Goal: Task Accomplishment & Management: Complete application form

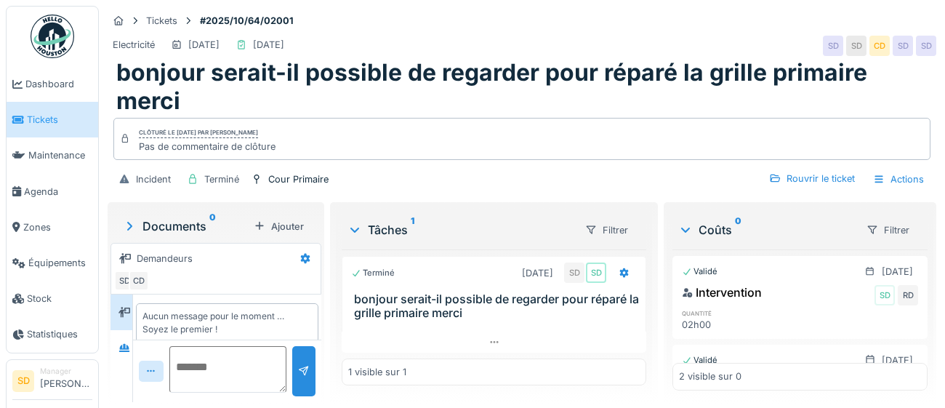
scroll to position [12, 0]
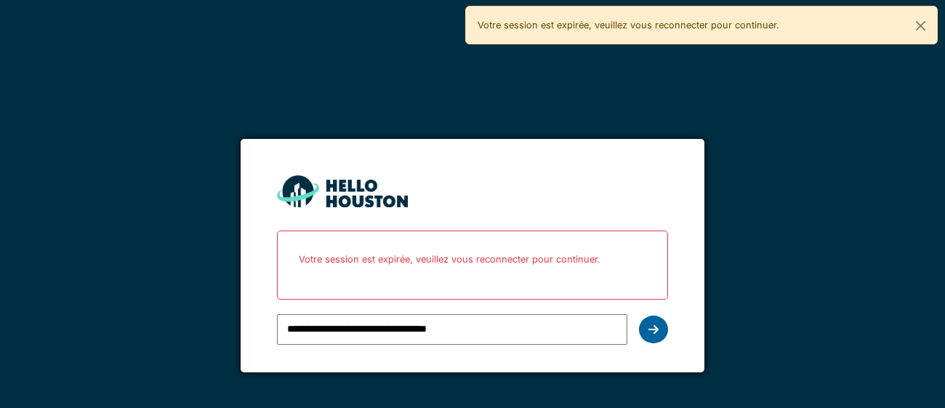
click at [656, 331] on icon at bounding box center [653, 329] width 10 height 12
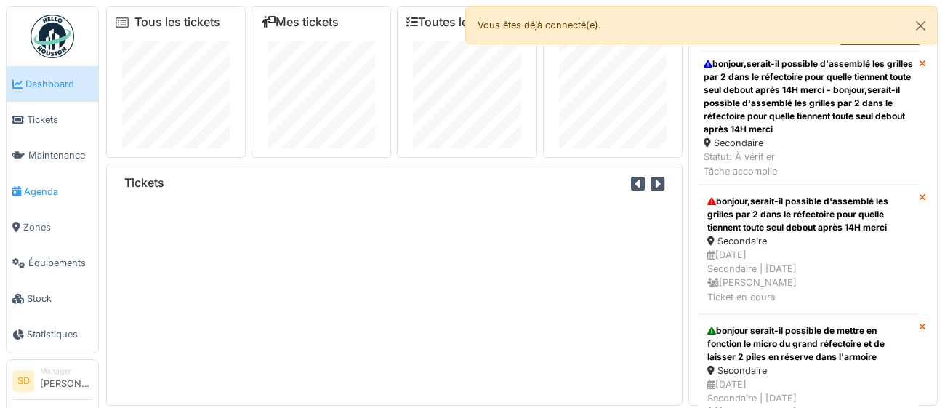
click at [43, 187] on span "Agenda" at bounding box center [58, 192] width 68 height 14
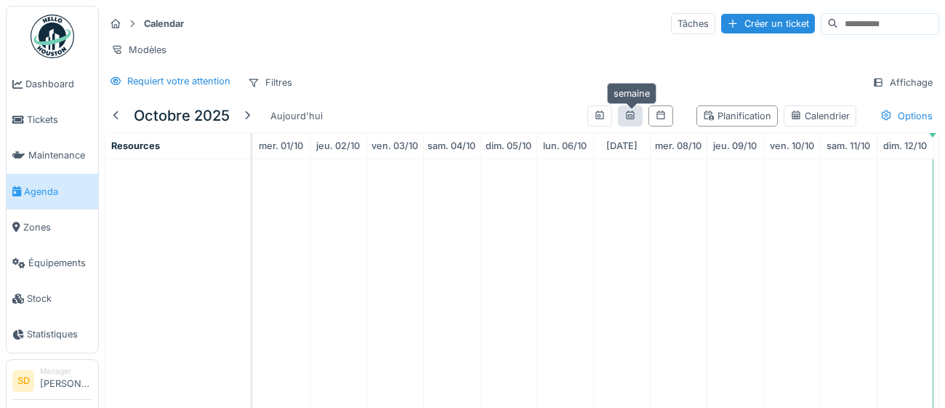
click at [636, 119] on div at bounding box center [630, 116] width 12 height 14
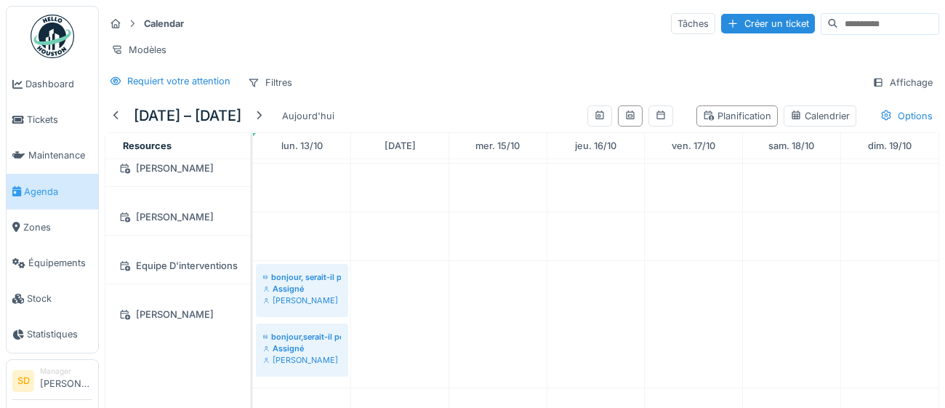
scroll to position [70, 0]
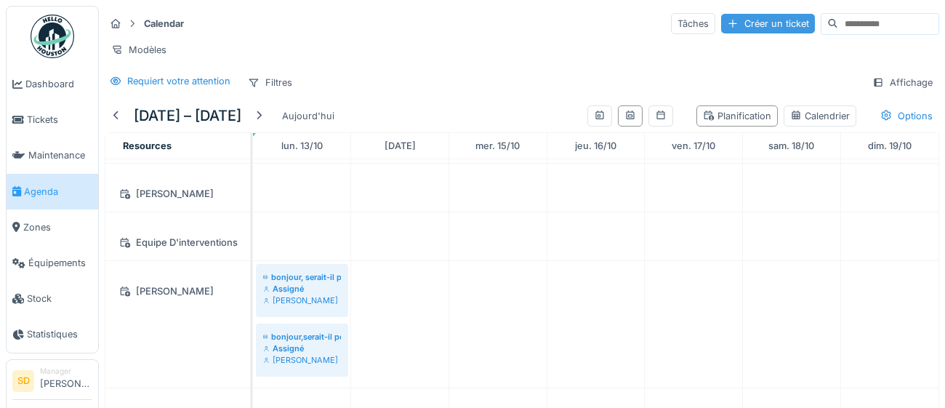
click at [731, 25] on div "Créer un ticket" at bounding box center [768, 24] width 94 height 20
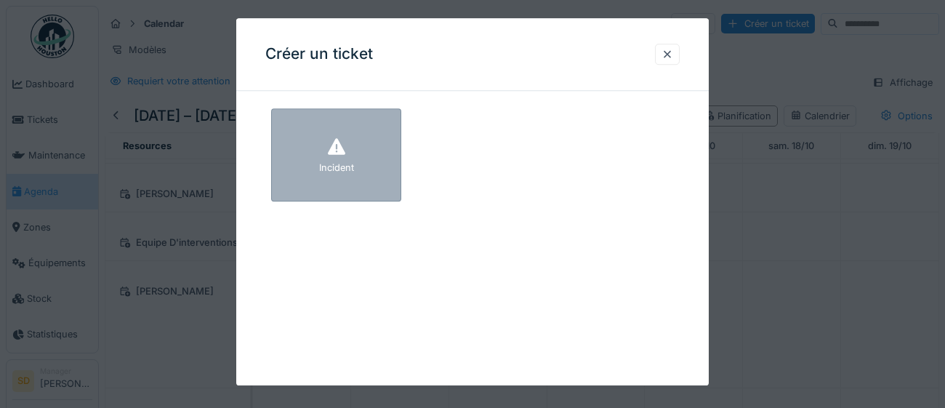
click at [378, 189] on div "Incident" at bounding box center [336, 154] width 130 height 93
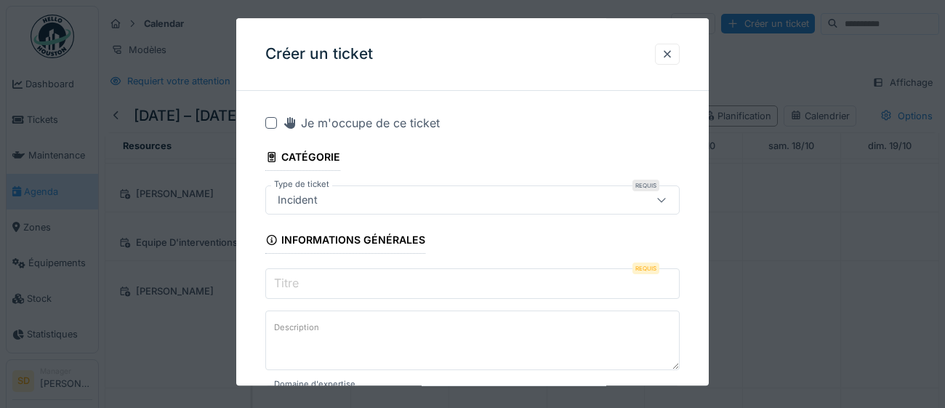
click at [330, 283] on input "Titre" at bounding box center [472, 283] width 414 height 31
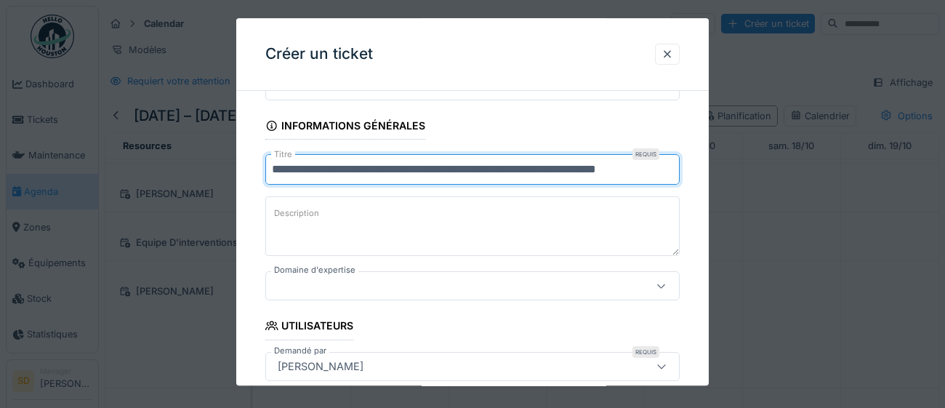
scroll to position [116, 0]
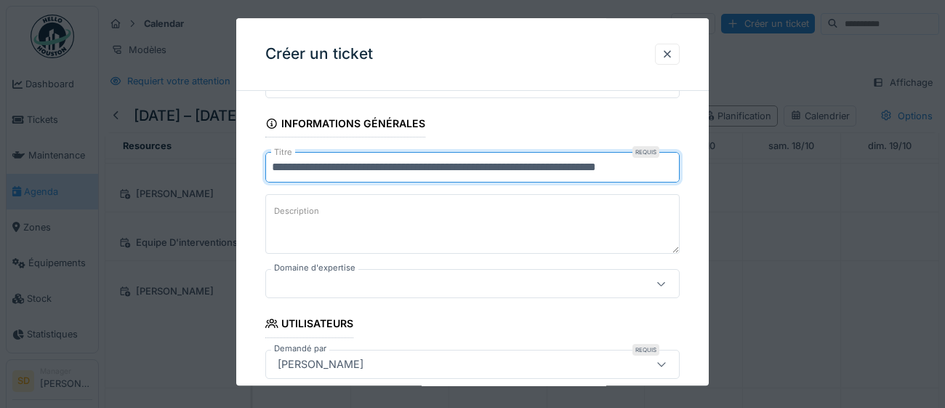
type input "**********"
click at [662, 285] on icon at bounding box center [661, 283] width 12 height 9
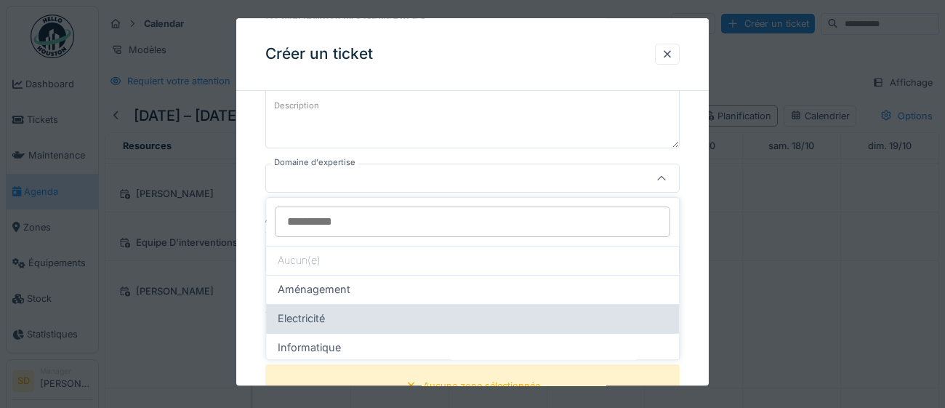
scroll to position [7, 0]
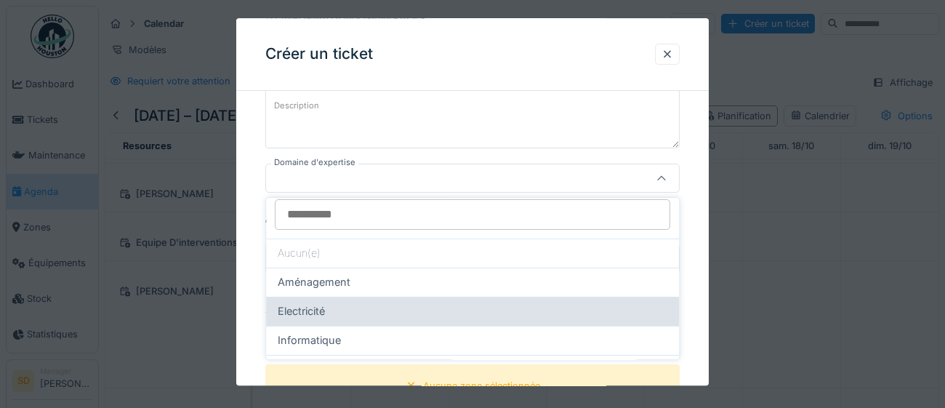
click at [524, 312] on div "Electricité" at bounding box center [472, 311] width 389 height 16
type input "***"
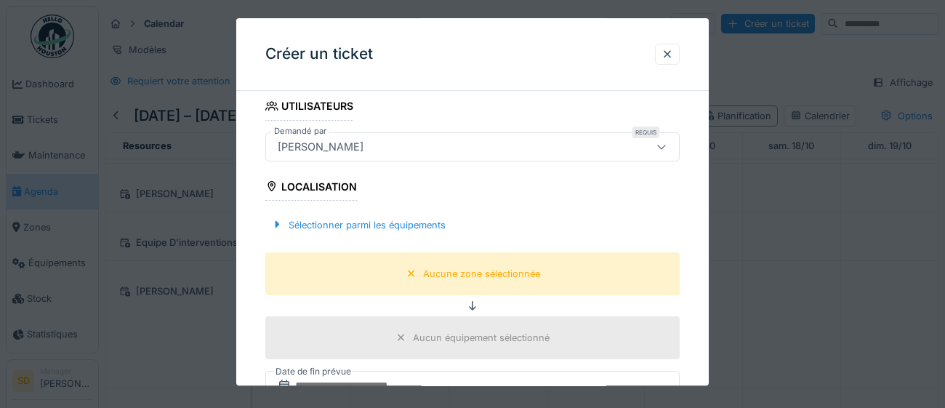
scroll to position [336, 0]
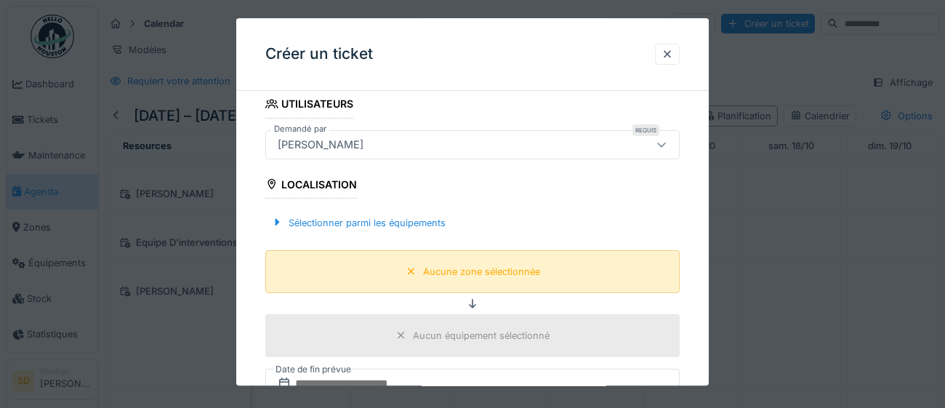
click at [419, 272] on div "Aucune zone sélectionnée" at bounding box center [472, 271] width 145 height 18
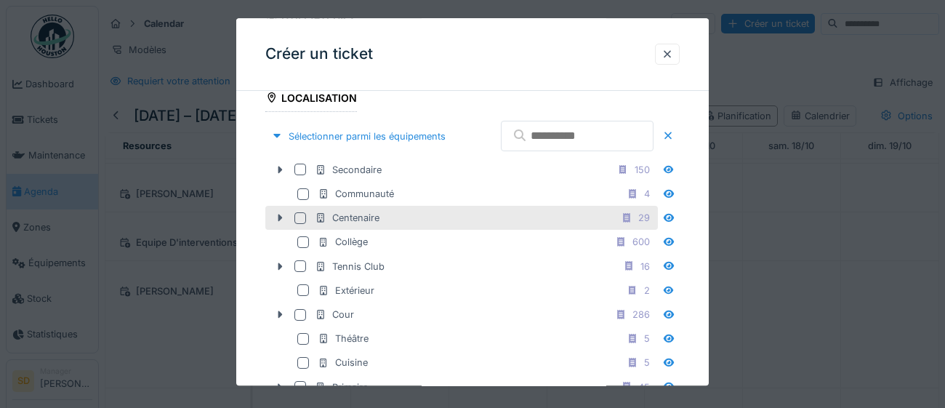
scroll to position [441, 0]
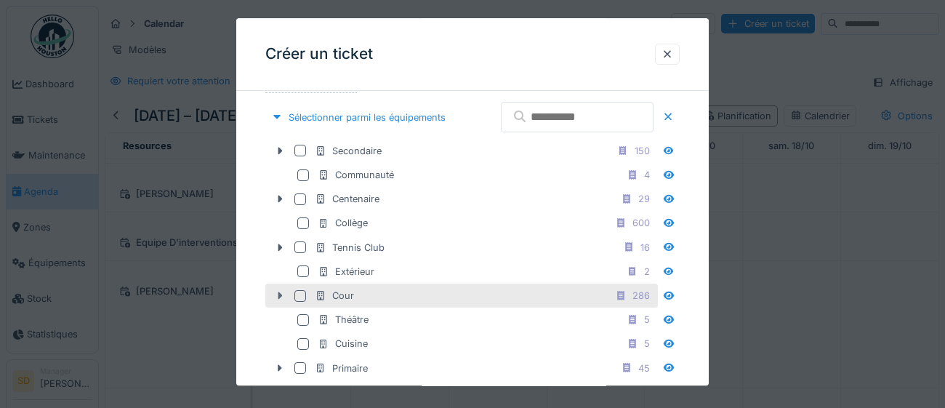
click at [280, 299] on icon at bounding box center [280, 295] width 4 height 7
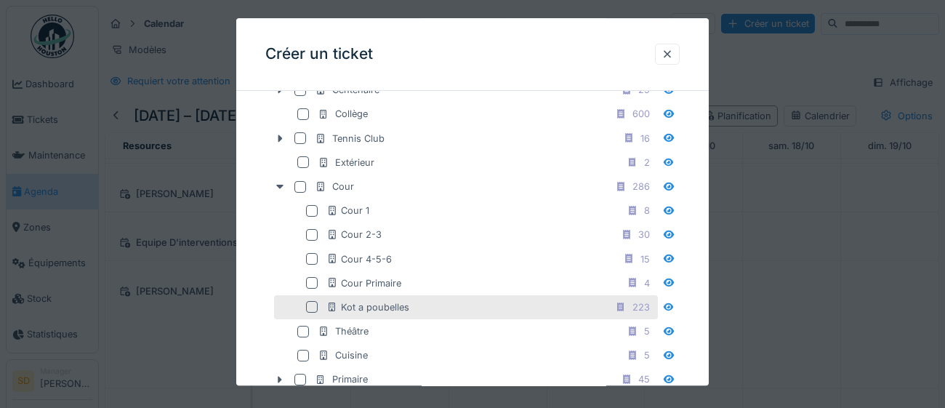
scroll to position [552, 0]
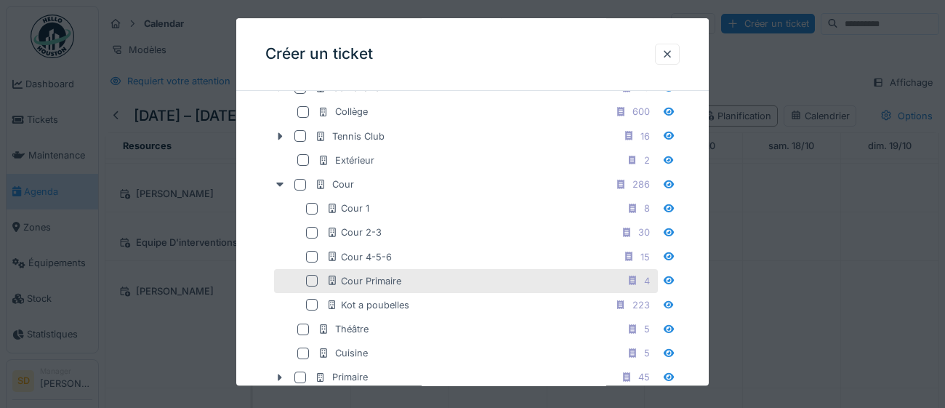
click at [313, 287] on div at bounding box center [312, 281] width 12 height 12
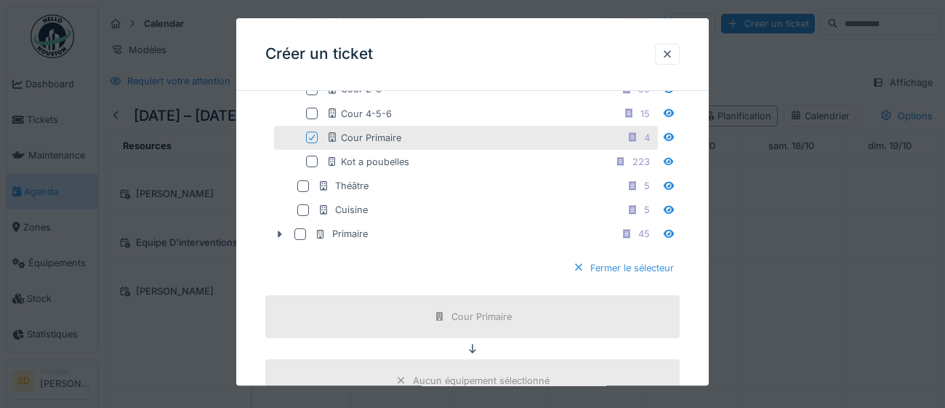
click at [628, 278] on div "Fermer le sélecteur" at bounding box center [623, 268] width 113 height 20
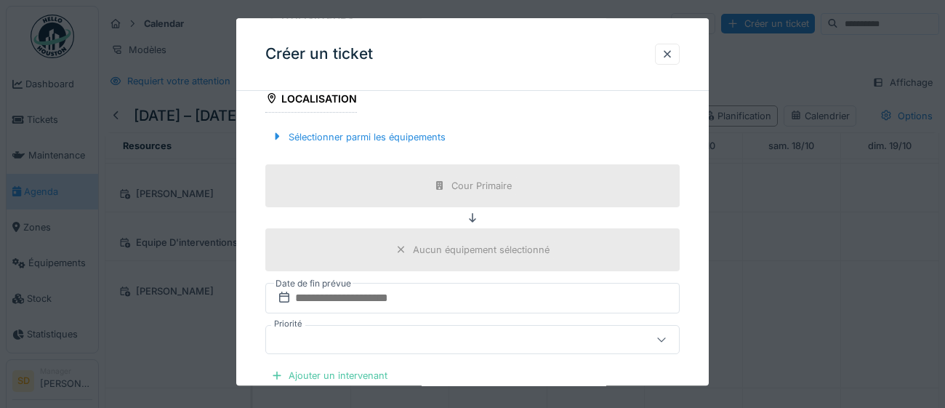
scroll to position [511, 0]
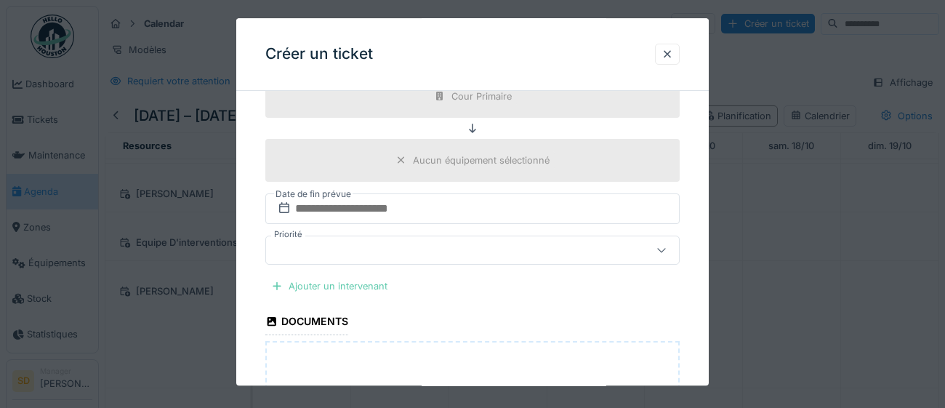
click at [347, 283] on div "Ajouter un intervenant" at bounding box center [329, 286] width 128 height 20
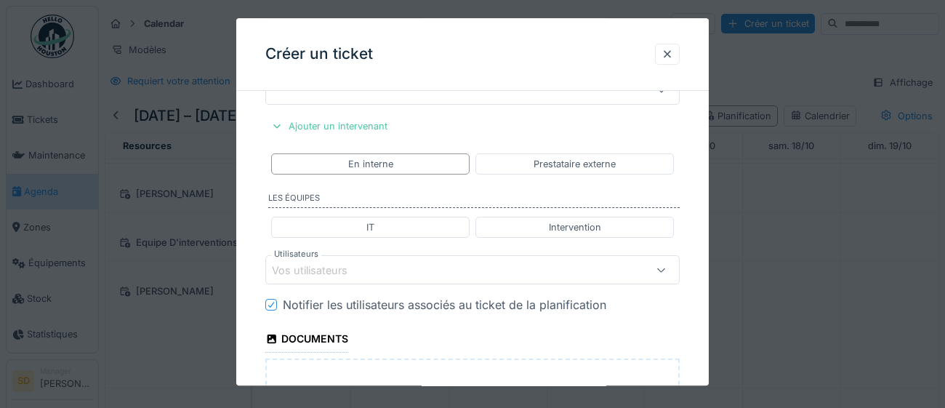
scroll to position [713, 0]
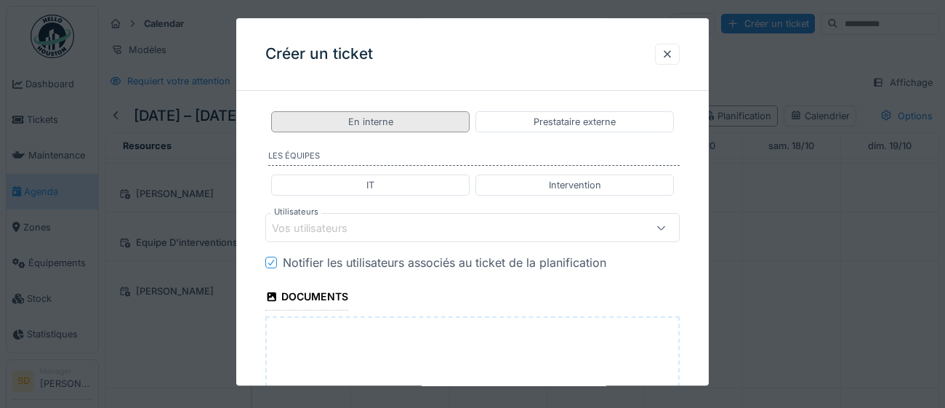
click at [375, 121] on div "En interne" at bounding box center [370, 122] width 45 height 14
click at [352, 238] on div "Vos utilisateurs" at bounding box center [472, 228] width 414 height 29
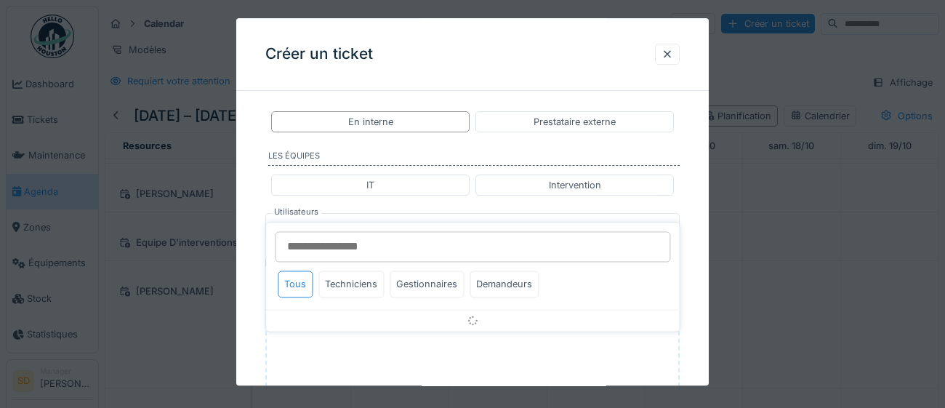
scroll to position [738, 0]
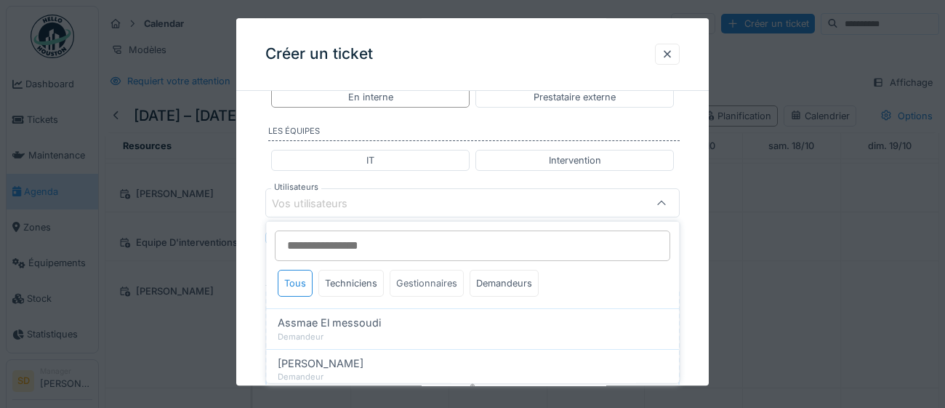
click at [429, 280] on div "Gestionnaires" at bounding box center [426, 283] width 74 height 27
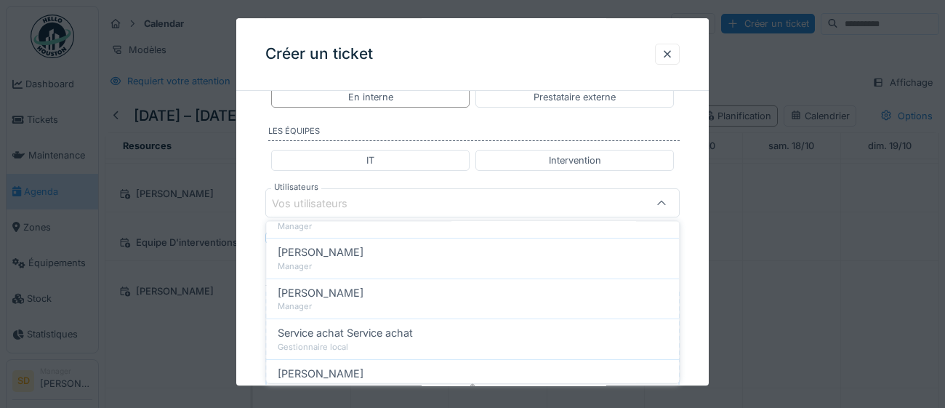
scroll to position [227, 0]
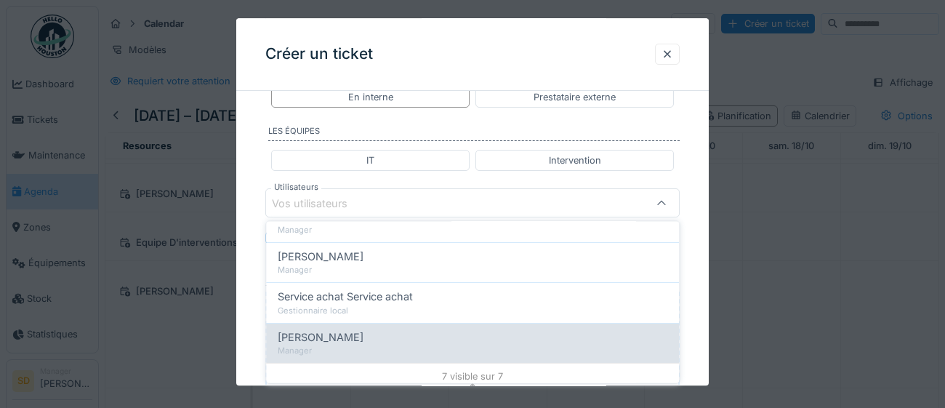
click at [414, 344] on div "Manager" at bounding box center [472, 350] width 389 height 12
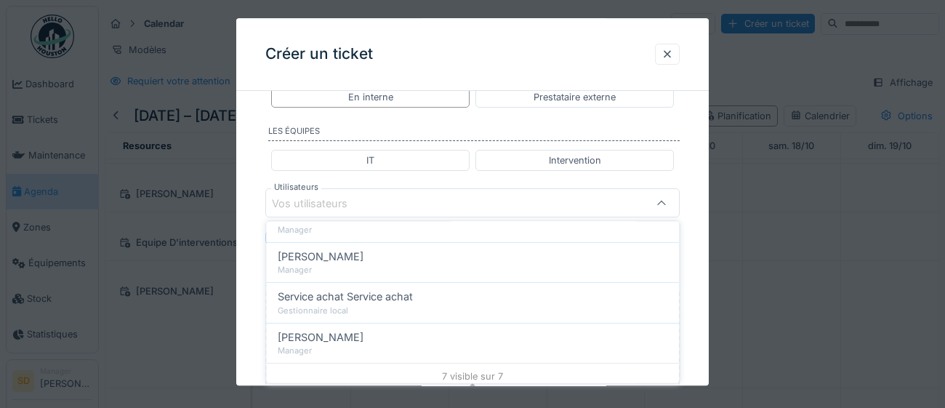
type input "****"
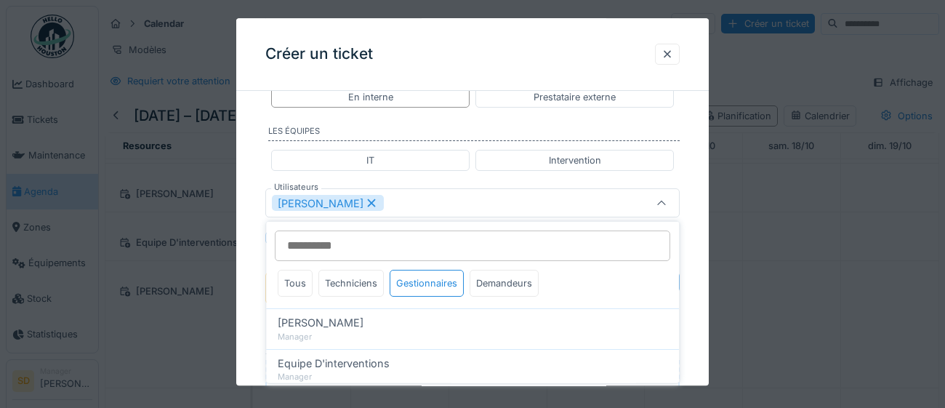
click at [698, 327] on div "**********" at bounding box center [472, 18] width 472 height 1307
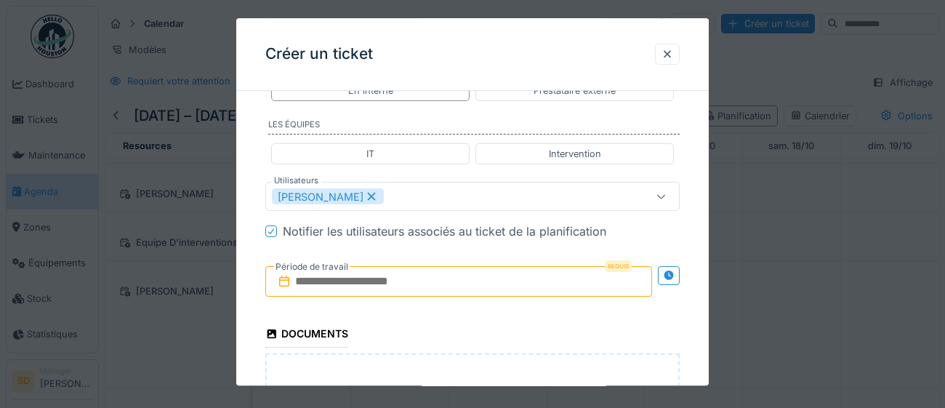
scroll to position [745, 0]
click at [548, 283] on input "text" at bounding box center [458, 281] width 387 height 31
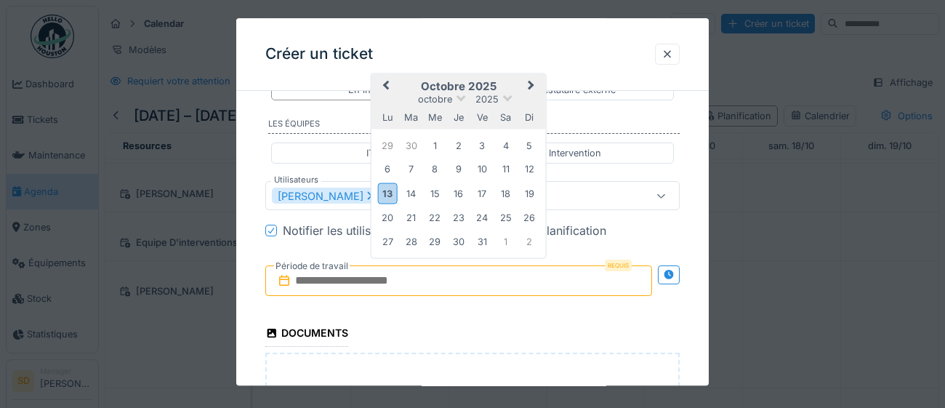
click at [521, 105] on div "lu ma me je ve sa di" at bounding box center [458, 116] width 174 height 23
click at [385, 191] on div "13" at bounding box center [388, 193] width 20 height 21
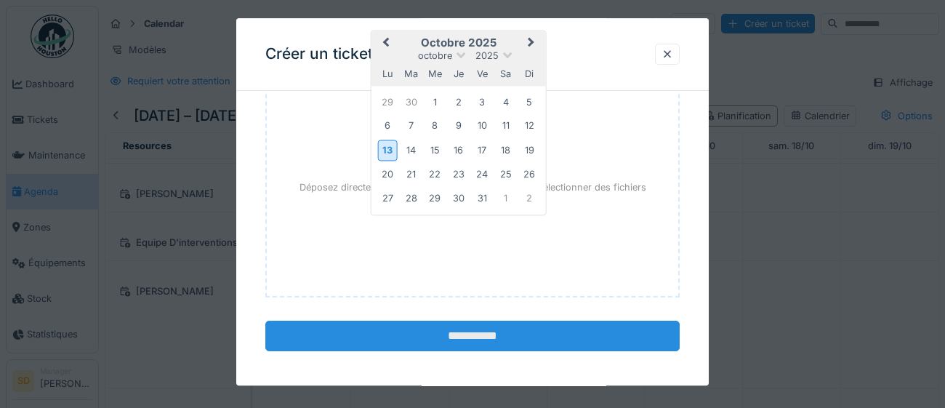
scroll to position [1023, 0]
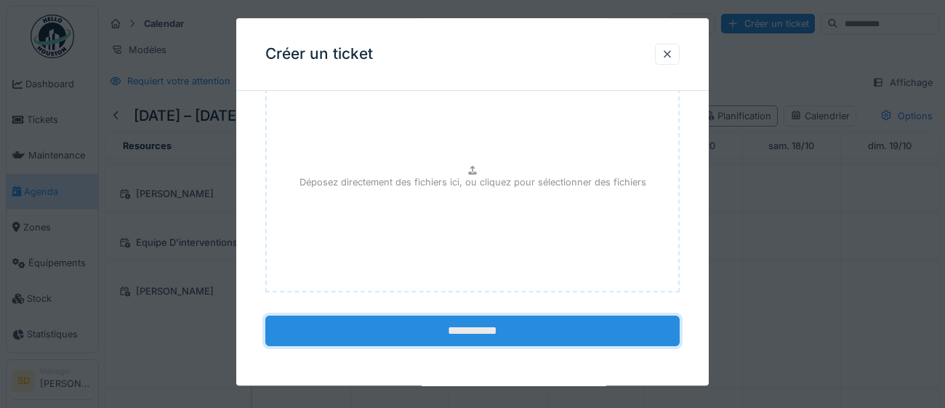
click at [475, 332] on input "**********" at bounding box center [472, 331] width 414 height 31
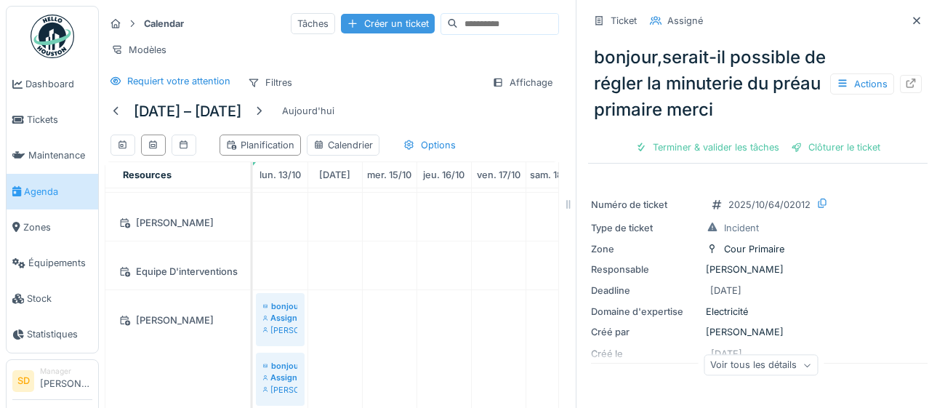
click at [374, 20] on div "Créer un ticket" at bounding box center [388, 24] width 94 height 20
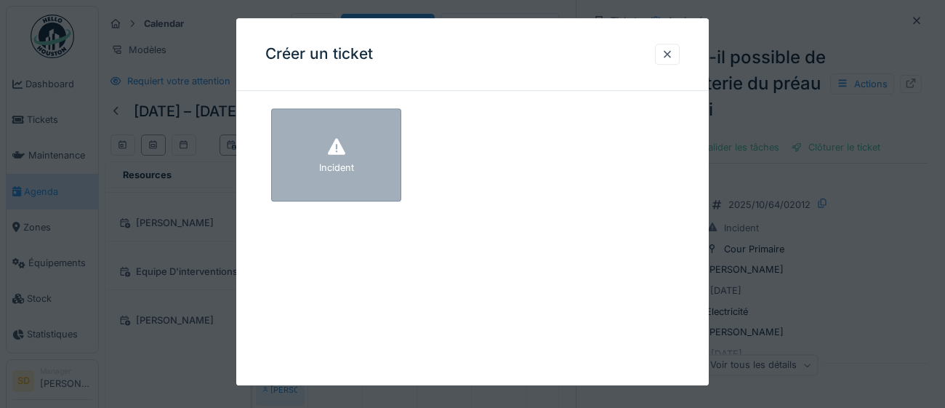
click at [379, 164] on div "Incident" at bounding box center [336, 154] width 130 height 93
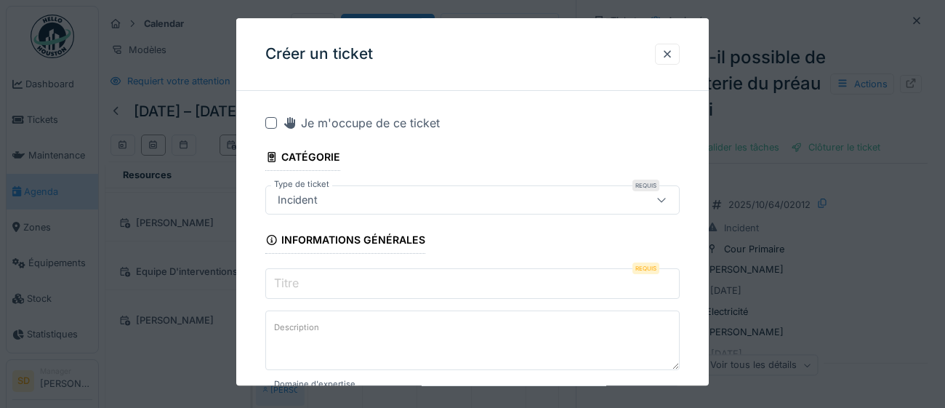
click at [360, 197] on div "Incident" at bounding box center [447, 200] width 350 height 16
click at [363, 205] on div "Incident" at bounding box center [447, 200] width 350 height 16
click at [366, 284] on input "Titre" at bounding box center [472, 283] width 414 height 31
paste input "**********"
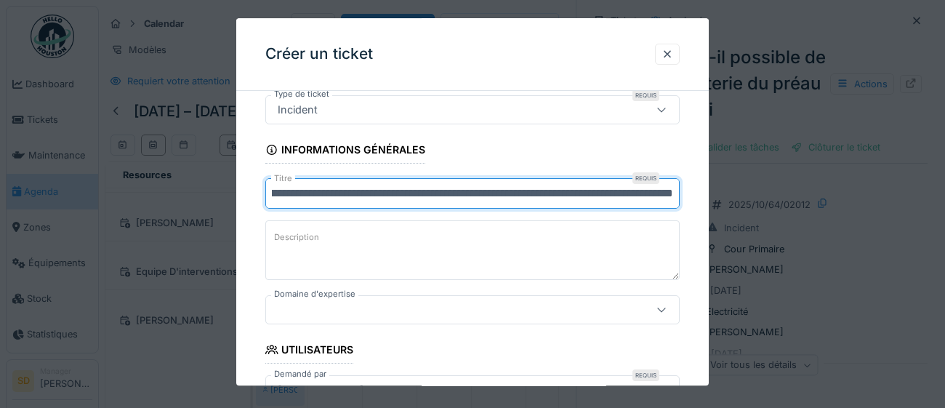
scroll to position [110, 0]
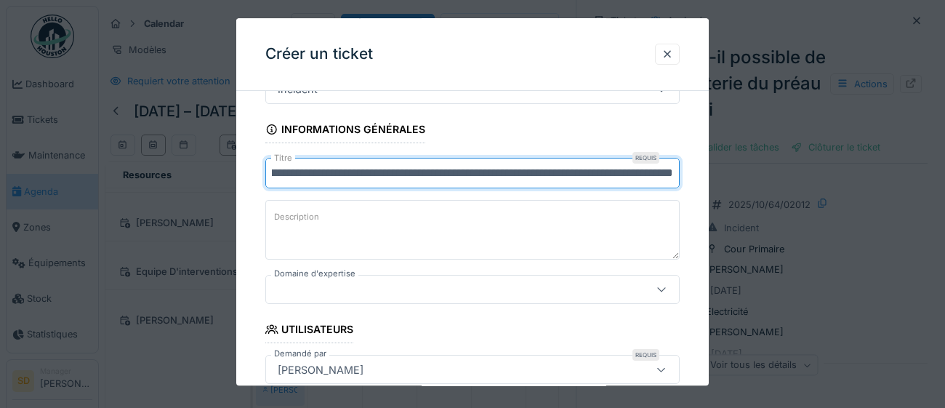
type input "**********"
click at [658, 290] on icon at bounding box center [661, 289] width 12 height 9
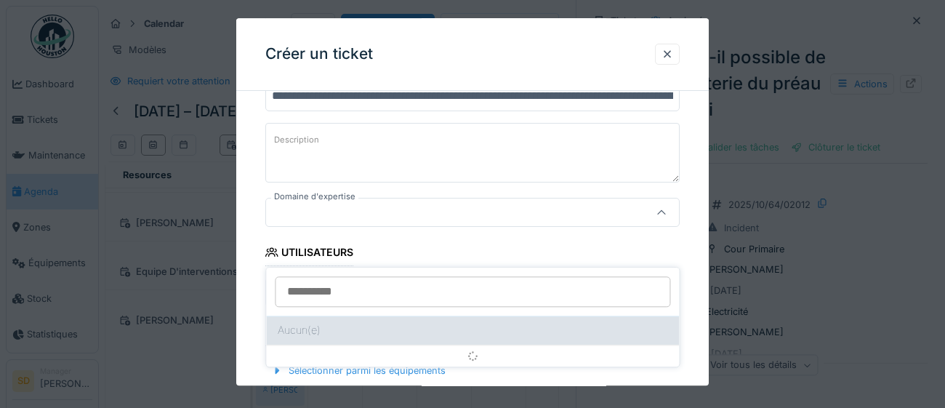
scroll to position [198, 0]
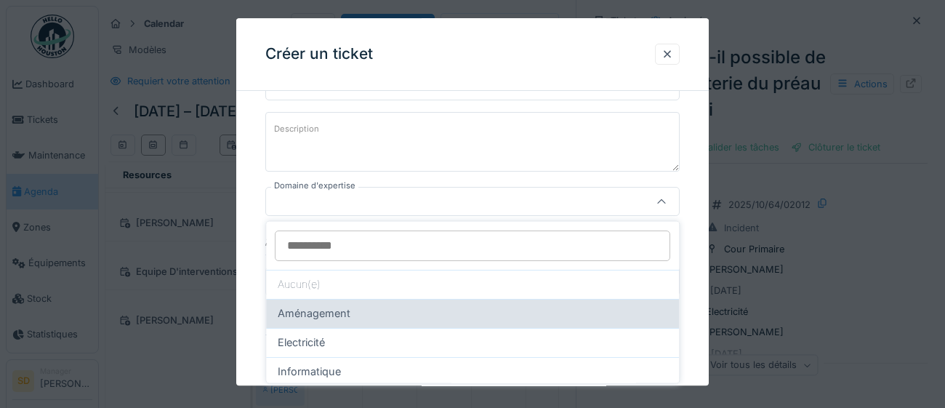
click at [389, 310] on div "Aménagement" at bounding box center [472, 313] width 389 height 16
type input "****"
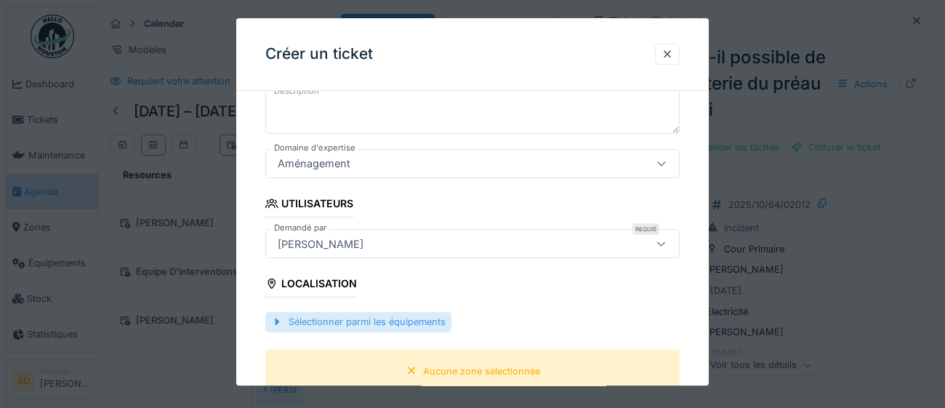
scroll to position [254, 0]
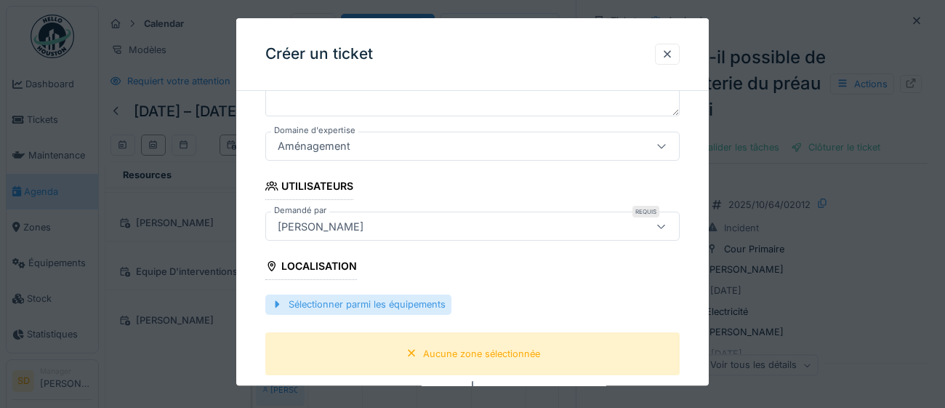
click at [385, 309] on div "Sélectionner parmi les équipements" at bounding box center [358, 305] width 186 height 20
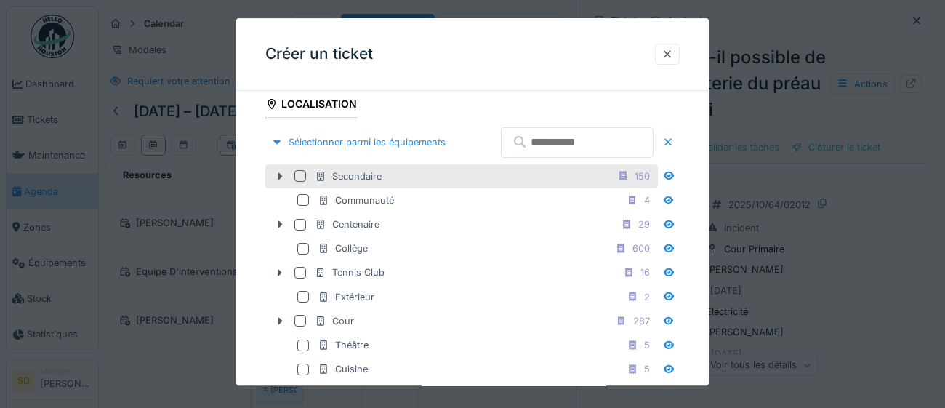
scroll to position [431, 0]
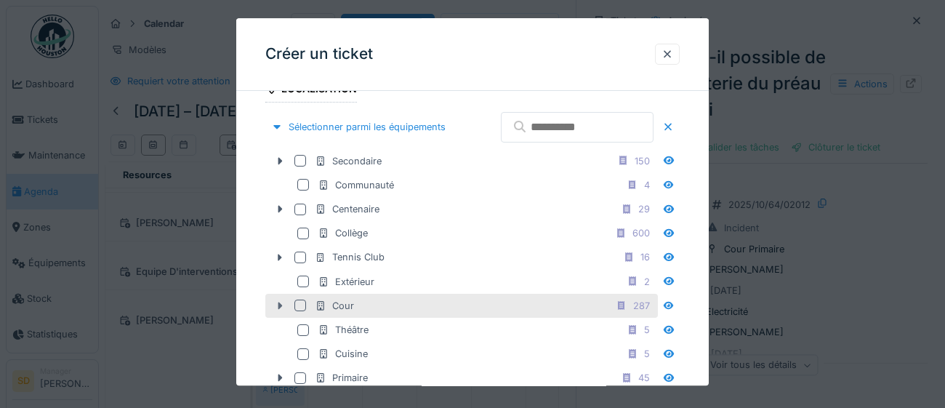
click at [278, 310] on icon at bounding box center [280, 305] width 12 height 9
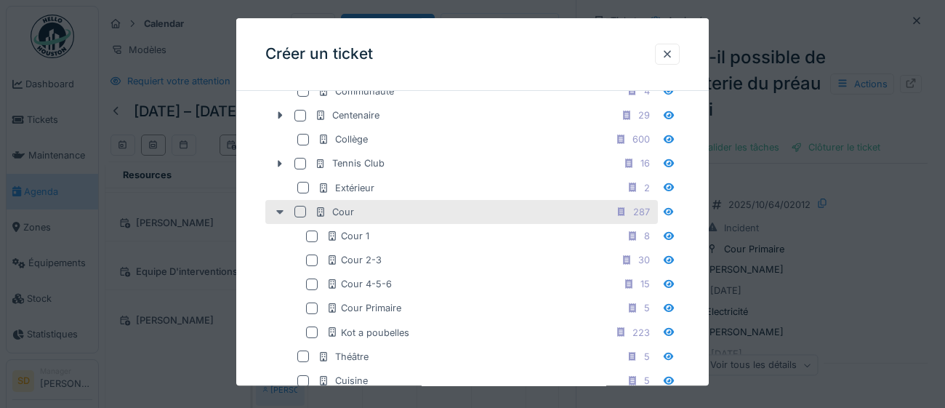
scroll to position [538, 0]
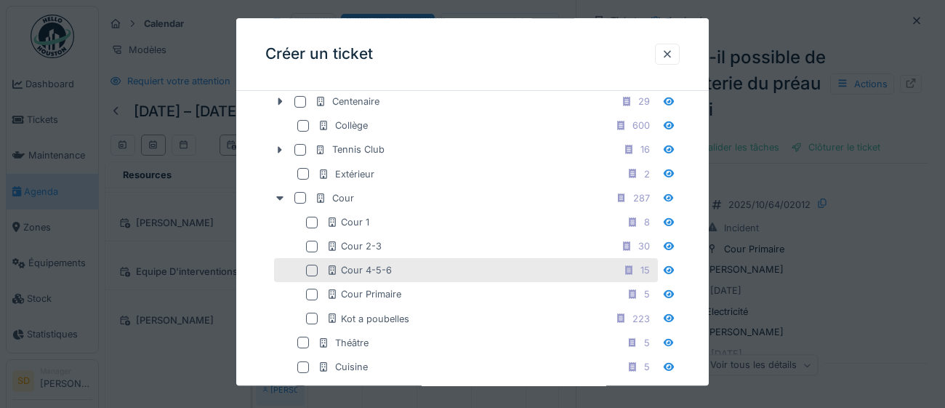
click at [311, 276] on div at bounding box center [312, 271] width 12 height 12
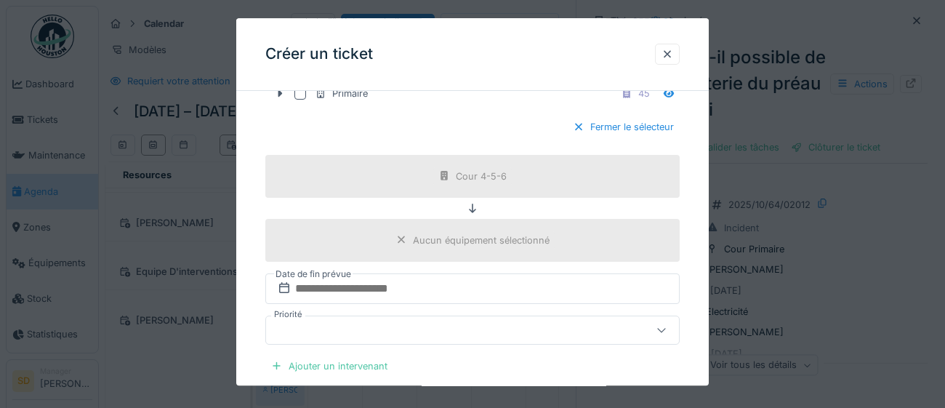
scroll to position [845, 0]
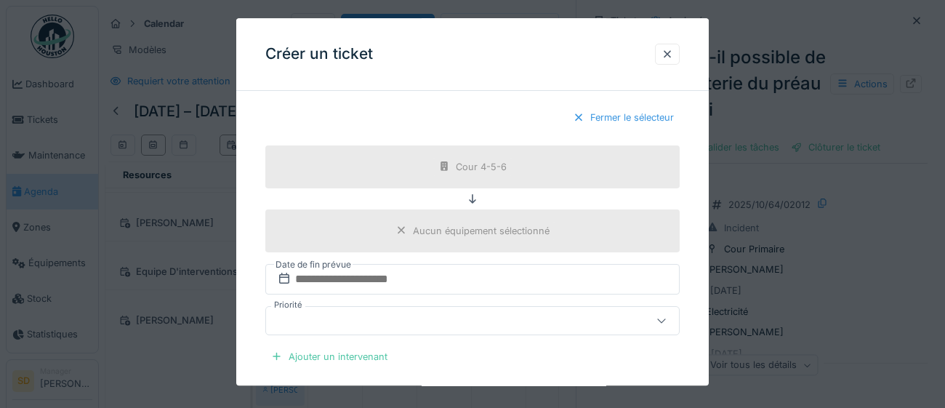
click at [652, 128] on div "Fermer le sélecteur" at bounding box center [623, 118] width 113 height 20
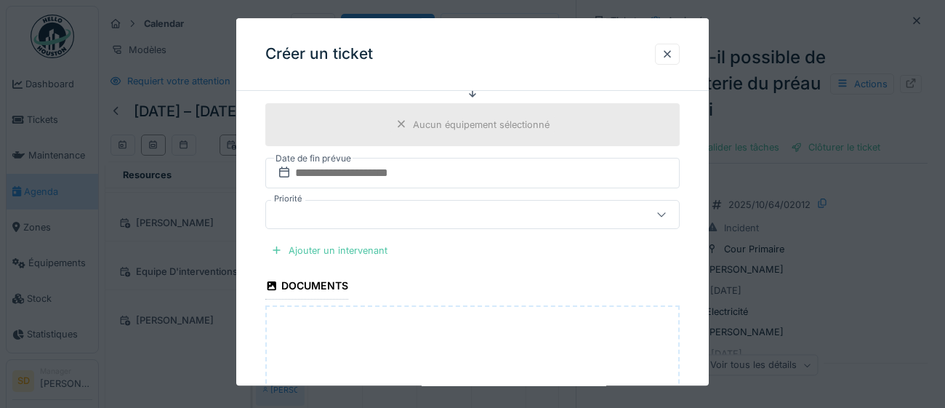
scroll to position [556, 0]
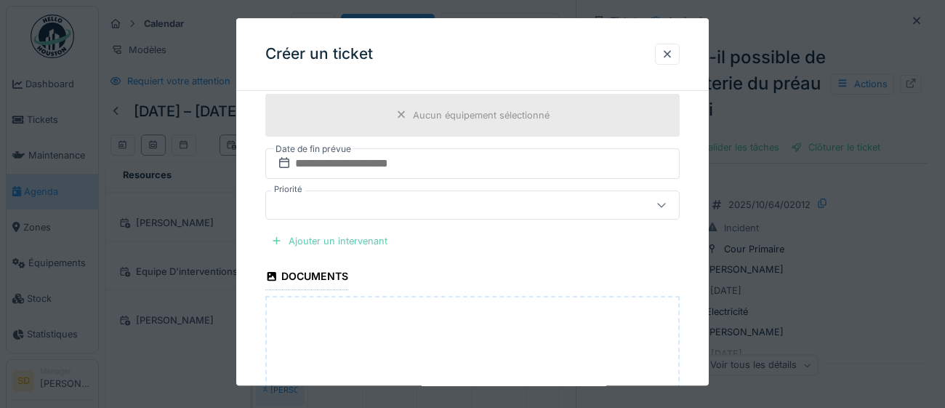
click at [354, 238] on div "Ajouter un intervenant" at bounding box center [329, 241] width 128 height 20
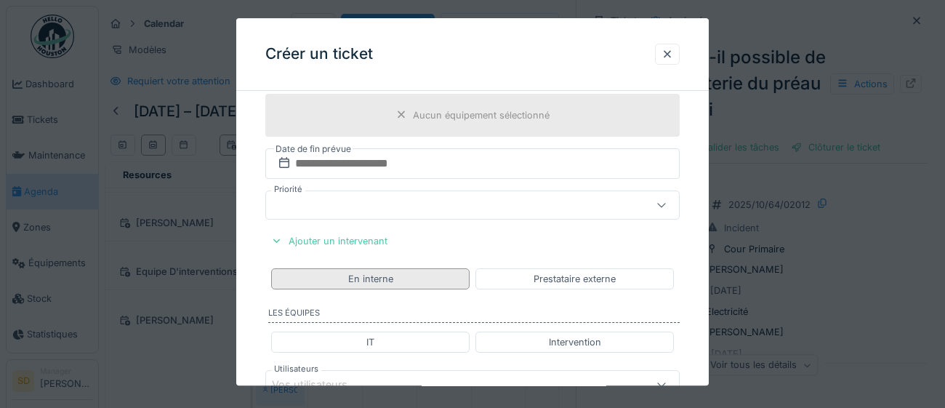
click at [404, 280] on div "En interne" at bounding box center [370, 278] width 198 height 21
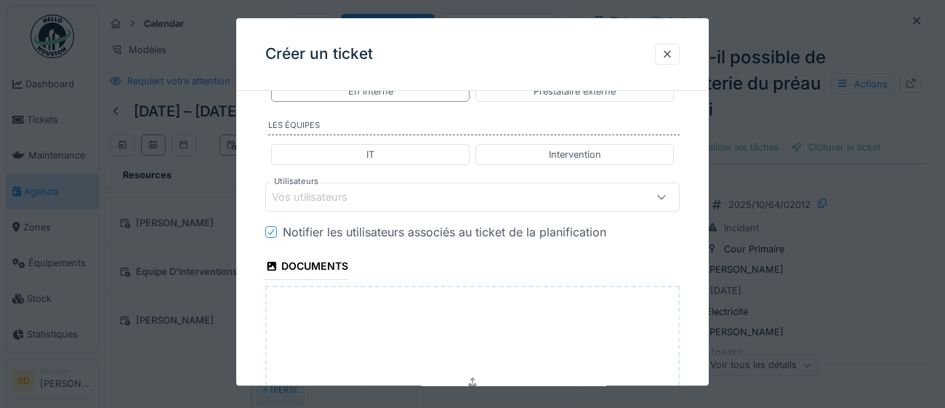
scroll to position [783, 0]
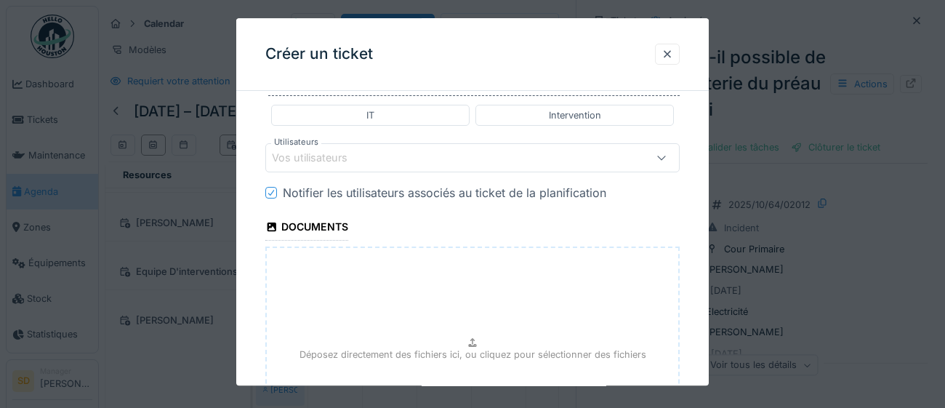
click at [390, 161] on div "Vos utilisateurs" at bounding box center [447, 158] width 350 height 16
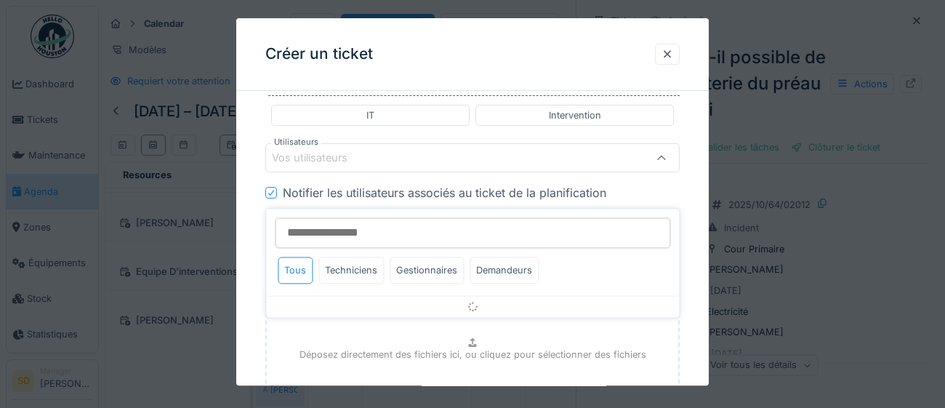
scroll to position [738, 0]
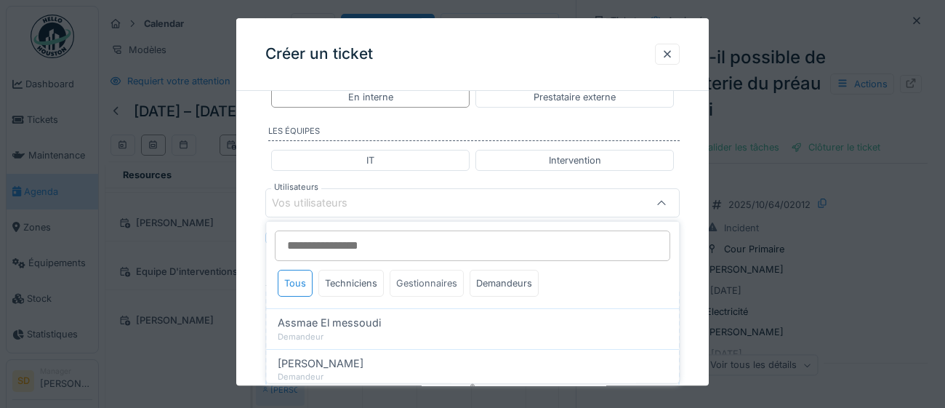
click at [440, 286] on div "Gestionnaires" at bounding box center [426, 283] width 74 height 27
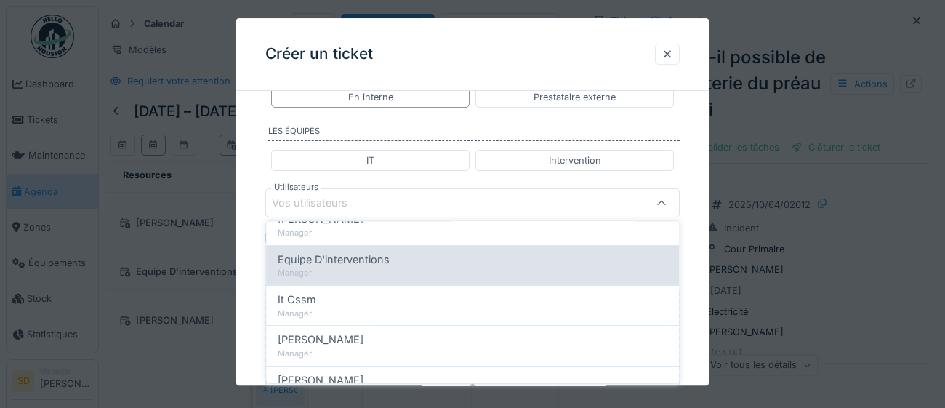
scroll to position [116, 0]
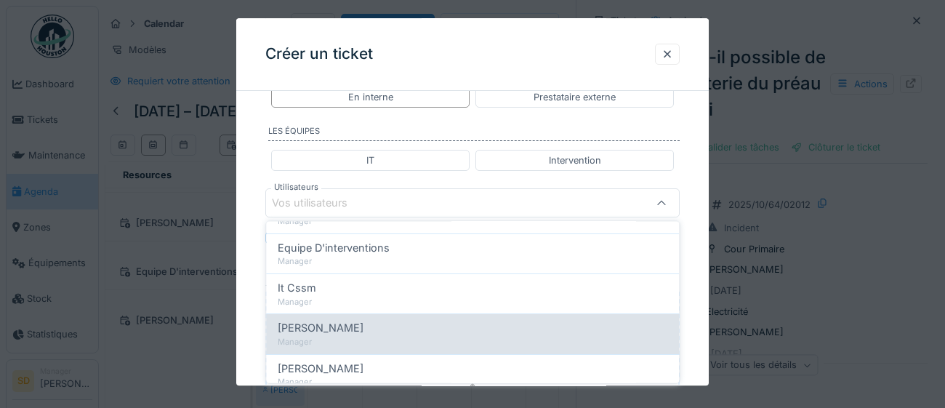
click at [421, 339] on div "Manager" at bounding box center [472, 342] width 389 height 12
type input "****"
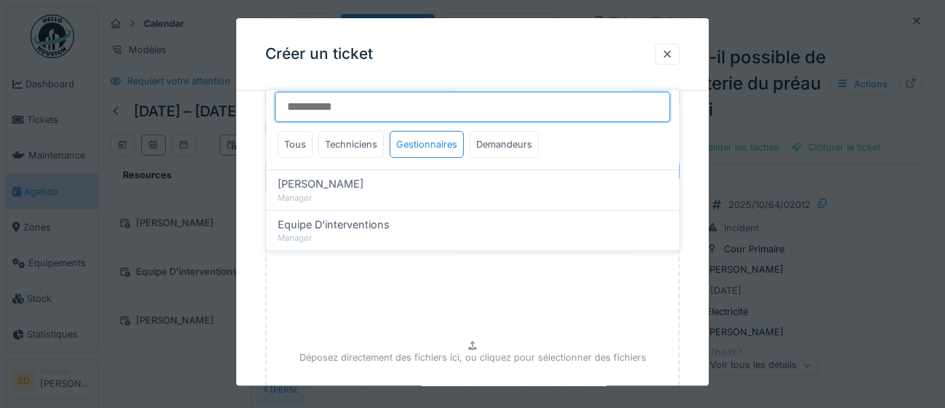
scroll to position [884, 0]
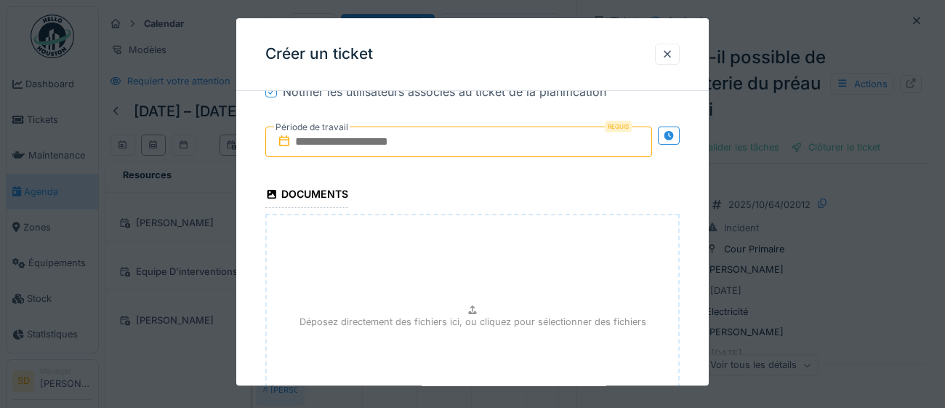
click at [492, 141] on input "text" at bounding box center [458, 141] width 387 height 31
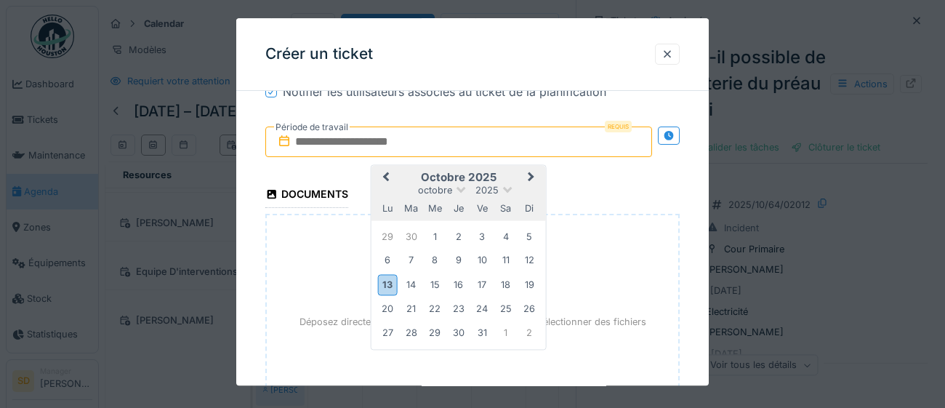
type input "**********"
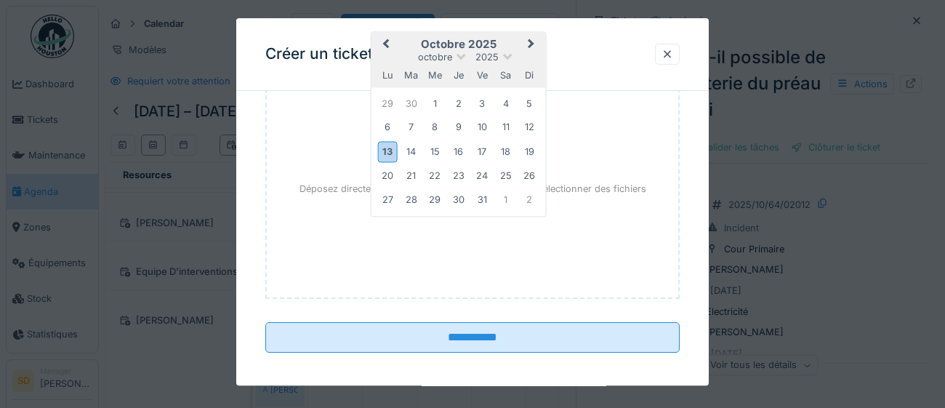
scroll to position [1017, 0]
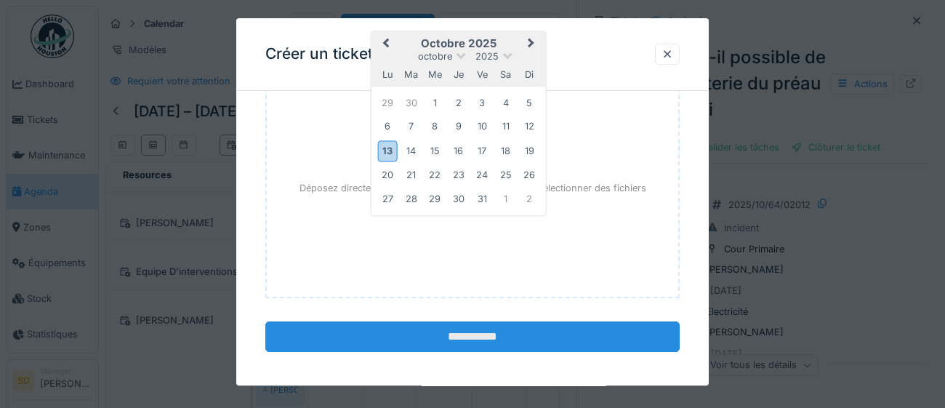
click at [475, 340] on input "**********" at bounding box center [472, 336] width 414 height 31
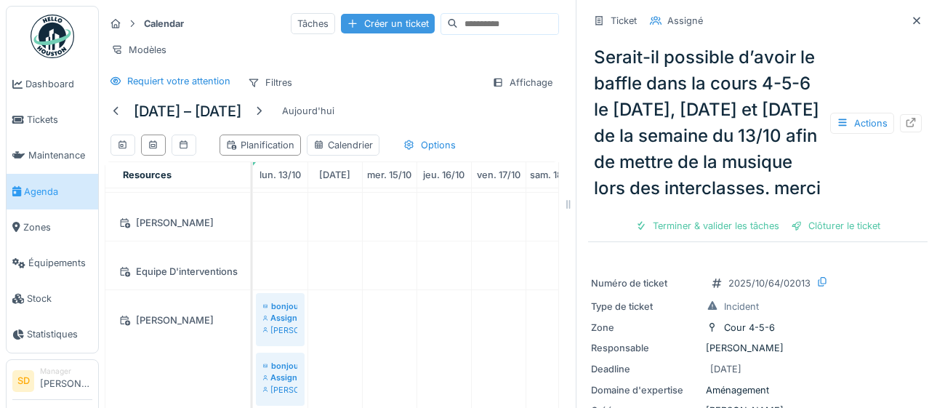
click at [360, 25] on div "Créer un ticket" at bounding box center [388, 24] width 94 height 20
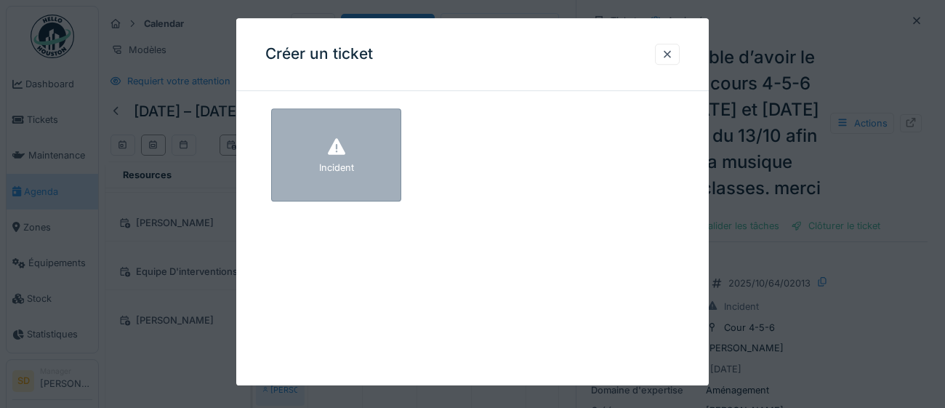
click at [384, 174] on div "Incident" at bounding box center [336, 154] width 130 height 93
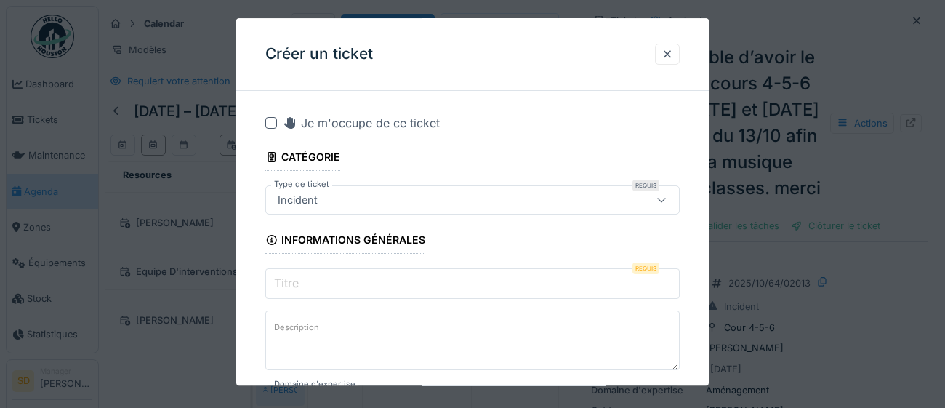
click at [340, 283] on input "Titre" at bounding box center [472, 283] width 414 height 31
paste input "**********"
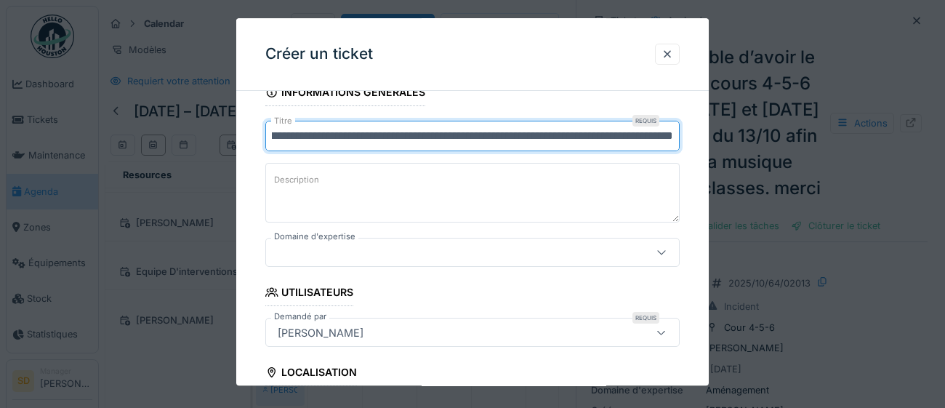
scroll to position [156, 0]
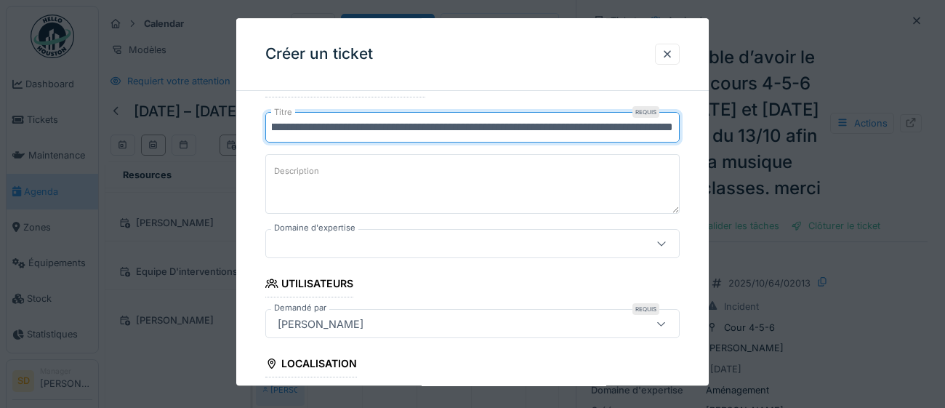
type input "**********"
click at [660, 243] on icon at bounding box center [661, 244] width 8 height 4
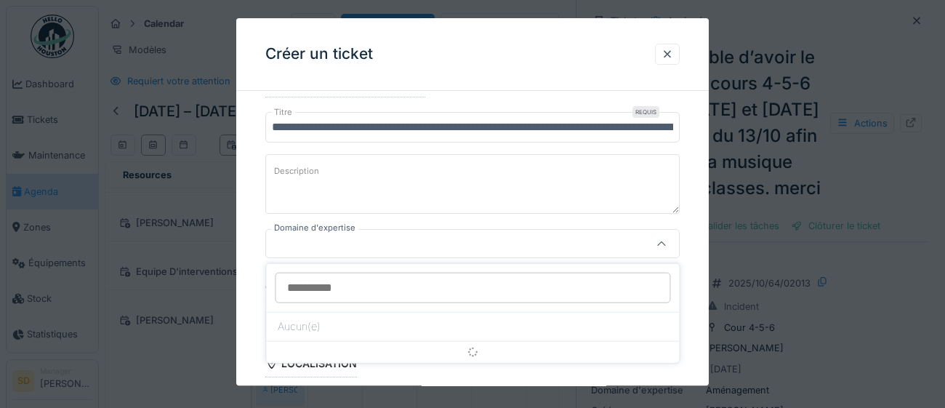
scroll to position [198, 0]
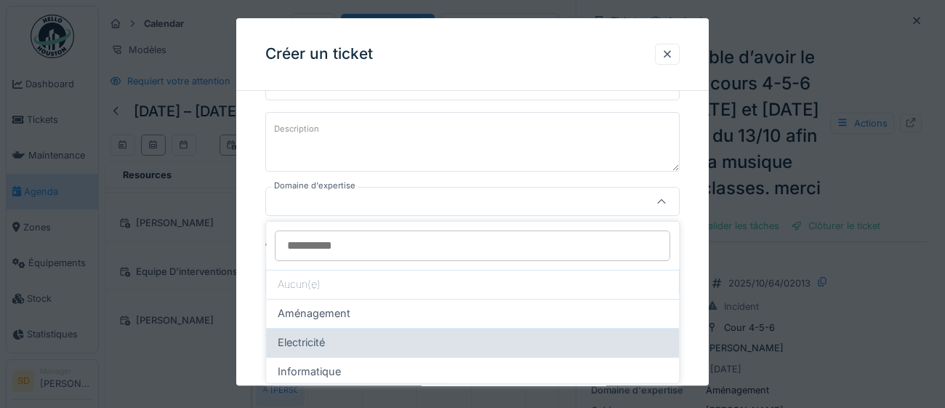
click at [393, 344] on div "Electricité" at bounding box center [472, 342] width 389 height 16
type input "***"
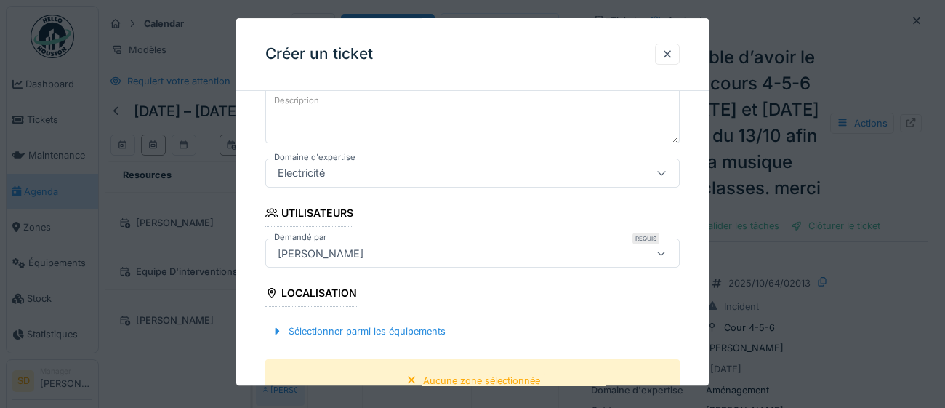
scroll to position [299, 0]
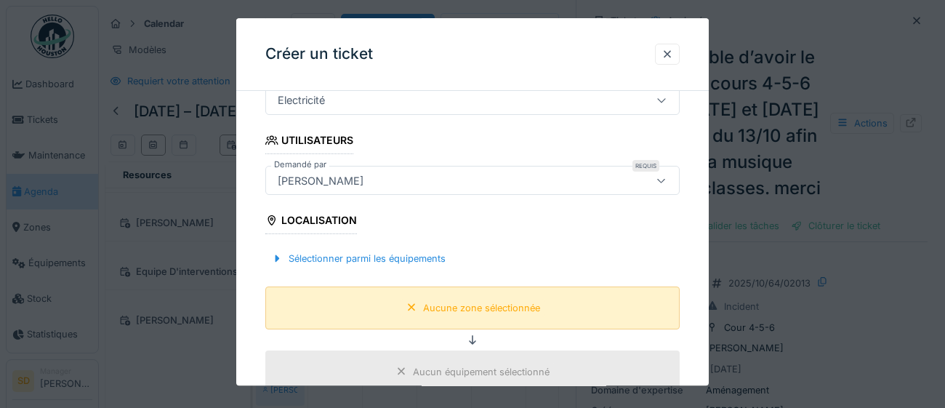
click at [448, 317] on div "Aucune zone sélectionnée" at bounding box center [472, 307] width 414 height 43
click at [451, 311] on div "Aucune zone sélectionnée" at bounding box center [481, 308] width 117 height 14
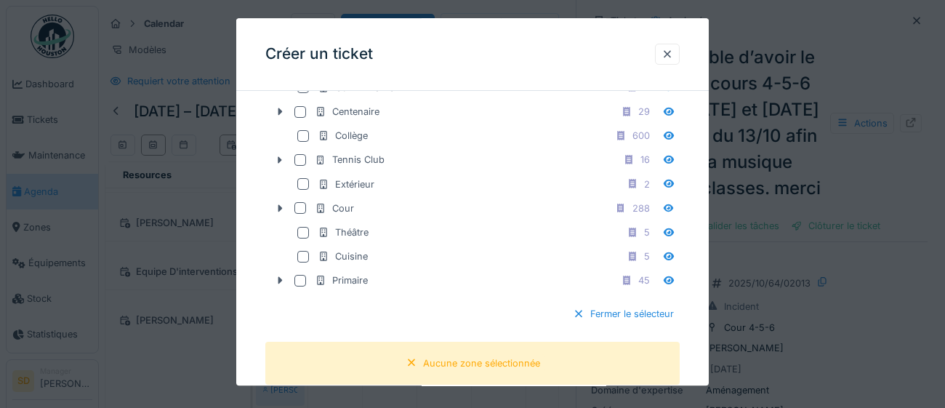
scroll to position [545, 0]
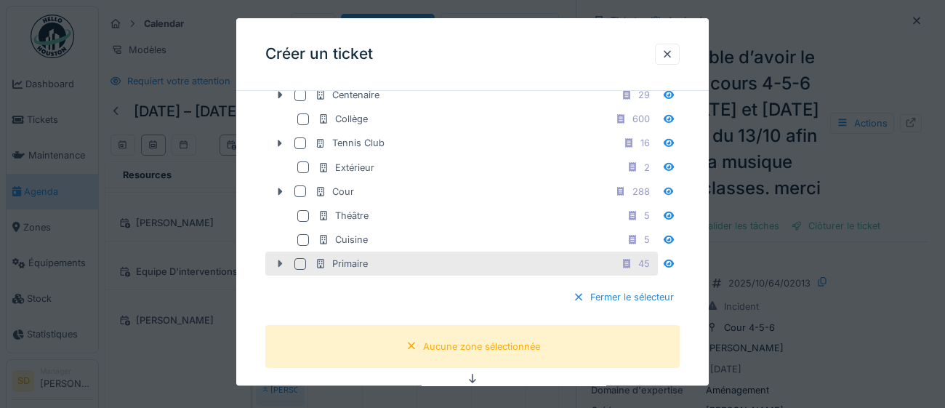
click at [280, 272] on div at bounding box center [279, 264] width 23 height 15
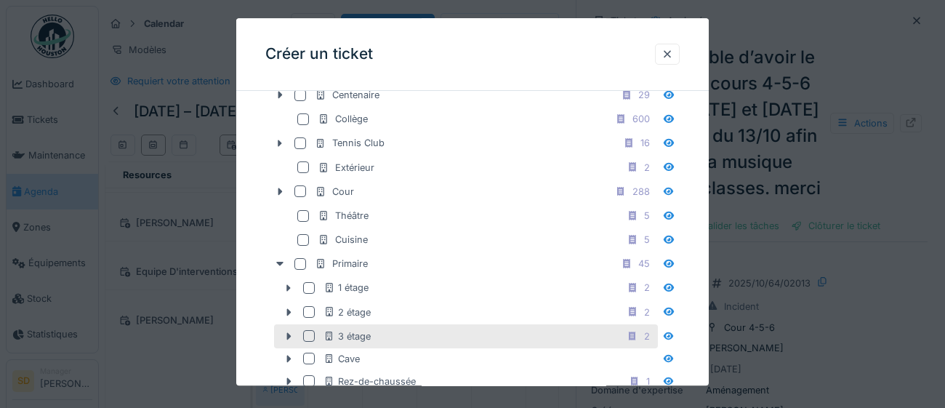
click at [312, 342] on div at bounding box center [309, 337] width 12 height 12
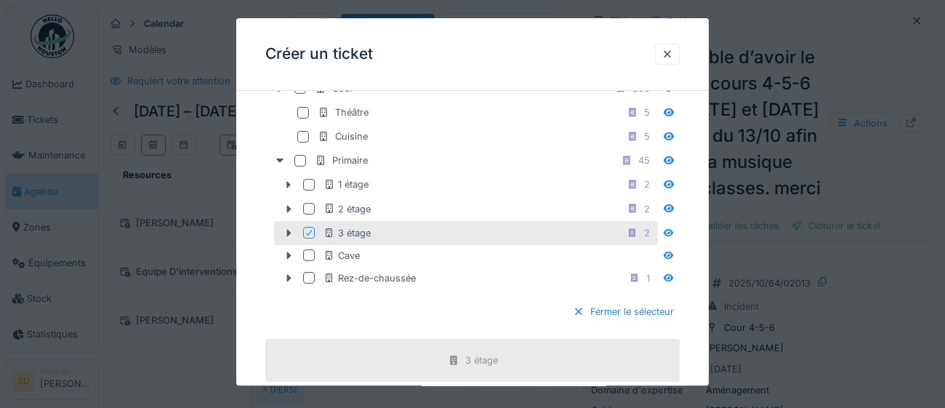
scroll to position [653, 0]
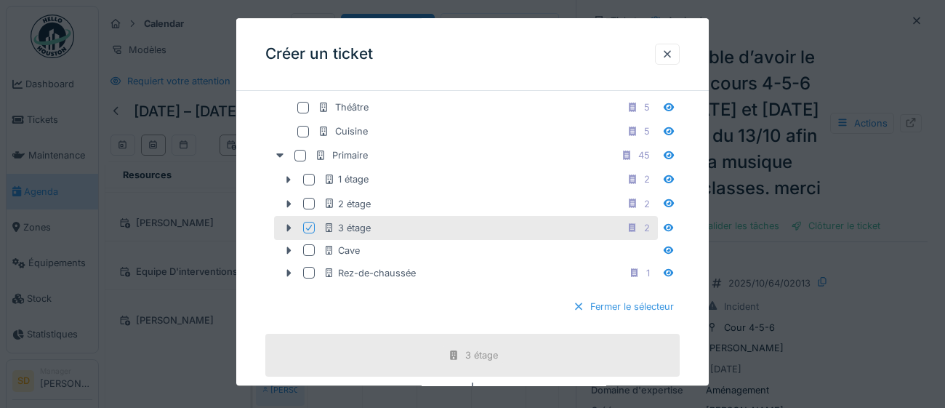
click at [643, 316] on div "Fermer le sélecteur" at bounding box center [623, 306] width 113 height 20
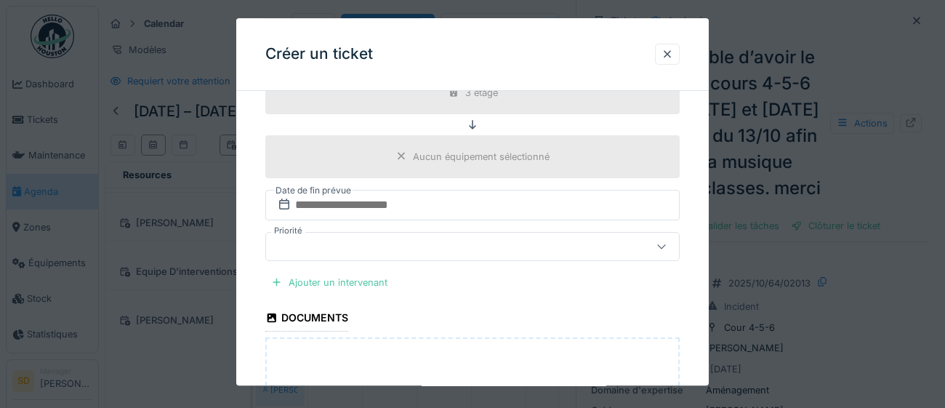
scroll to position [515, 0]
click at [332, 278] on div "Ajouter un intervenant" at bounding box center [329, 282] width 128 height 20
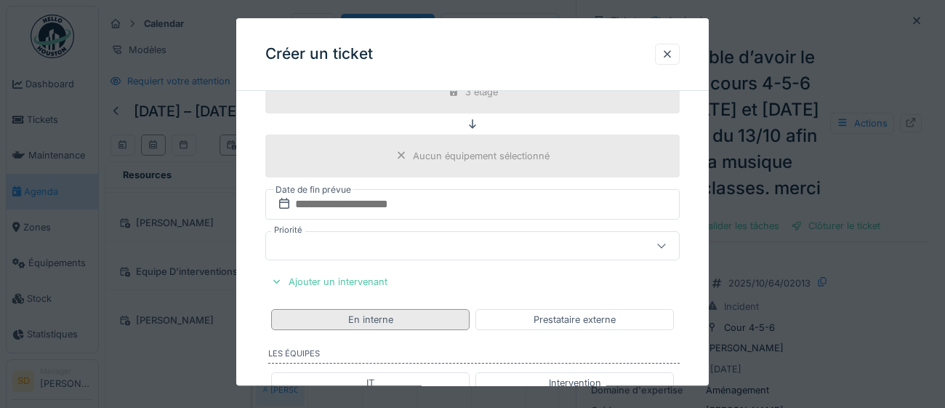
click at [466, 320] on div "En interne" at bounding box center [370, 319] width 198 height 21
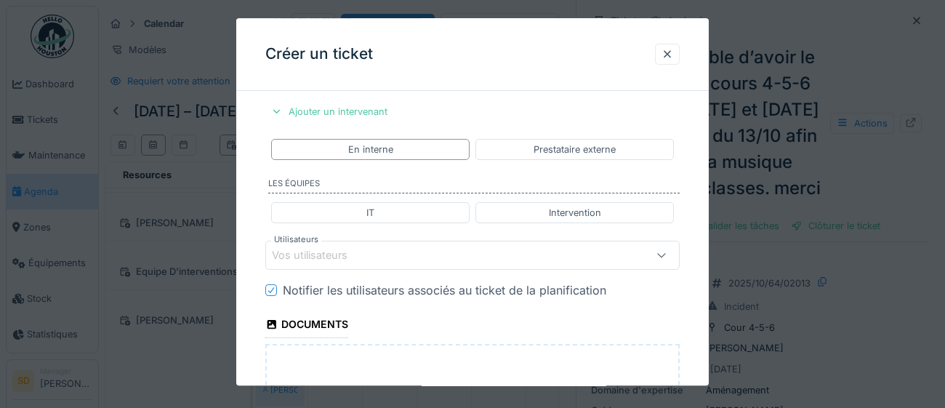
scroll to position [691, 0]
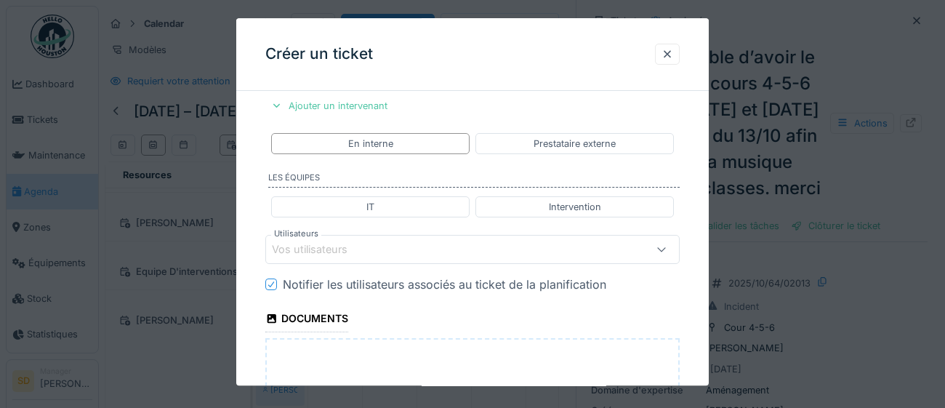
click at [433, 249] on div "Vos utilisateurs" at bounding box center [447, 249] width 350 height 16
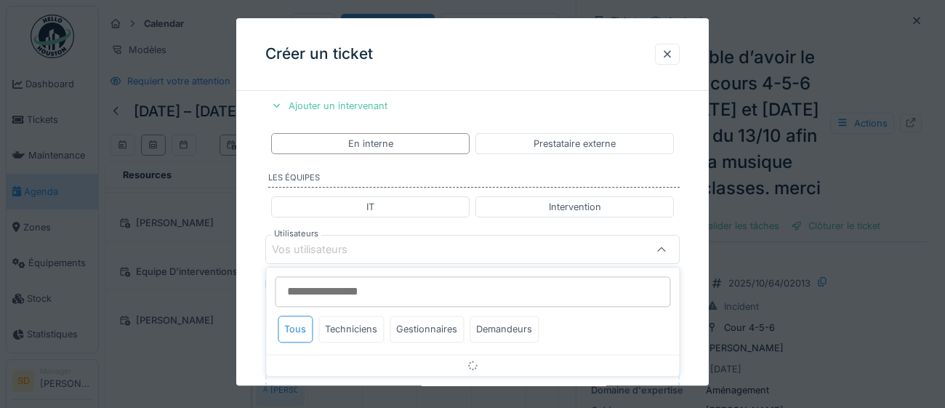
scroll to position [738, 0]
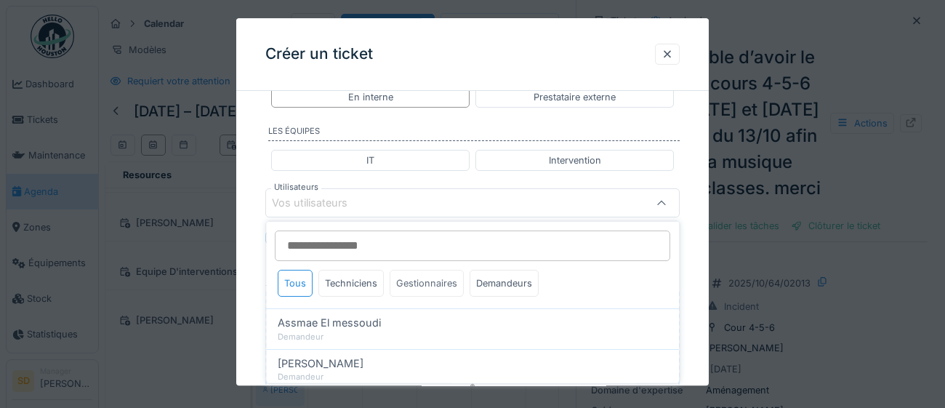
click at [448, 288] on div "Gestionnaires" at bounding box center [426, 283] width 74 height 27
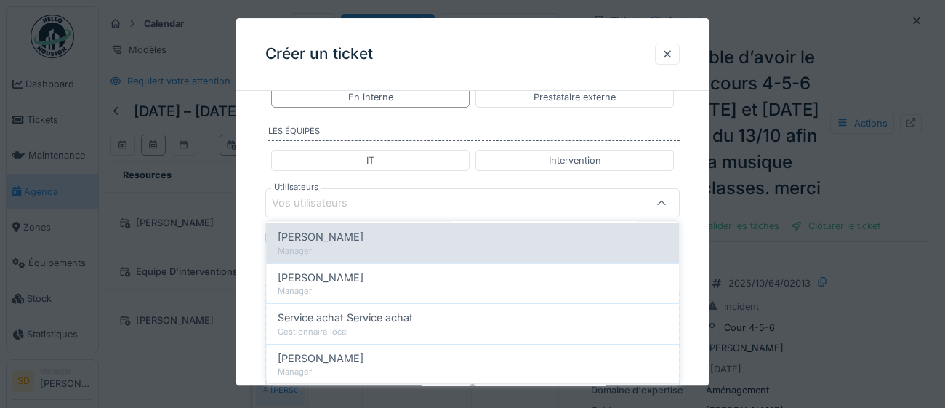
scroll to position [232, 0]
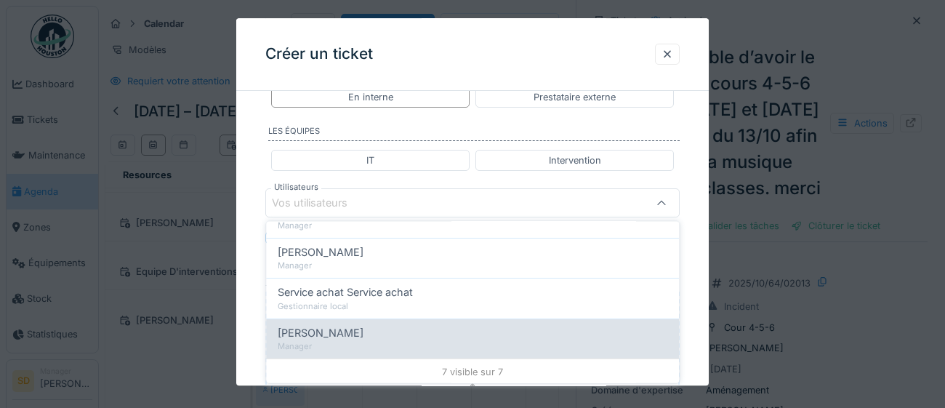
click at [351, 331] on span "[PERSON_NAME]" at bounding box center [321, 332] width 86 height 16
type input "****"
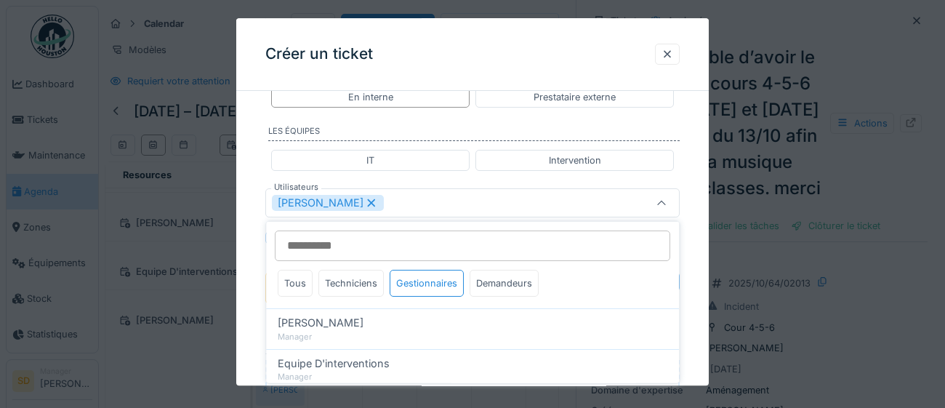
click at [694, 329] on div "**********" at bounding box center [472, 18] width 472 height 1307
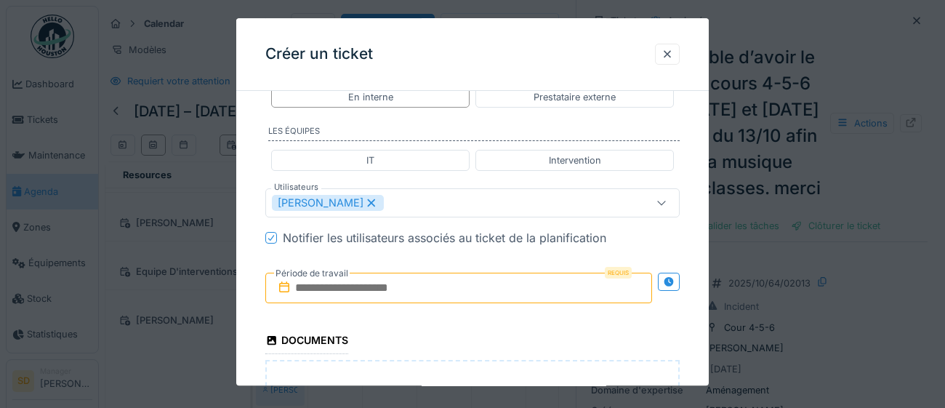
click at [471, 292] on input "text" at bounding box center [458, 288] width 387 height 31
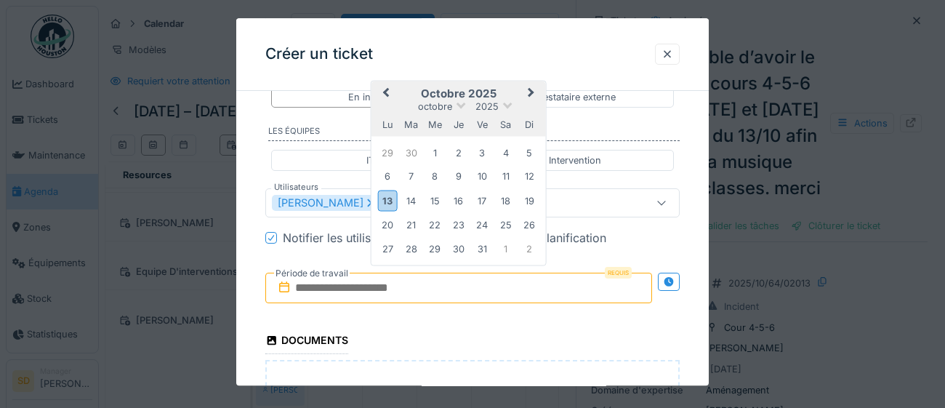
type input "**********"
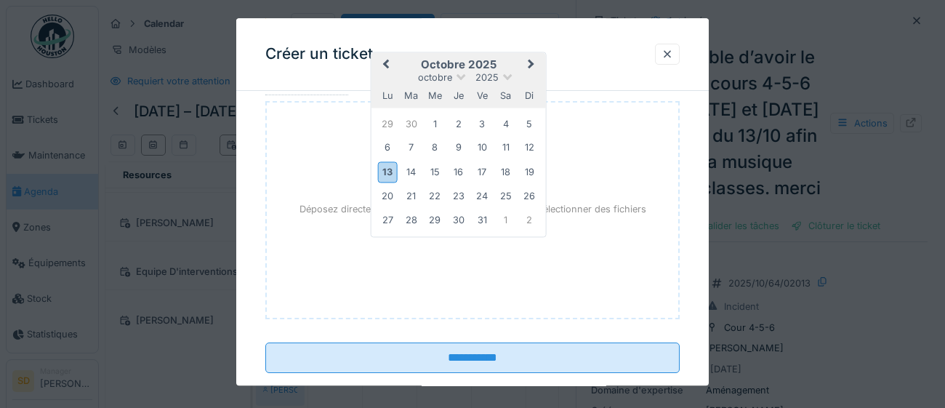
scroll to position [998, 0]
click at [442, 358] on input "**********" at bounding box center [472, 356] width 414 height 31
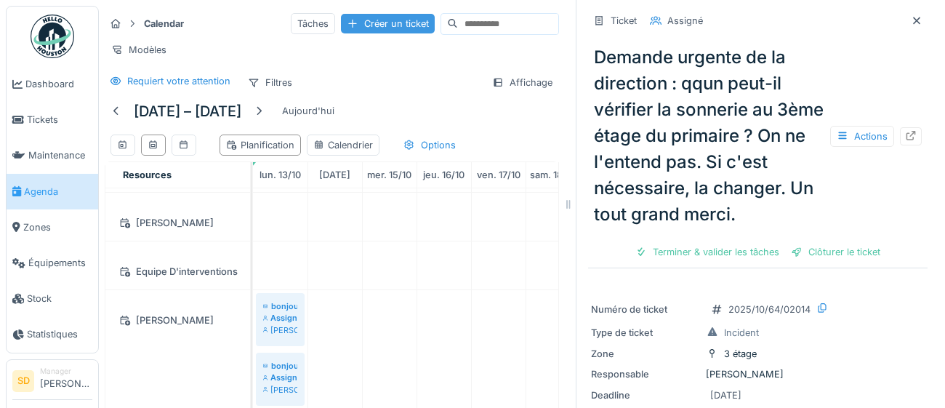
click at [354, 25] on div "Créer un ticket" at bounding box center [388, 24] width 94 height 20
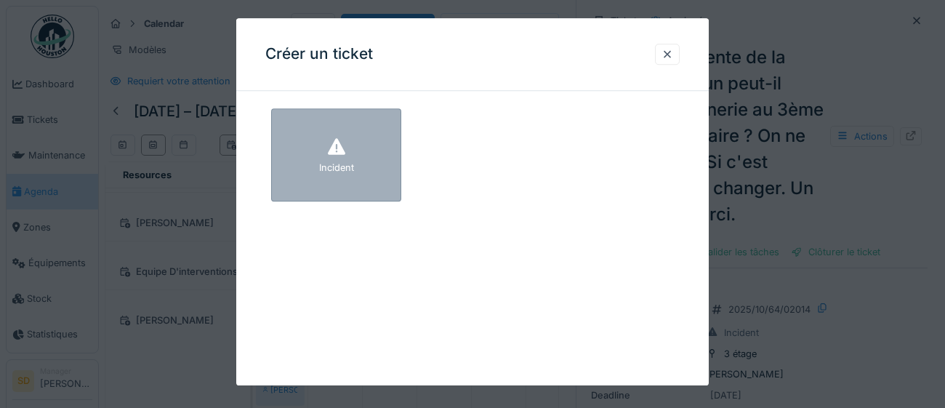
click at [385, 182] on div "Incident" at bounding box center [336, 154] width 130 height 93
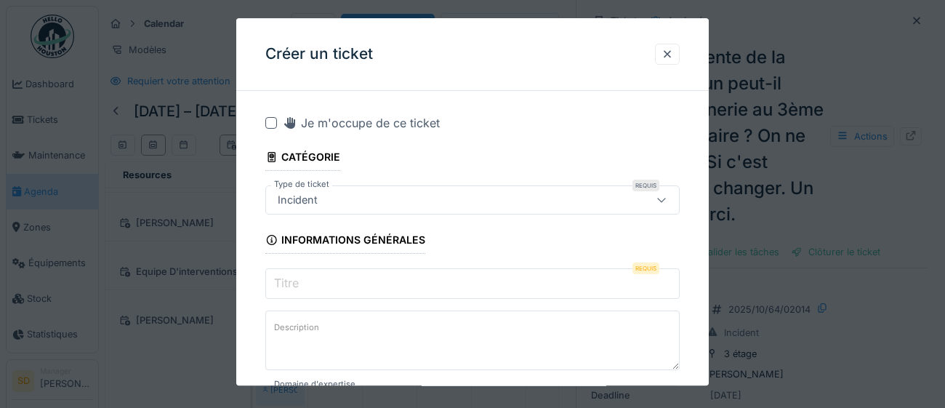
click at [439, 280] on input "Titre" at bounding box center [472, 283] width 414 height 31
paste input "**********"
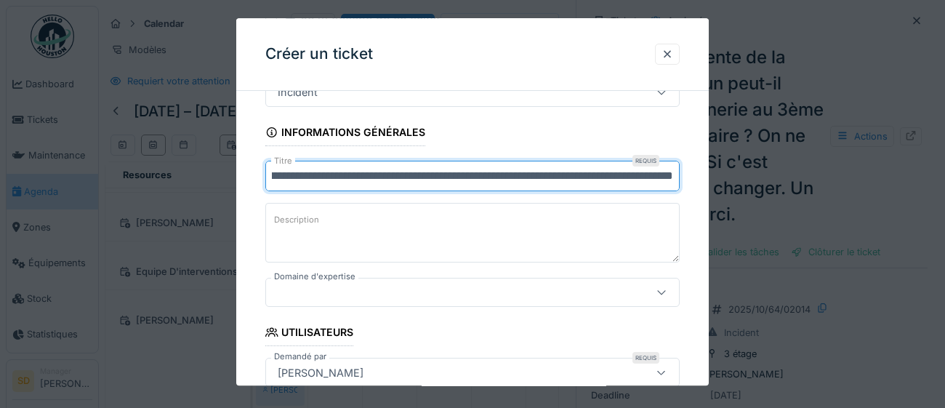
scroll to position [111, 0]
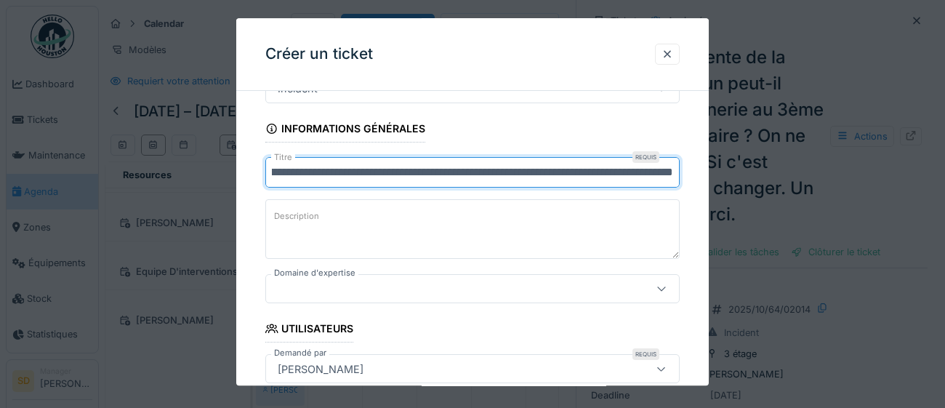
type input "**********"
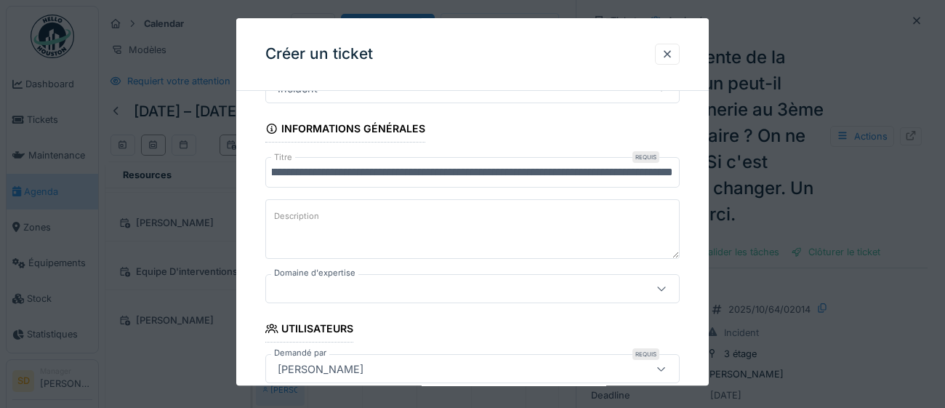
click at [661, 292] on icon at bounding box center [661, 288] width 12 height 9
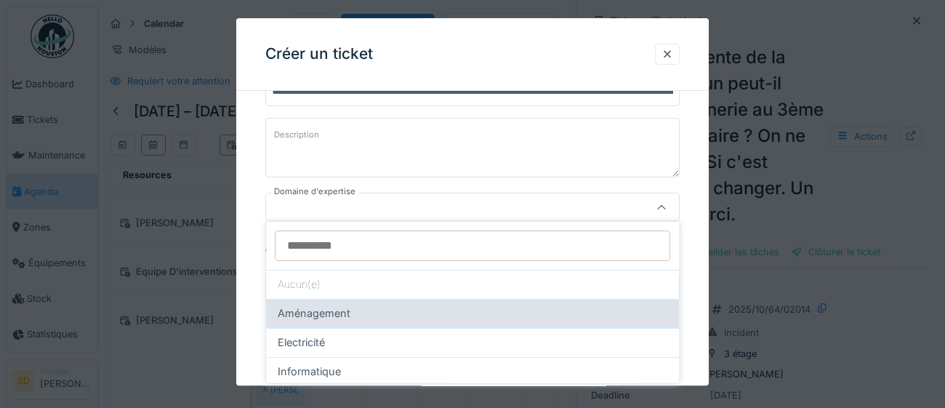
scroll to position [198, 0]
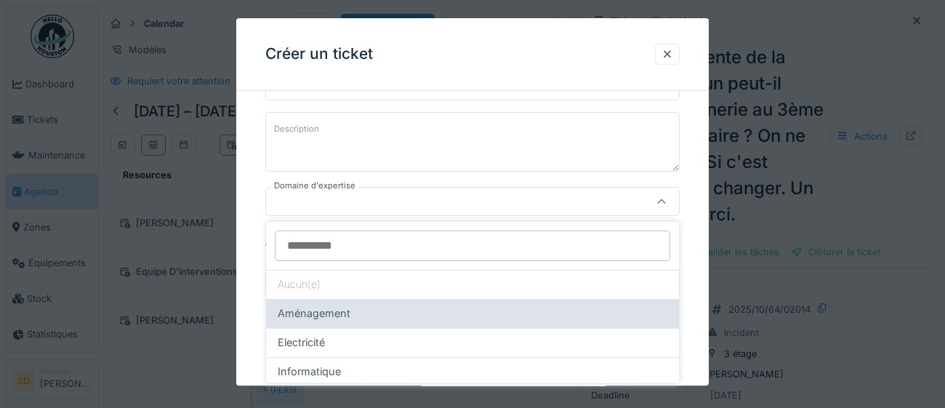
click at [421, 309] on div "Aménagement" at bounding box center [472, 313] width 389 height 16
type input "****"
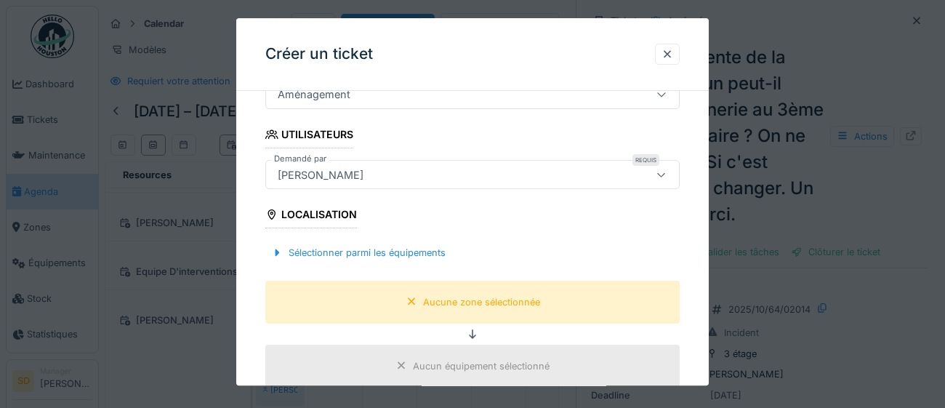
scroll to position [308, 0]
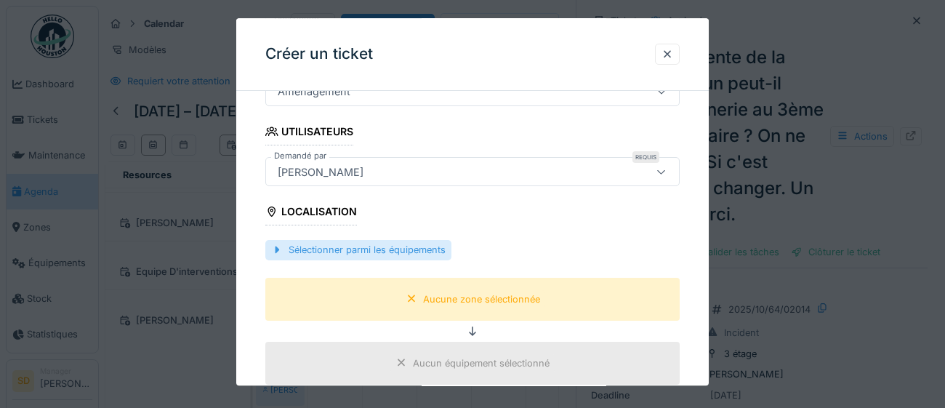
click at [392, 254] on div "Sélectionner parmi les équipements" at bounding box center [358, 251] width 186 height 20
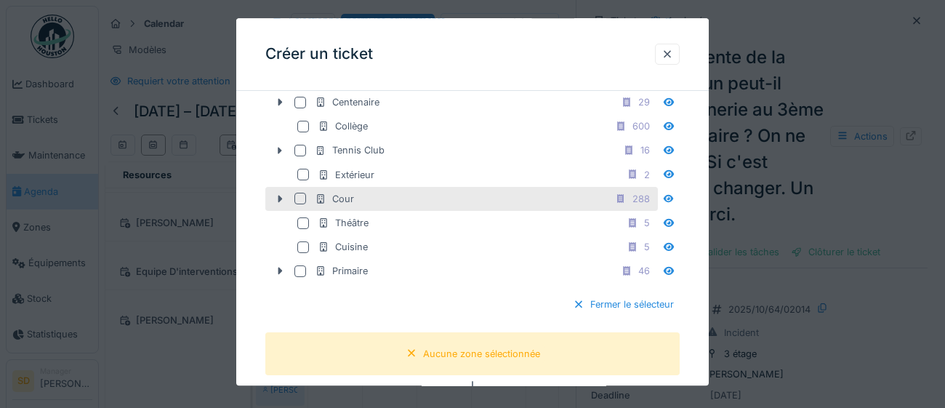
scroll to position [546, 0]
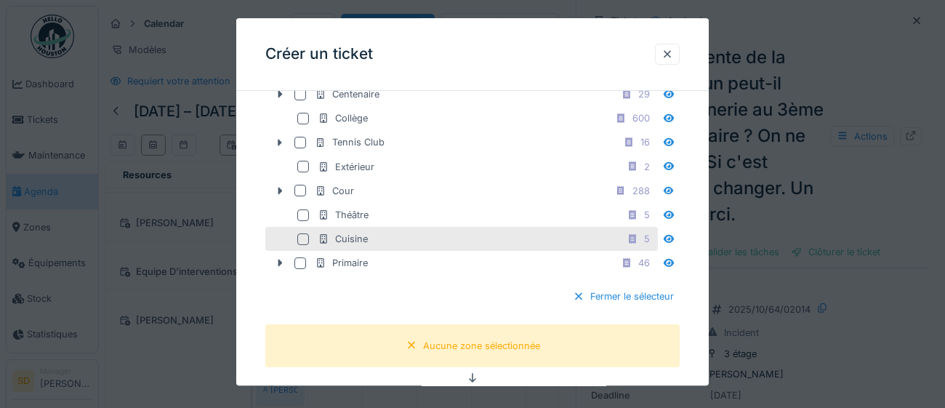
click at [297, 245] on div at bounding box center [303, 239] width 12 height 12
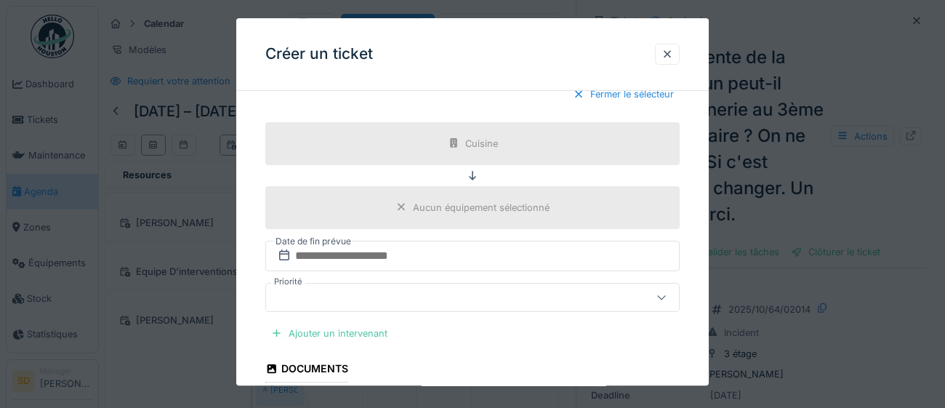
scroll to position [797, 0]
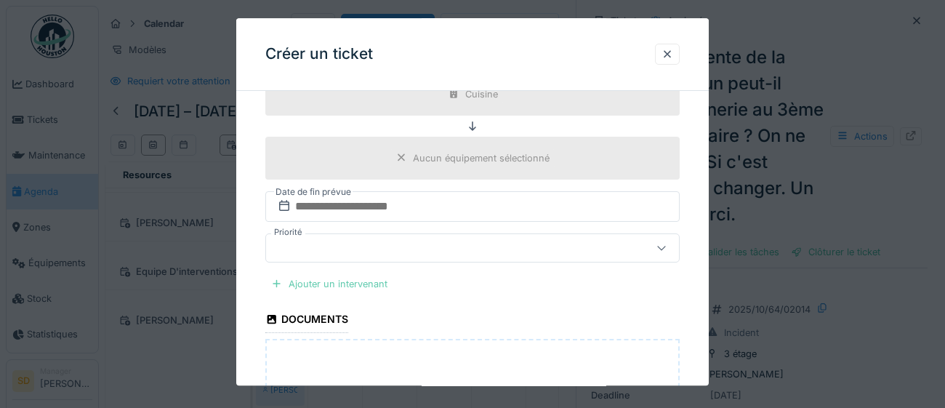
click at [363, 294] on div "Ajouter un intervenant" at bounding box center [329, 284] width 128 height 20
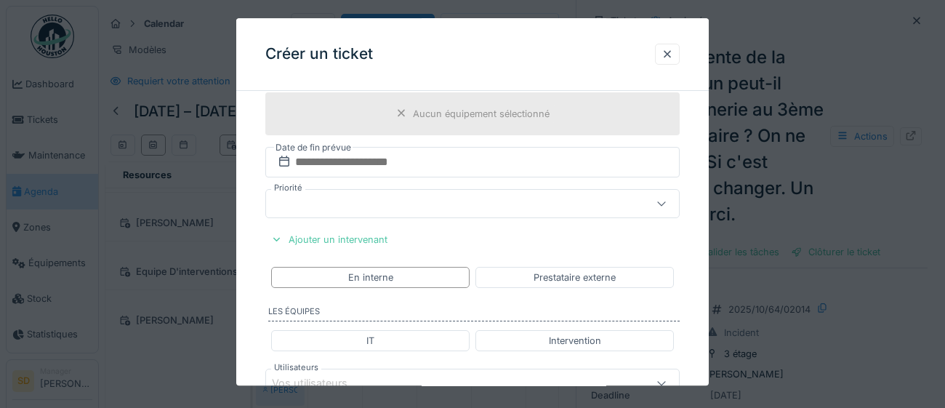
scroll to position [875, 0]
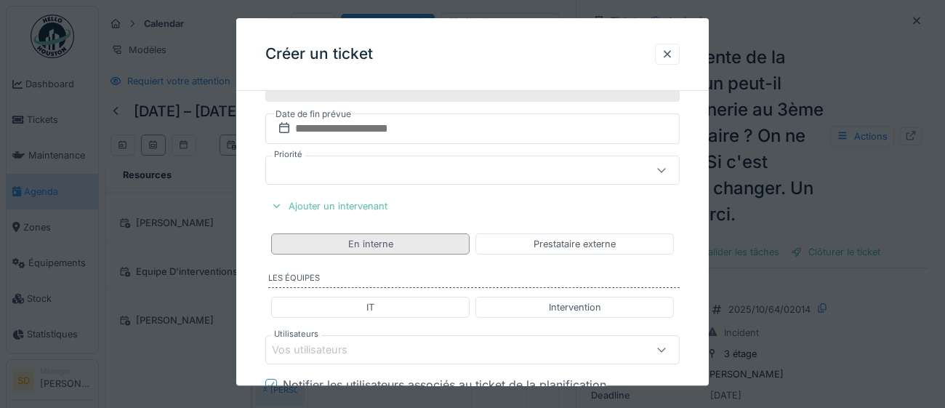
click at [405, 254] on div "En interne" at bounding box center [370, 243] width 198 height 21
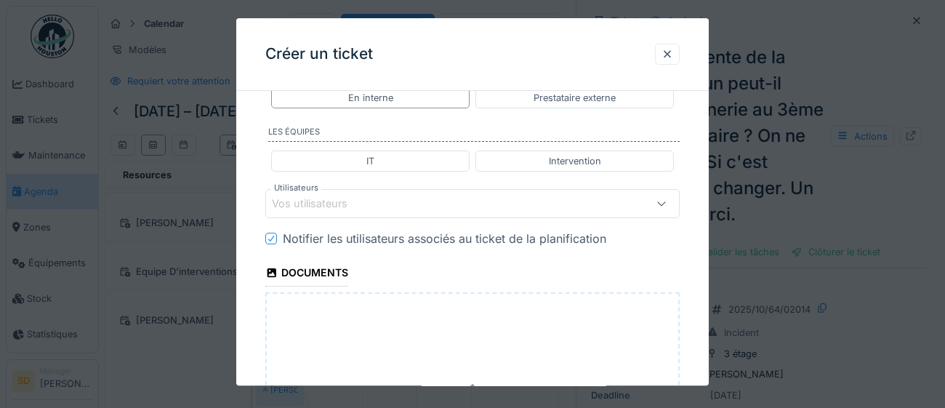
scroll to position [1075, 0]
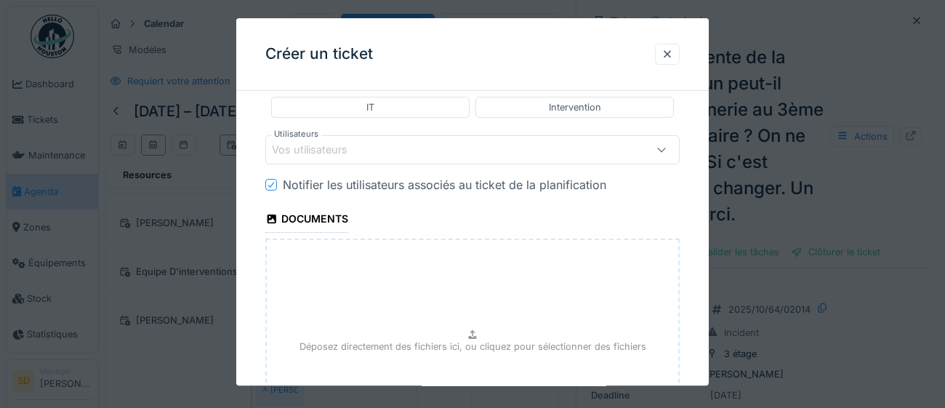
click at [371, 158] on div "Vos utilisateurs" at bounding box center [447, 150] width 350 height 16
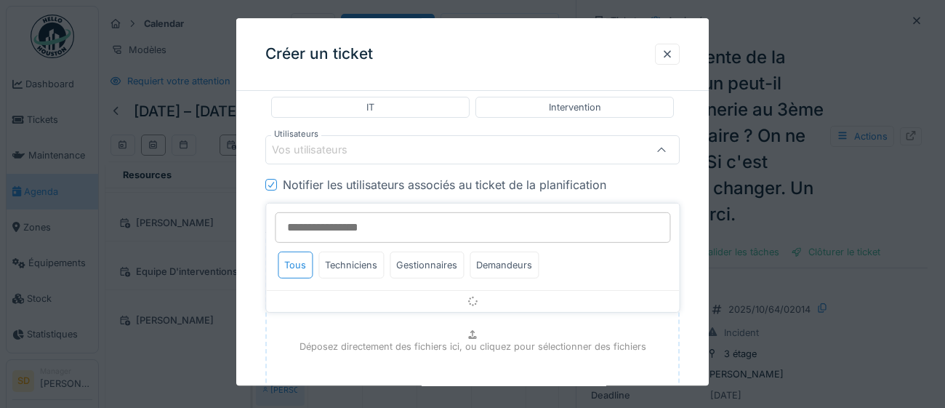
scroll to position [1057, 0]
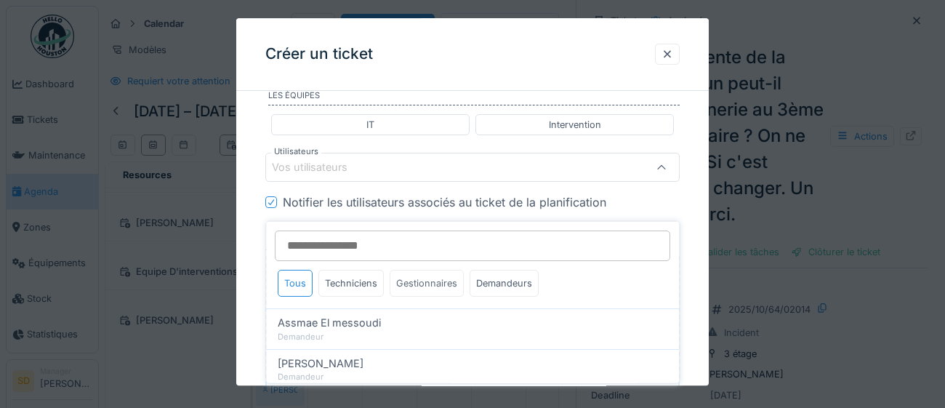
click at [428, 286] on div "Gestionnaires" at bounding box center [426, 283] width 74 height 27
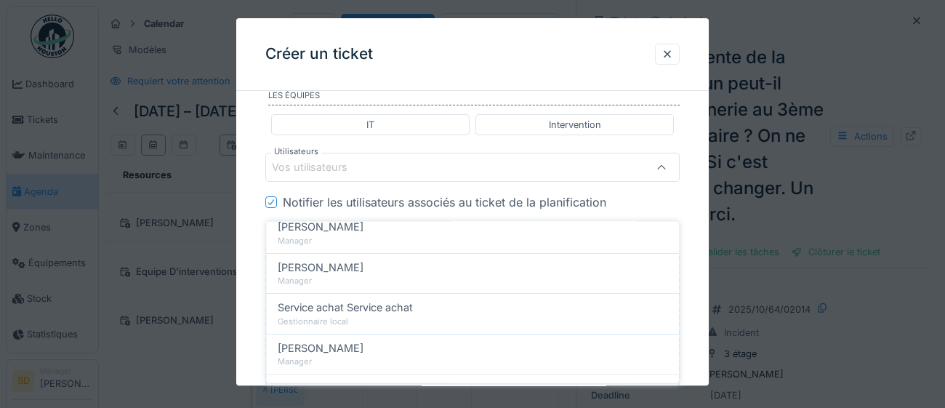
scroll to position [218, 0]
click at [387, 352] on div "Stéphane Dardenne Manager" at bounding box center [472, 351] width 413 height 40
type input "****"
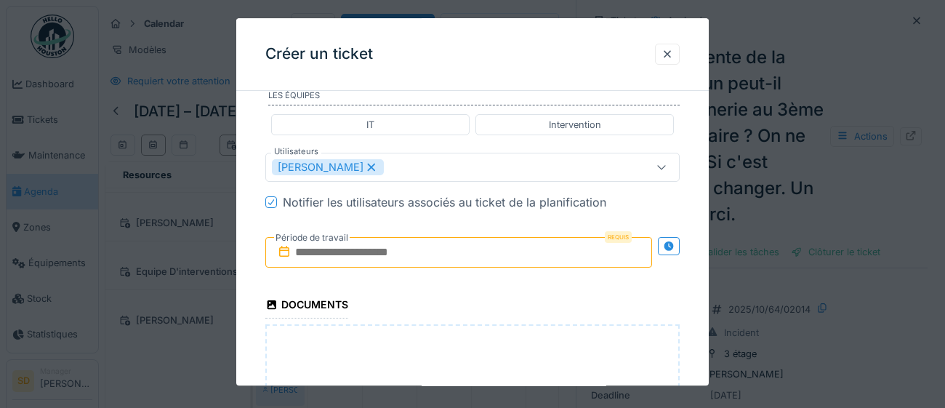
click at [481, 267] on input "text" at bounding box center [458, 252] width 387 height 31
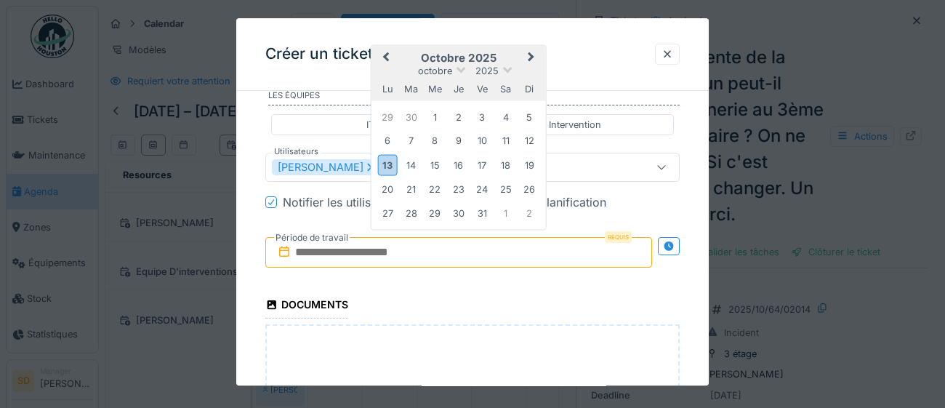
click at [517, 77] on div "octobre 2025" at bounding box center [458, 71] width 174 height 12
click at [480, 150] on div "10" at bounding box center [482, 141] width 20 height 20
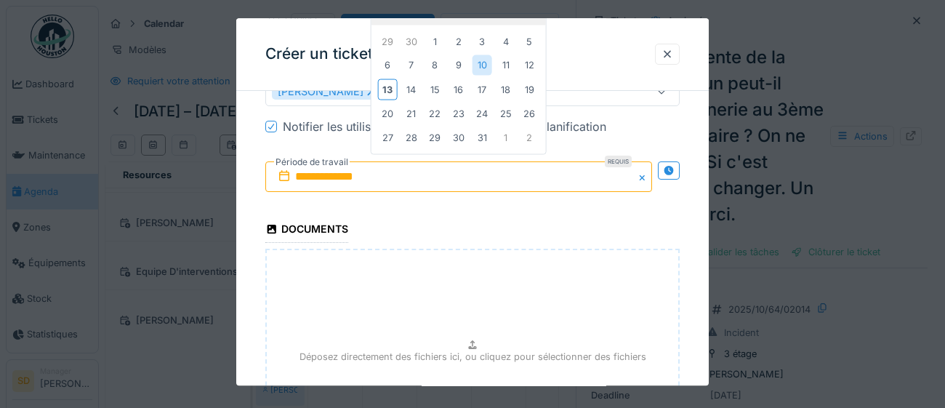
scroll to position [1149, 0]
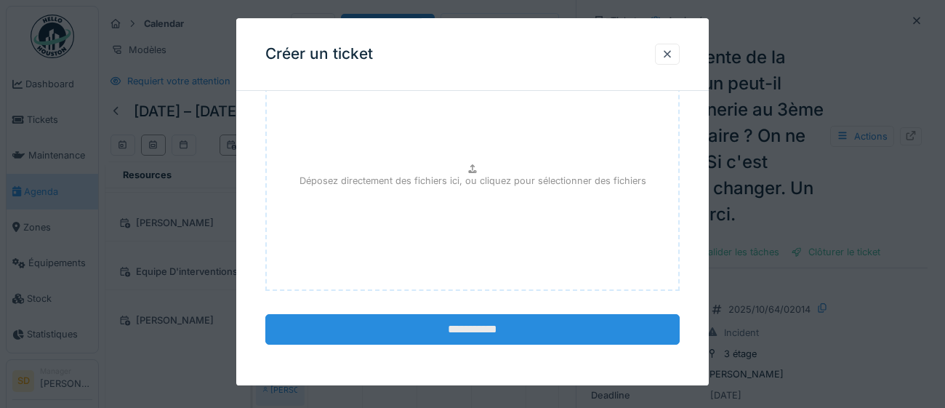
scroll to position [1342, 0]
click at [500, 331] on input "**********" at bounding box center [472, 330] width 414 height 31
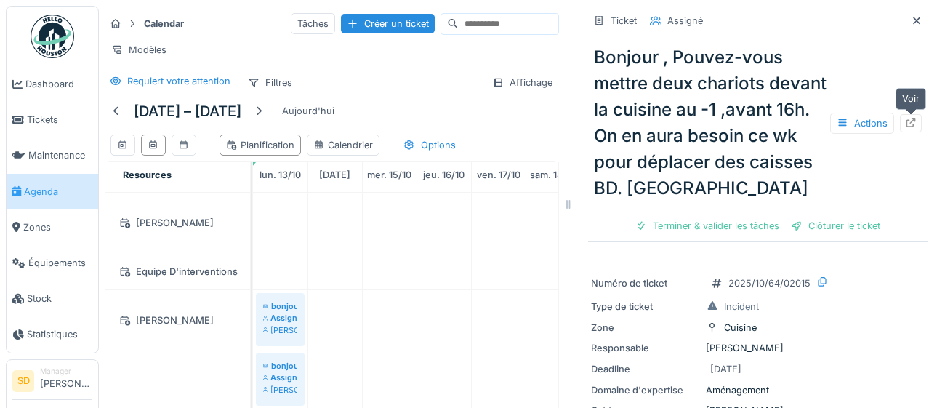
click at [911, 124] on icon at bounding box center [911, 122] width 12 height 9
click at [360, 27] on div "Créer un ticket" at bounding box center [388, 24] width 94 height 20
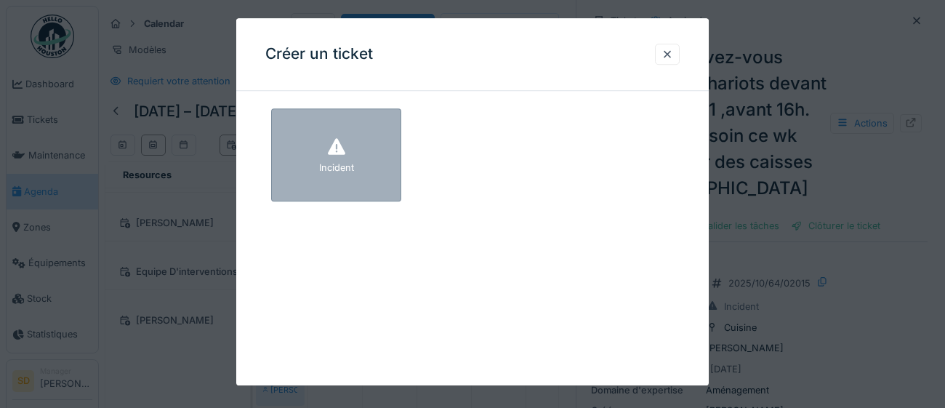
click at [375, 174] on div "Incident" at bounding box center [336, 154] width 130 height 93
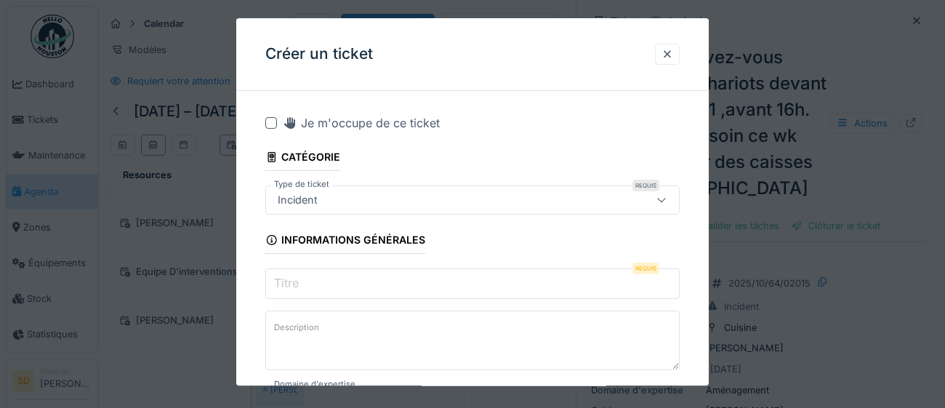
click at [332, 286] on input "Titre" at bounding box center [472, 283] width 414 height 31
paste input "**********"
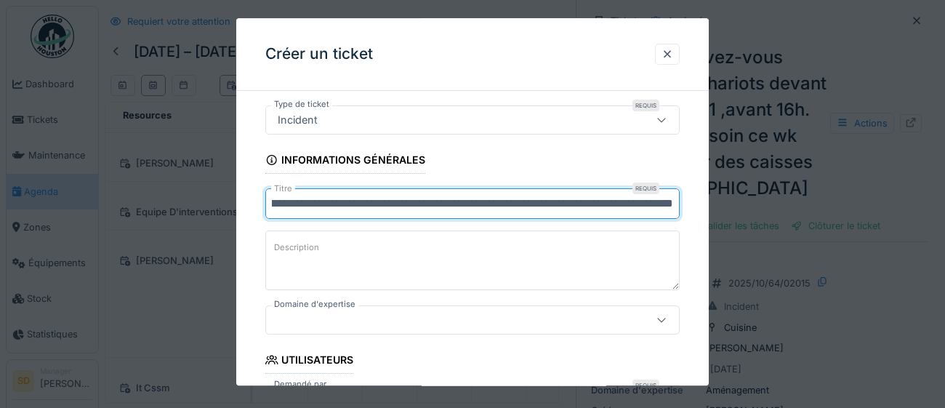
scroll to position [91, 0]
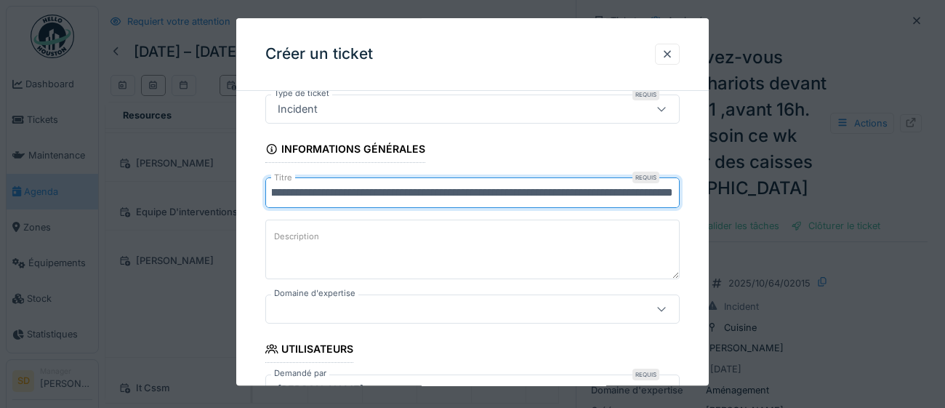
type input "**********"
click at [660, 309] on icon at bounding box center [661, 309] width 8 height 4
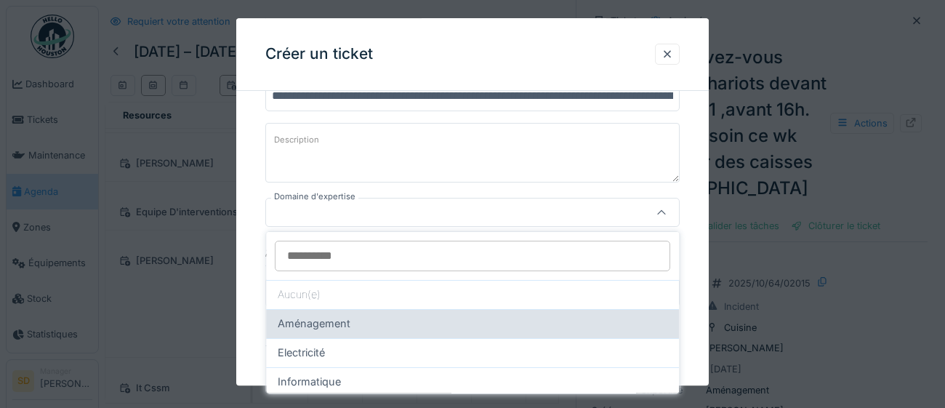
scroll to position [198, 0]
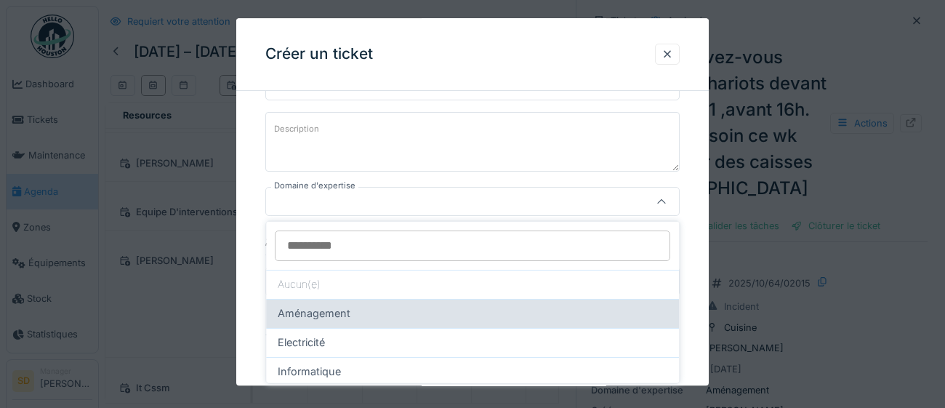
click at [424, 310] on div "Aménagement" at bounding box center [472, 313] width 389 height 16
type input "****"
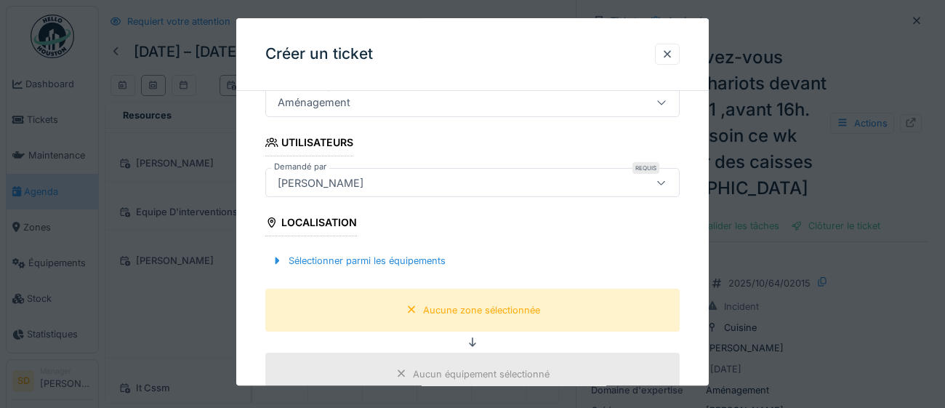
scroll to position [328, 0]
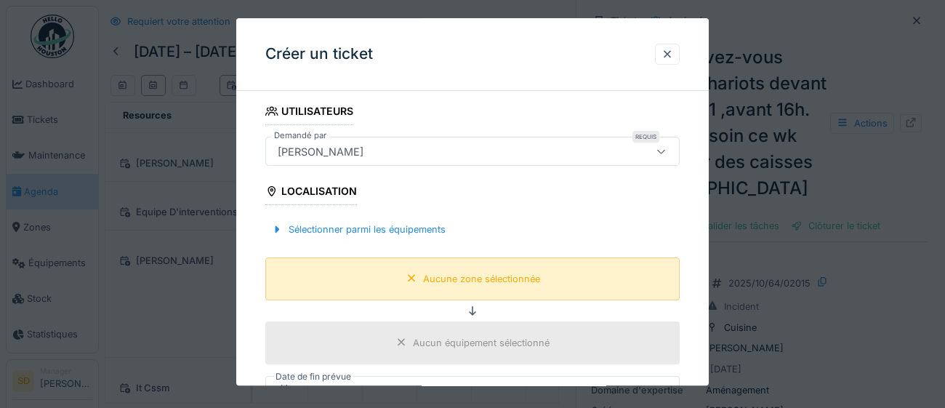
click at [464, 282] on div "Aucune zone sélectionnée" at bounding box center [481, 279] width 117 height 14
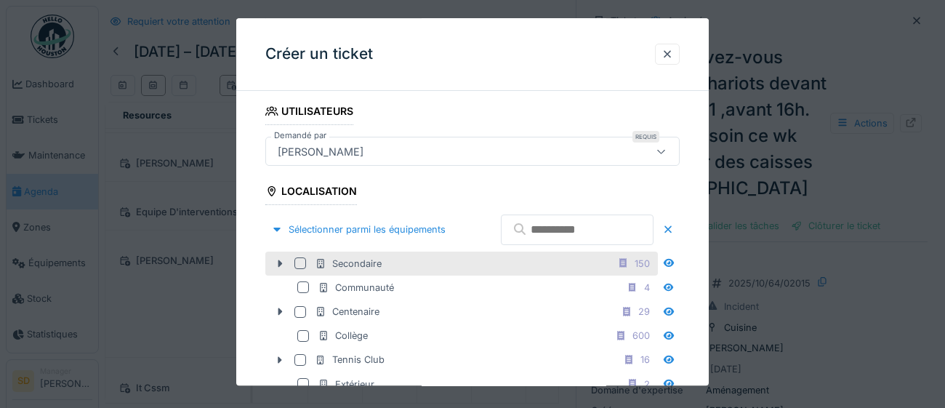
click at [302, 269] on div at bounding box center [300, 263] width 12 height 12
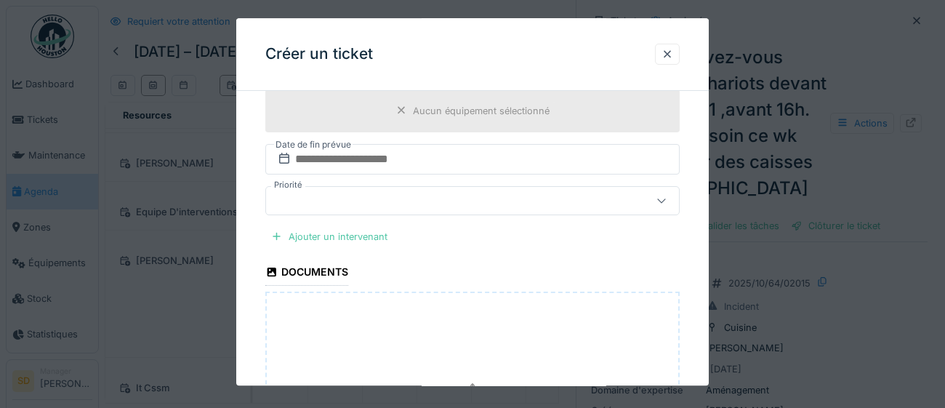
scroll to position [846, 0]
click at [310, 245] on div "Ajouter un intervenant" at bounding box center [329, 235] width 128 height 20
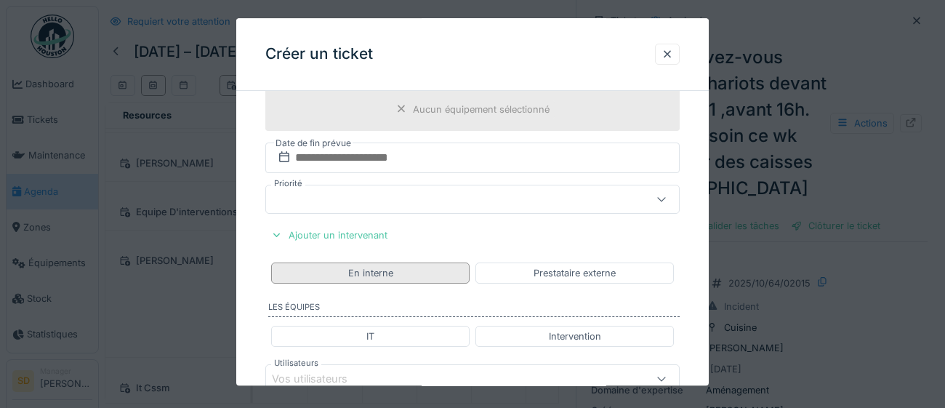
click at [386, 280] on div "En interne" at bounding box center [370, 273] width 45 height 14
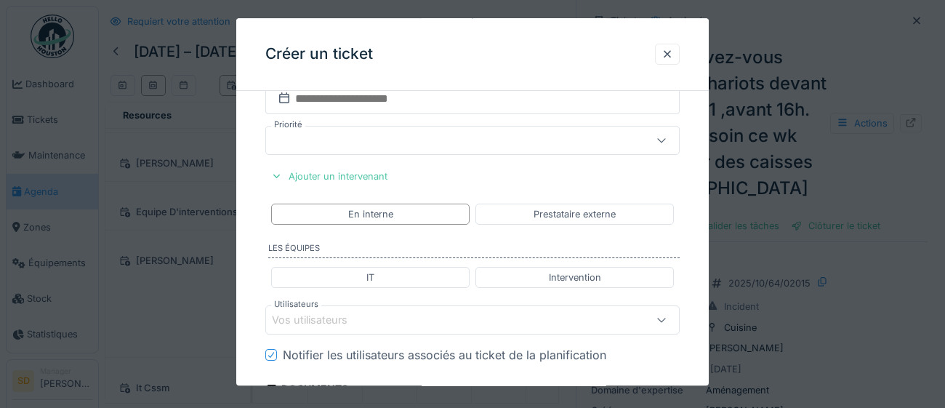
scroll to position [936, 0]
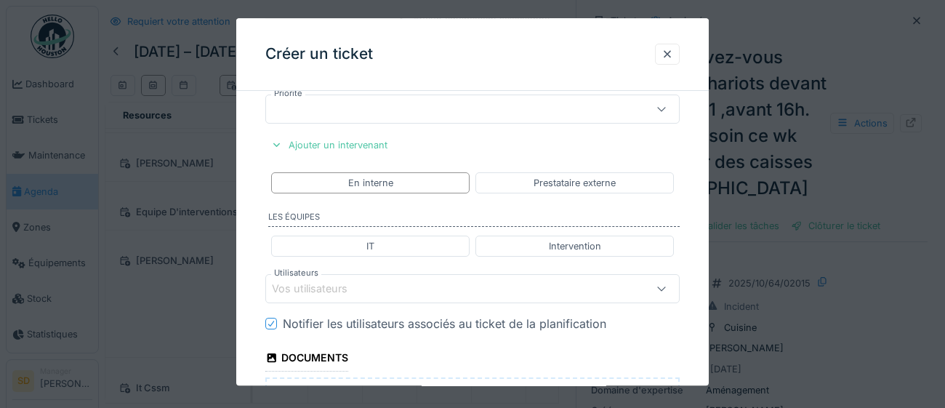
click at [403, 303] on div "Vos utilisateurs" at bounding box center [472, 288] width 414 height 29
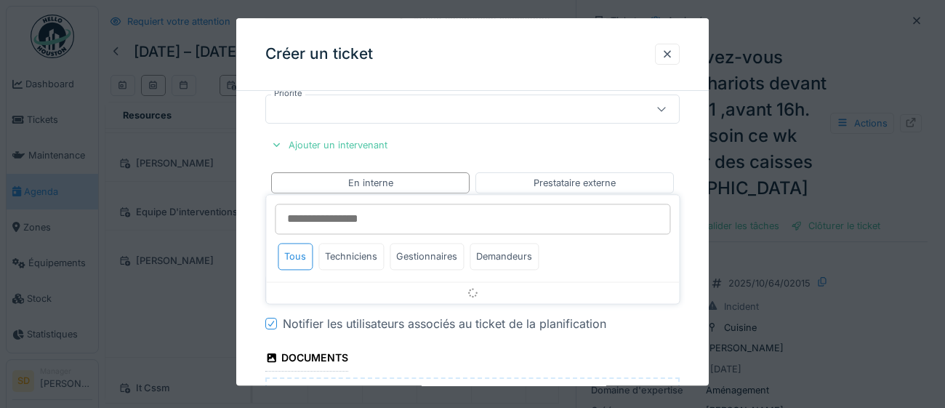
scroll to position [1057, 0]
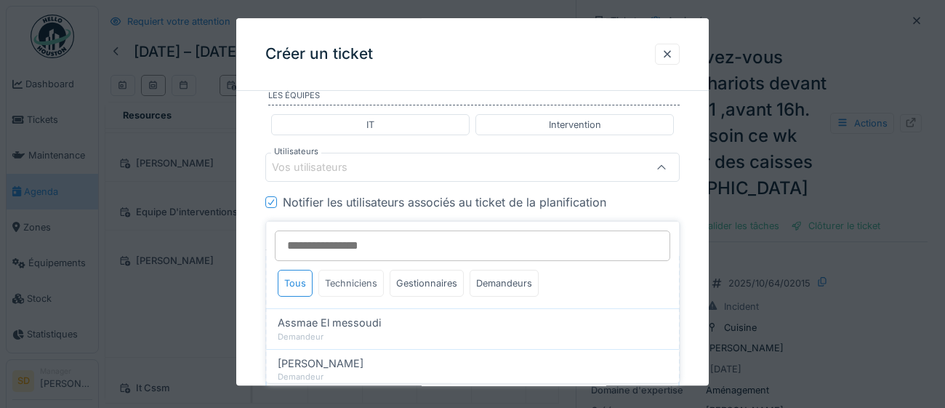
click at [336, 280] on div "Techniciens" at bounding box center [350, 283] width 65 height 27
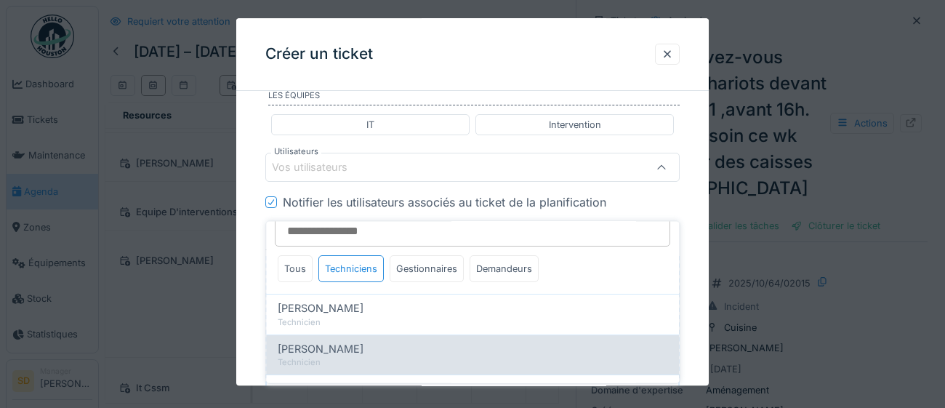
click at [409, 356] on div "Technicien" at bounding box center [472, 362] width 389 height 12
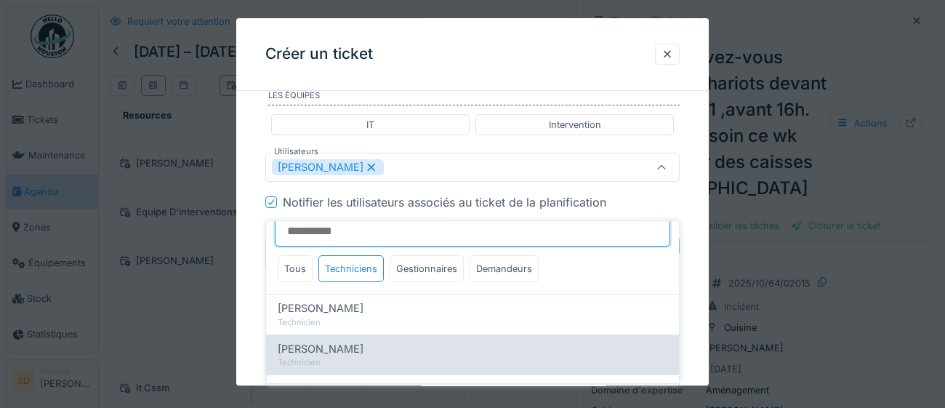
scroll to position [9, 0]
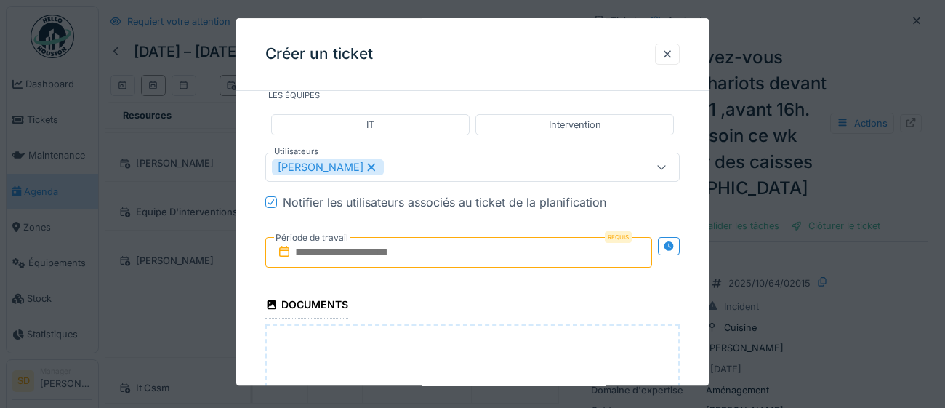
click at [438, 175] on div "[PERSON_NAME]" at bounding box center [447, 167] width 350 height 16
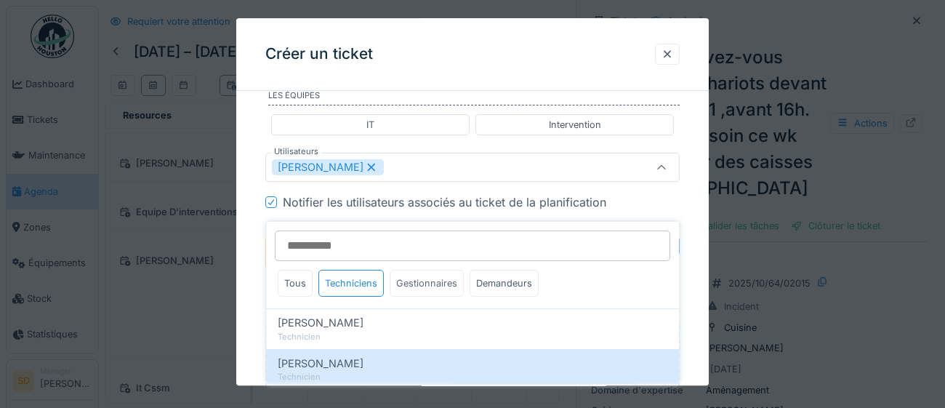
click at [437, 288] on div "Gestionnaires" at bounding box center [426, 283] width 74 height 27
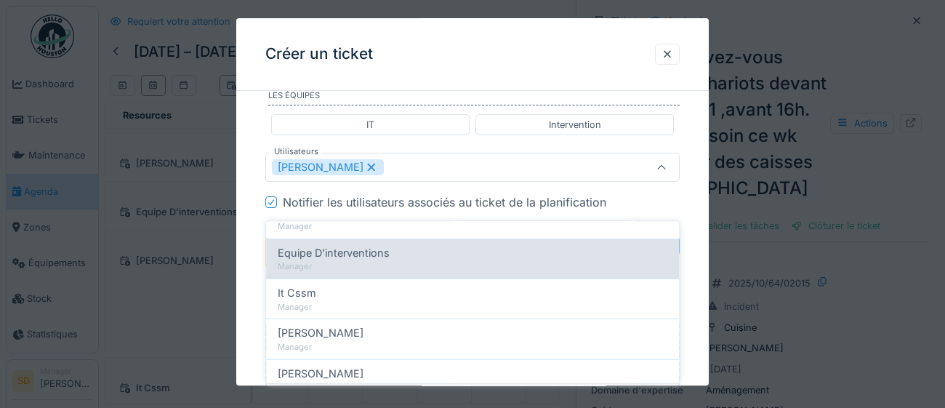
scroll to position [150, 0]
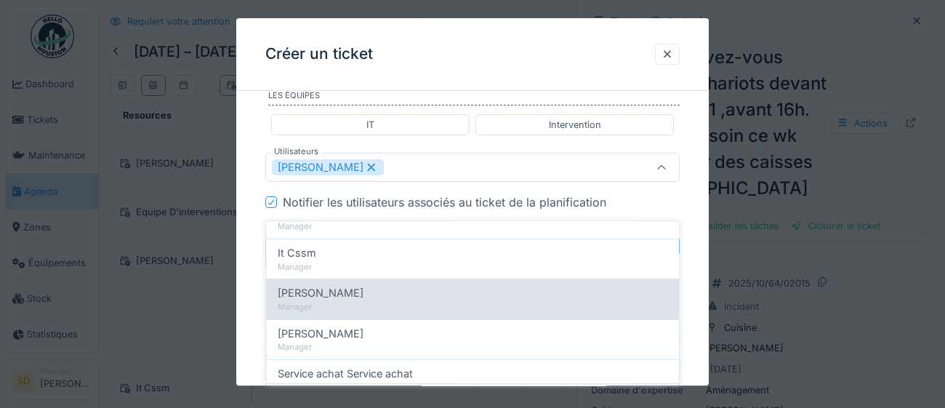
click at [404, 301] on div "Manager" at bounding box center [472, 307] width 389 height 12
type input "*********"
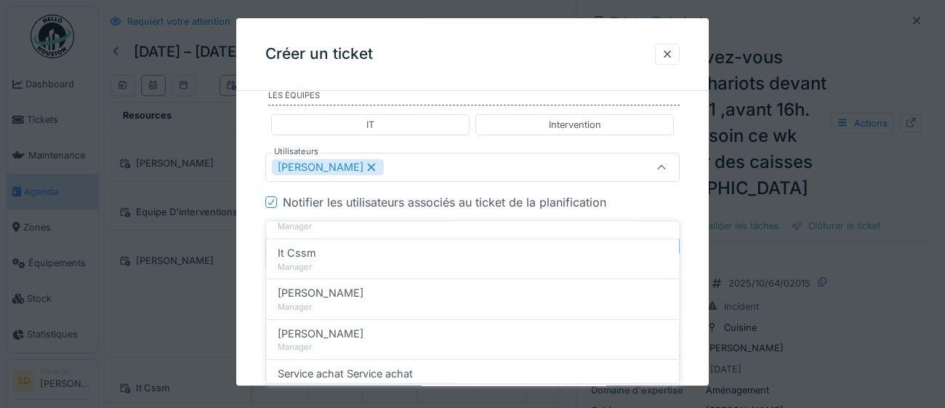
scroll to position [0, 0]
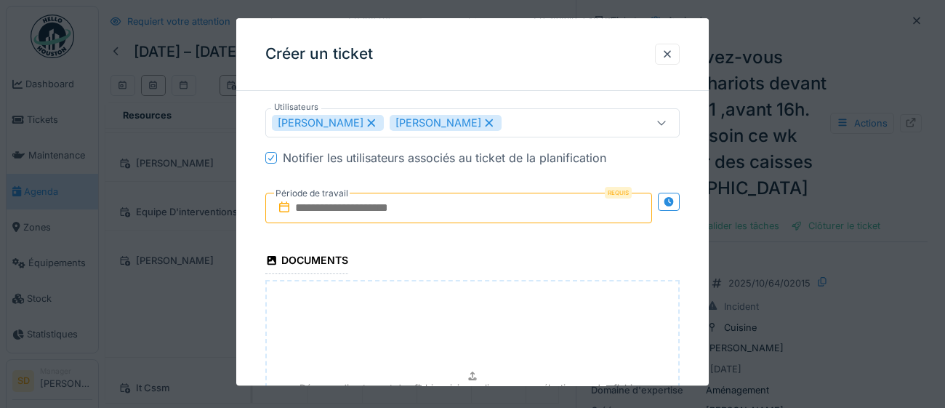
scroll to position [1113, 0]
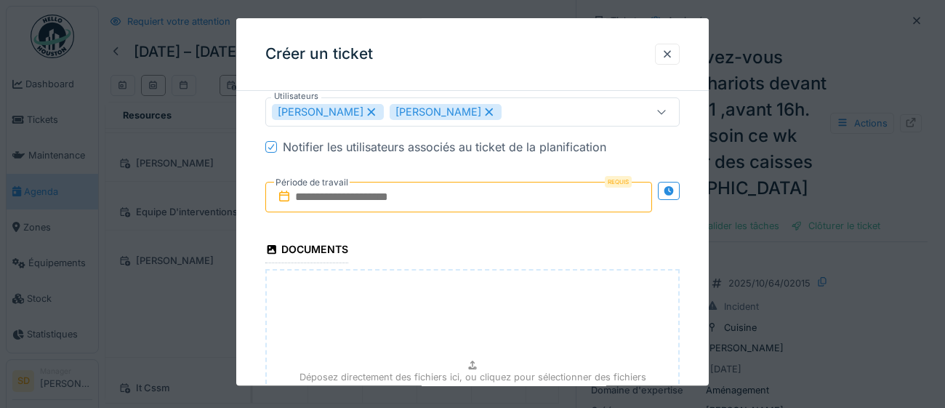
click at [477, 212] on input "text" at bounding box center [458, 197] width 387 height 31
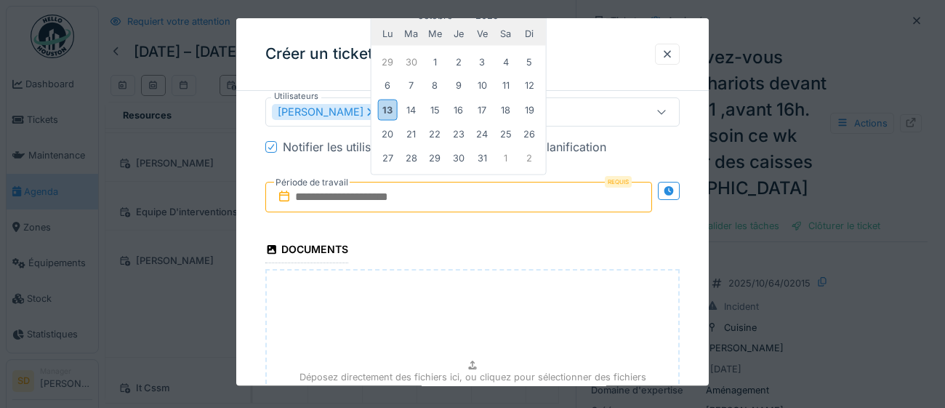
click at [492, 45] on div "lu ma me je ve sa di" at bounding box center [458, 33] width 174 height 23
click at [411, 120] on div "14" at bounding box center [411, 110] width 20 height 20
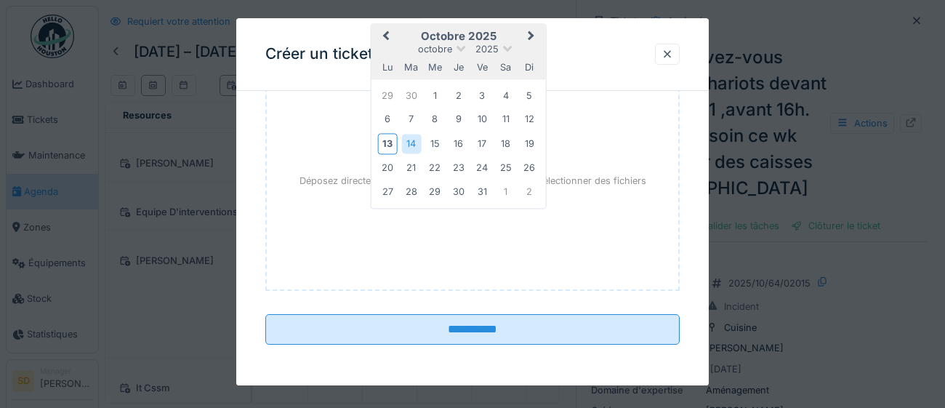
scroll to position [1342, 0]
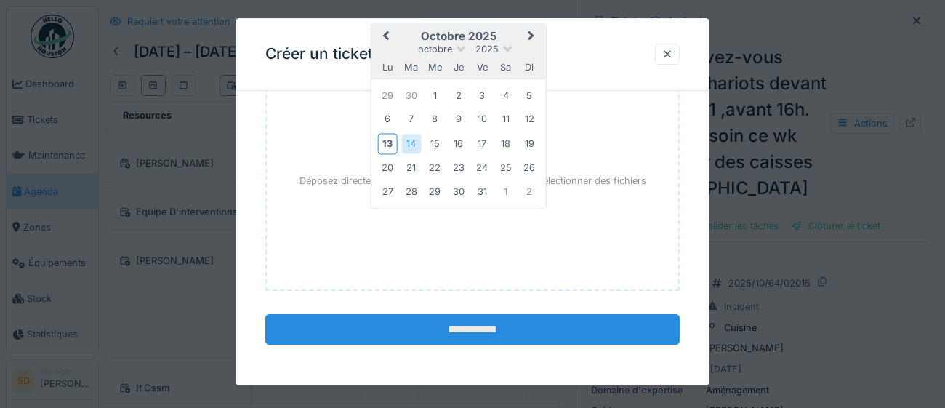
click at [474, 335] on input "**********" at bounding box center [472, 330] width 414 height 31
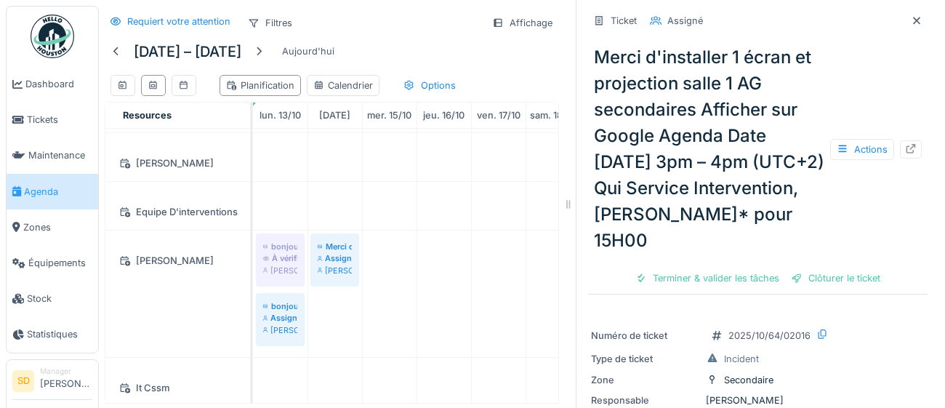
click at [57, 189] on span "Agenda" at bounding box center [58, 192] width 68 height 14
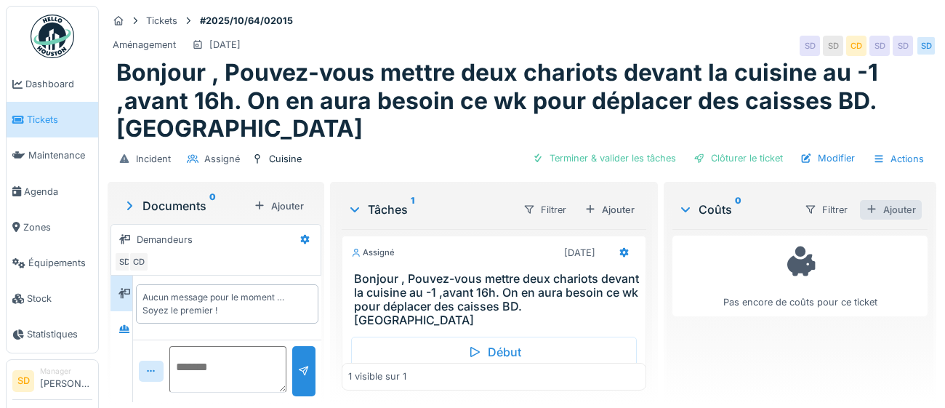
click at [897, 207] on div "Ajouter" at bounding box center [891, 210] width 62 height 20
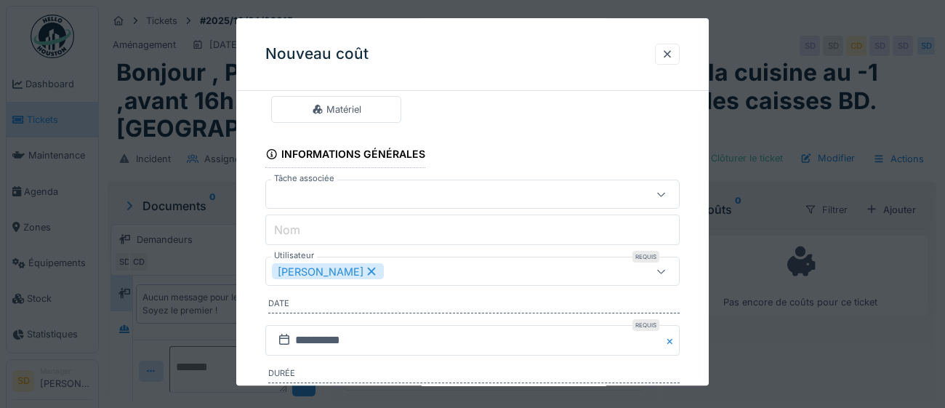
scroll to position [89, 0]
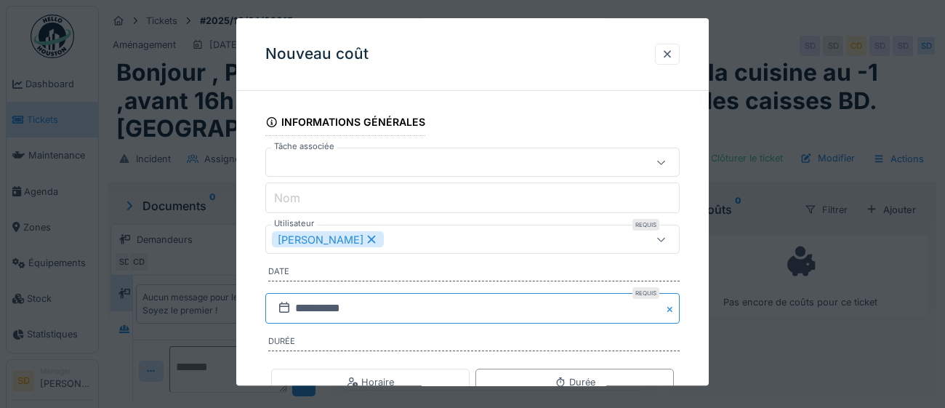
click at [430, 308] on input "**********" at bounding box center [472, 309] width 414 height 31
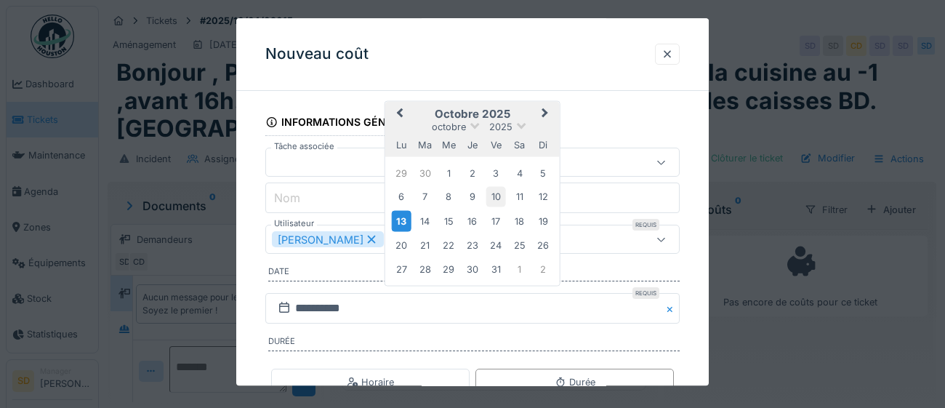
click at [496, 198] on div "10" at bounding box center [496, 197] width 20 height 20
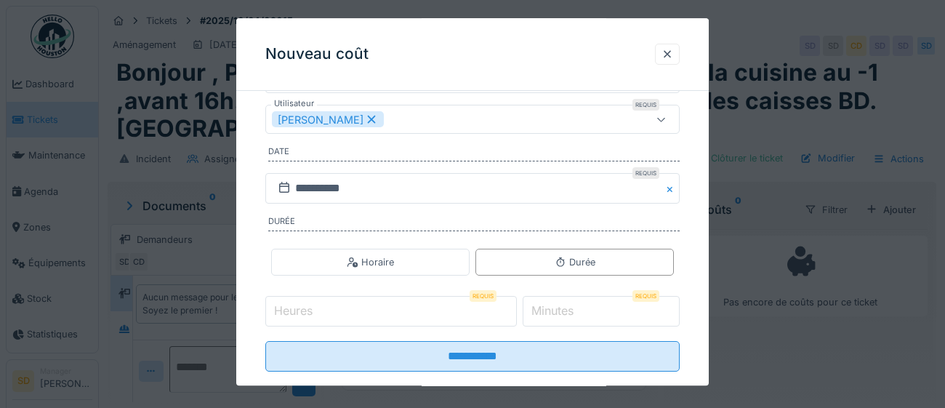
scroll to position [226, 0]
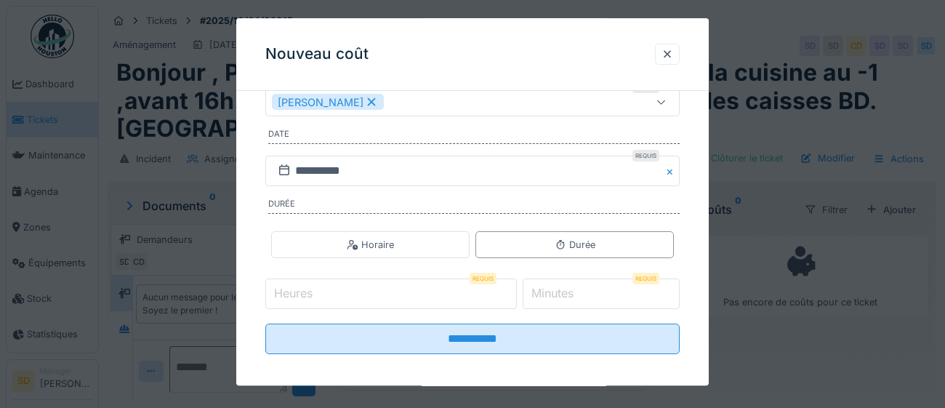
click at [315, 299] on label "Heures" at bounding box center [293, 293] width 44 height 17
click at [315, 299] on input "Heures" at bounding box center [390, 294] width 251 height 31
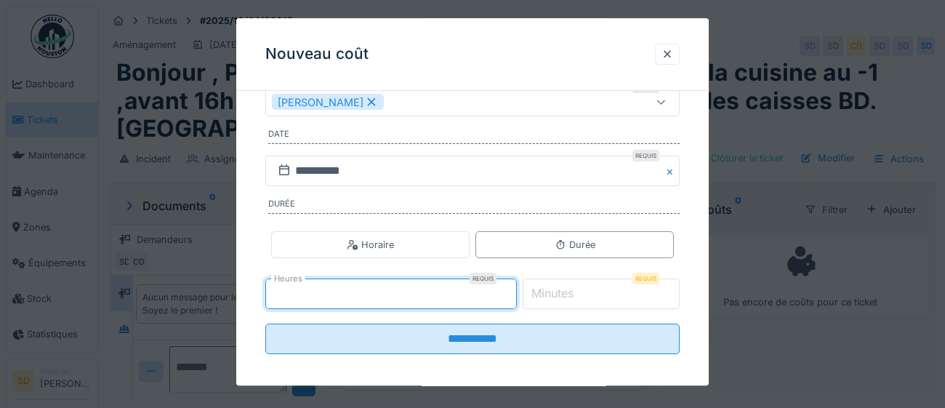
type input "*"
click at [549, 291] on label "Minutes" at bounding box center [552, 293] width 48 height 17
click at [549, 291] on input "*" at bounding box center [601, 294] width 158 height 31
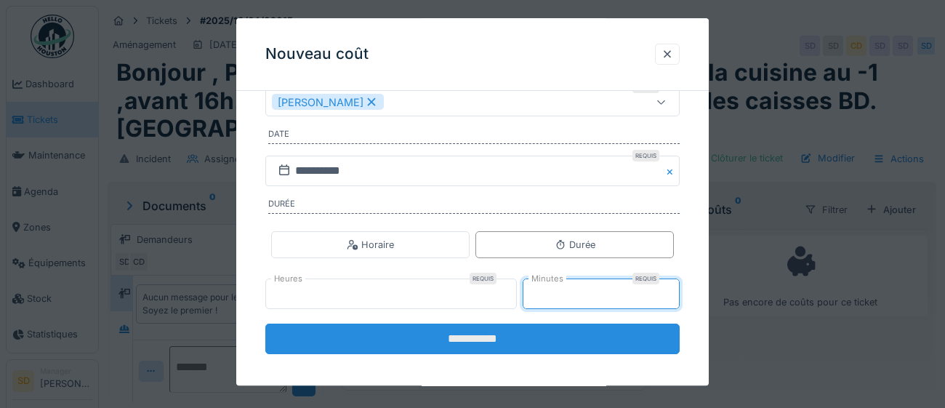
type input "**"
click at [487, 339] on input "**********" at bounding box center [472, 339] width 414 height 31
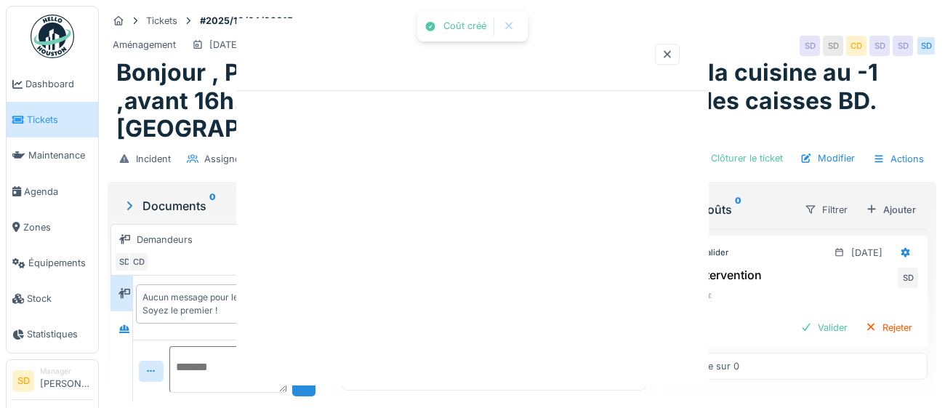
scroll to position [0, 0]
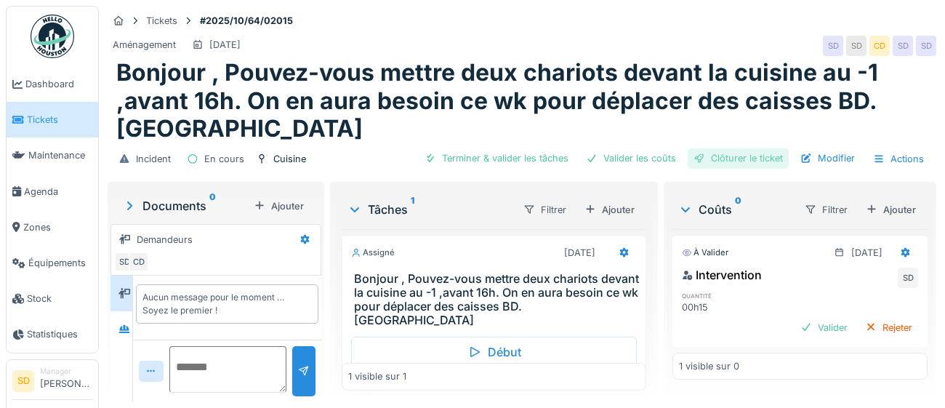
click at [757, 160] on div "Clôturer le ticket" at bounding box center [737, 158] width 101 height 20
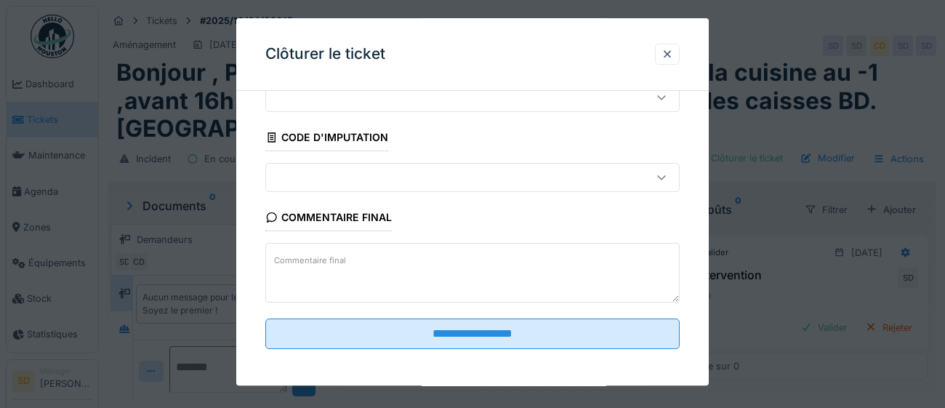
scroll to position [62, 0]
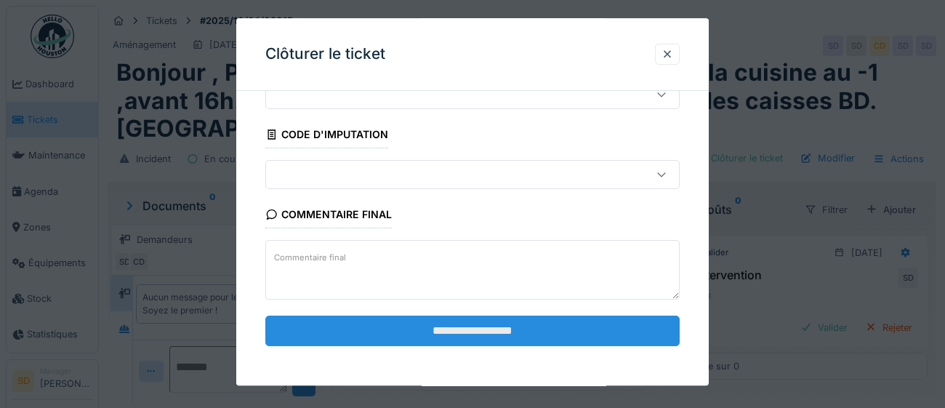
click at [505, 334] on input "**********" at bounding box center [472, 330] width 414 height 31
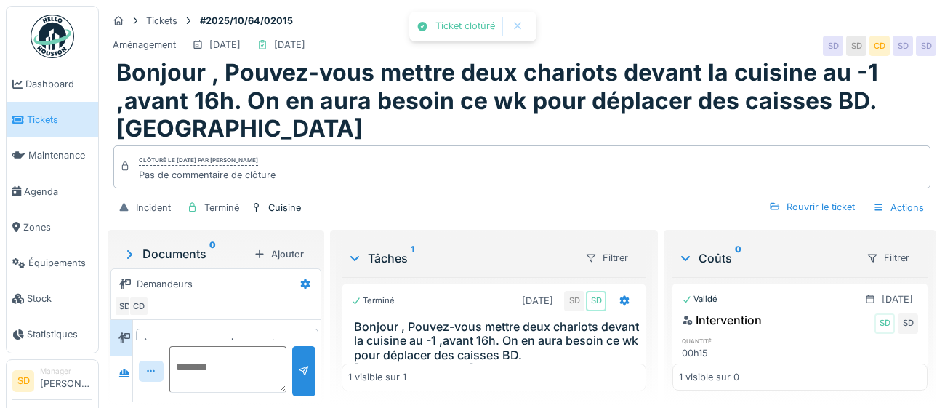
scroll to position [38, 0]
click at [39, 187] on span "Agenda" at bounding box center [58, 192] width 68 height 14
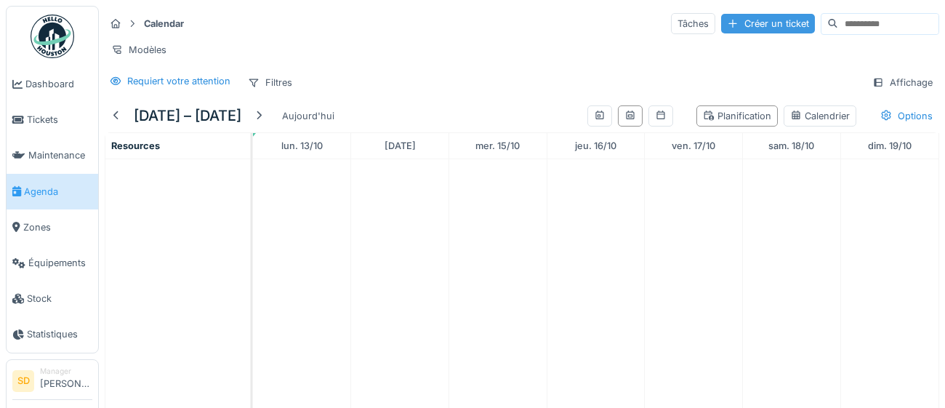
click at [721, 28] on div "Créer un ticket" at bounding box center [768, 24] width 94 height 20
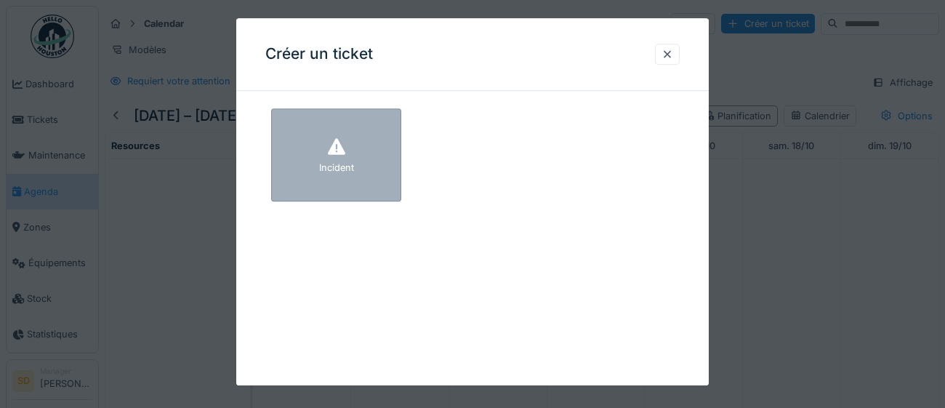
click at [369, 164] on div "Incident" at bounding box center [336, 154] width 130 height 93
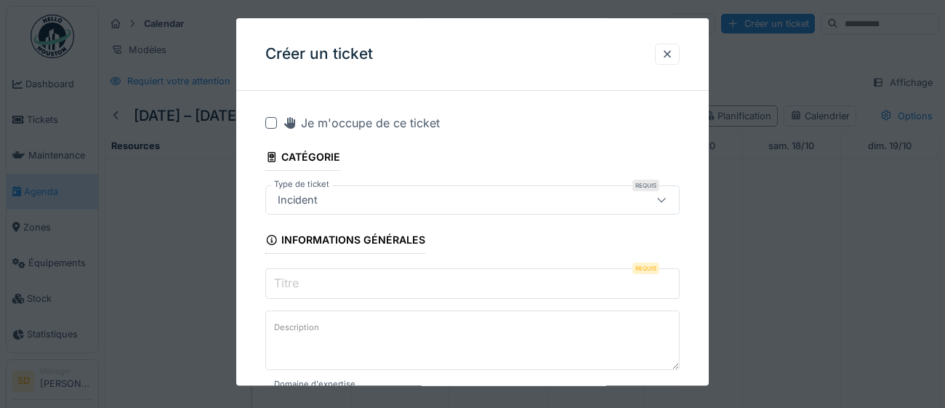
click at [340, 283] on input "Titre" at bounding box center [472, 283] width 414 height 31
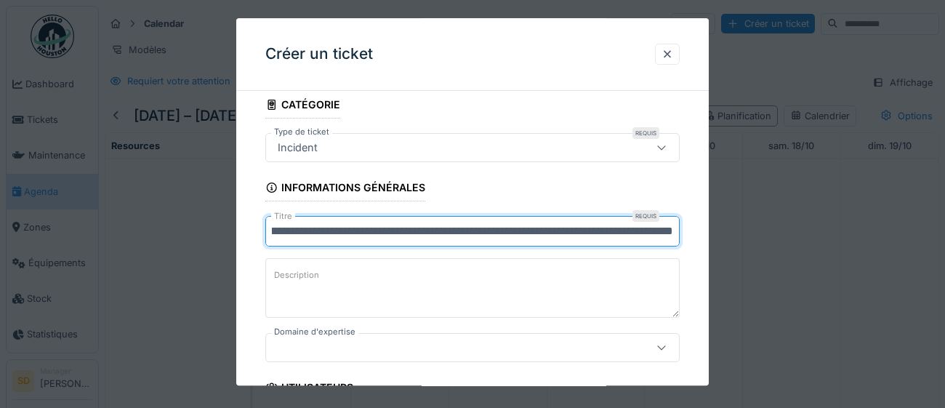
scroll to position [195, 0]
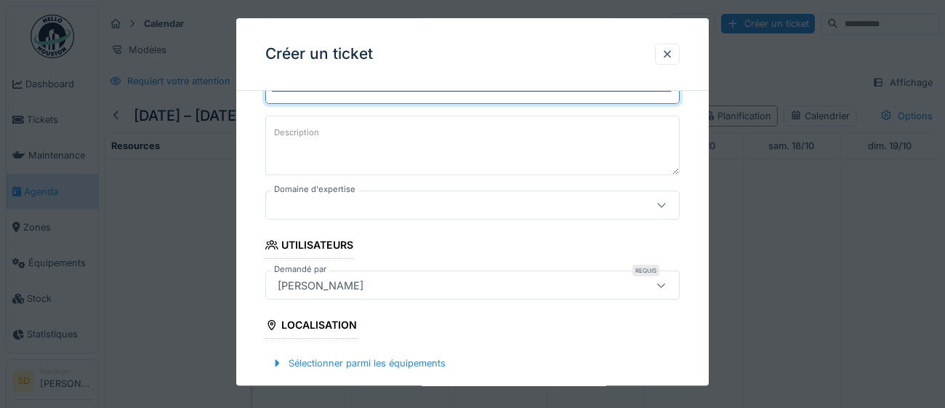
type input "**********"
click at [661, 207] on icon at bounding box center [661, 205] width 12 height 9
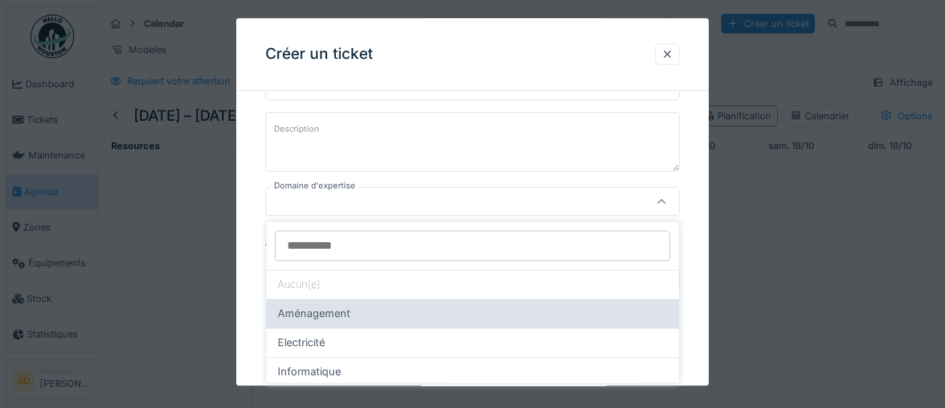
scroll to position [15, 0]
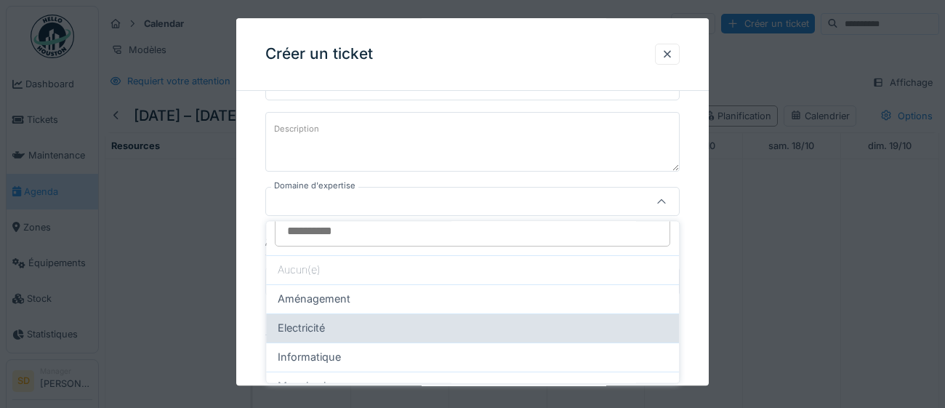
click at [455, 335] on div "Electricité" at bounding box center [472, 327] width 413 height 29
type input "***"
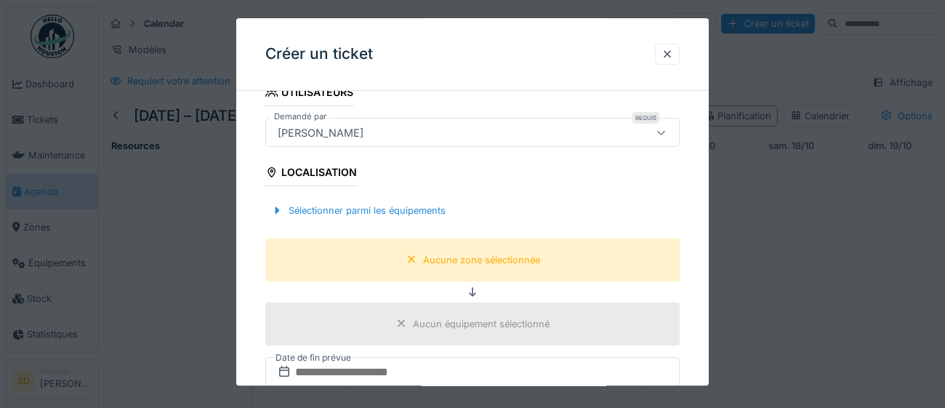
scroll to position [357, 0]
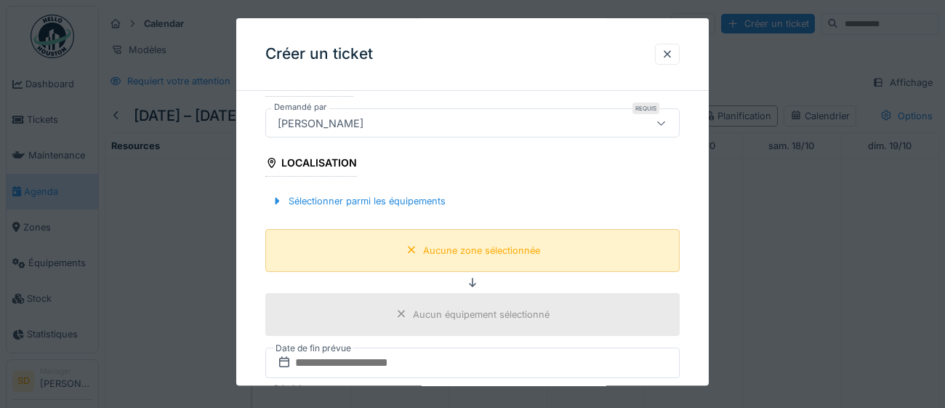
click at [469, 257] on div "Aucune zone sélectionnée" at bounding box center [481, 250] width 117 height 14
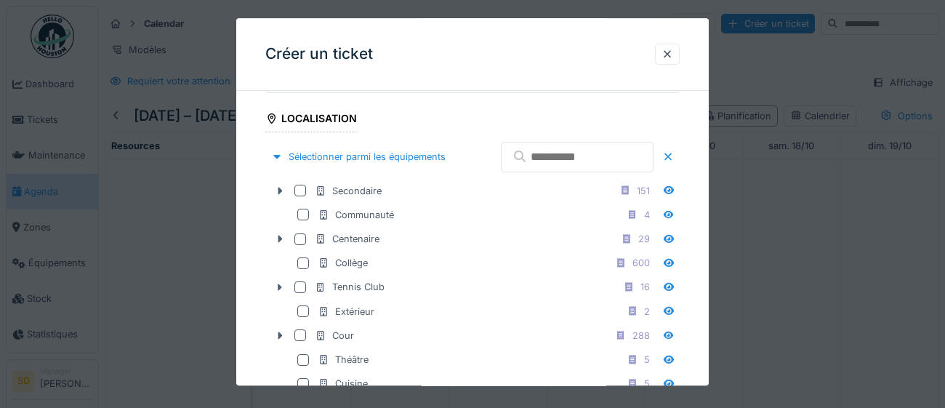
scroll to position [461, 0]
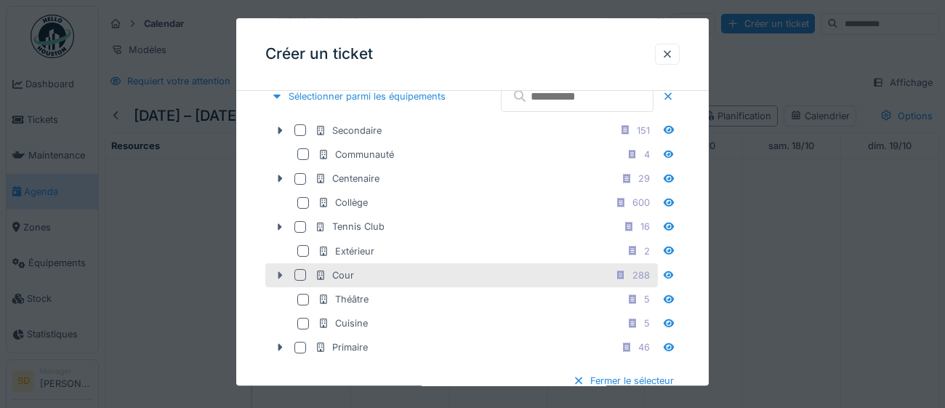
click at [278, 280] on icon at bounding box center [280, 274] width 12 height 9
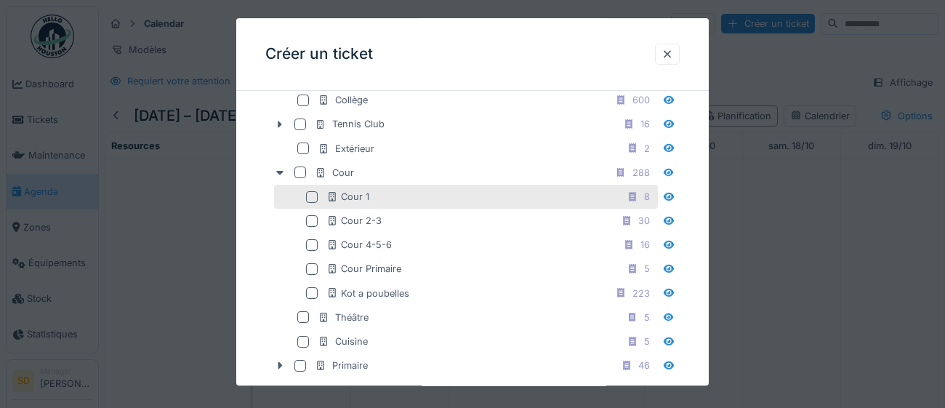
scroll to position [570, 0]
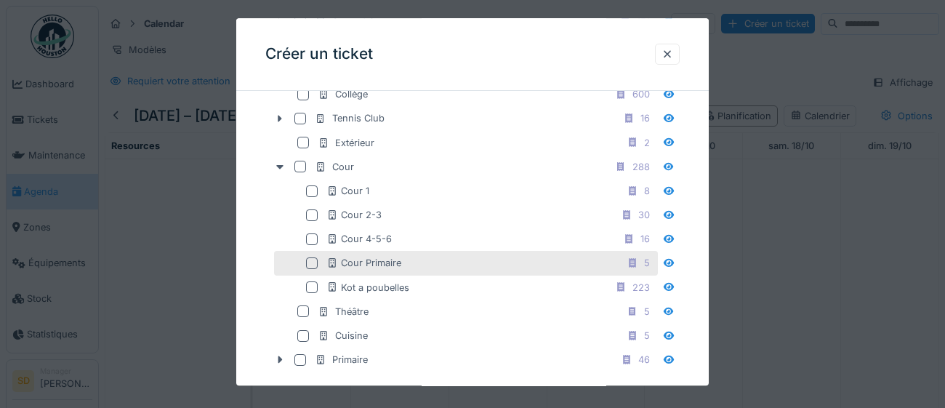
click at [312, 269] on div at bounding box center [312, 263] width 12 height 12
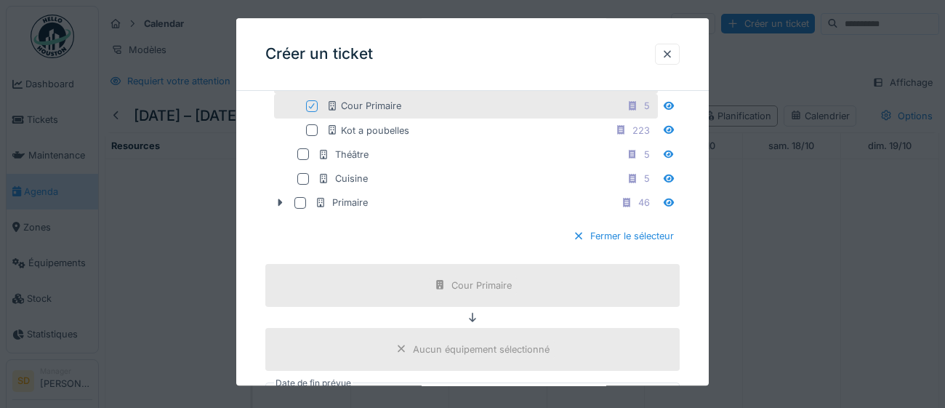
scroll to position [755, 0]
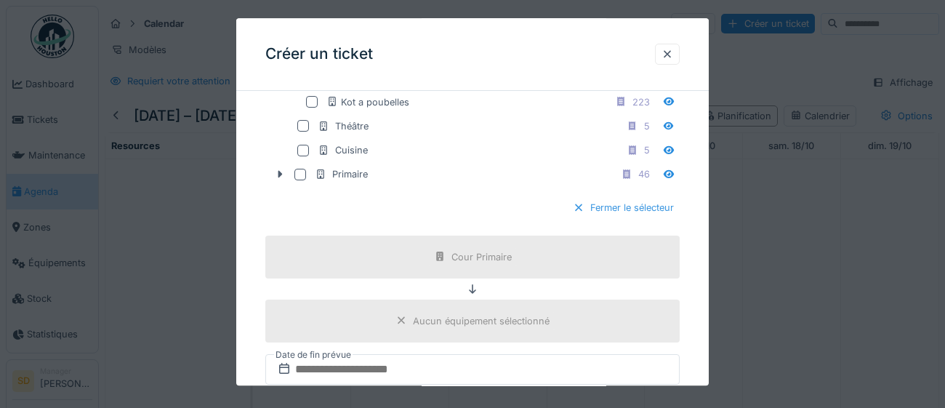
click at [618, 218] on div "Fermer le sélecteur" at bounding box center [623, 208] width 113 height 20
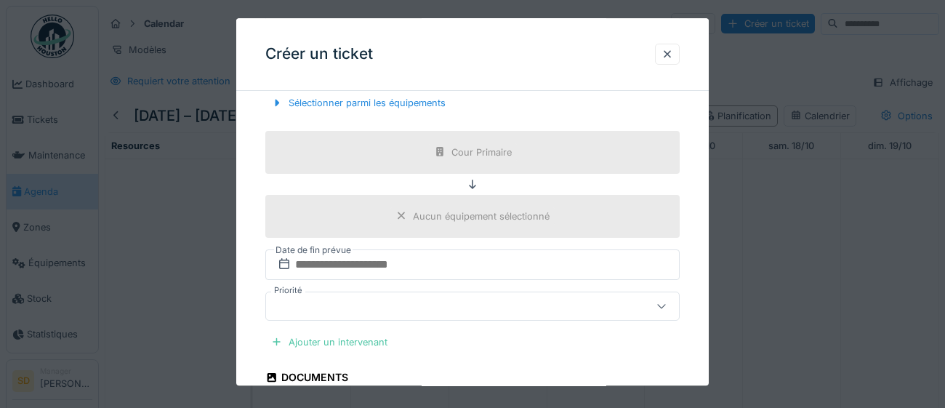
scroll to position [463, 0]
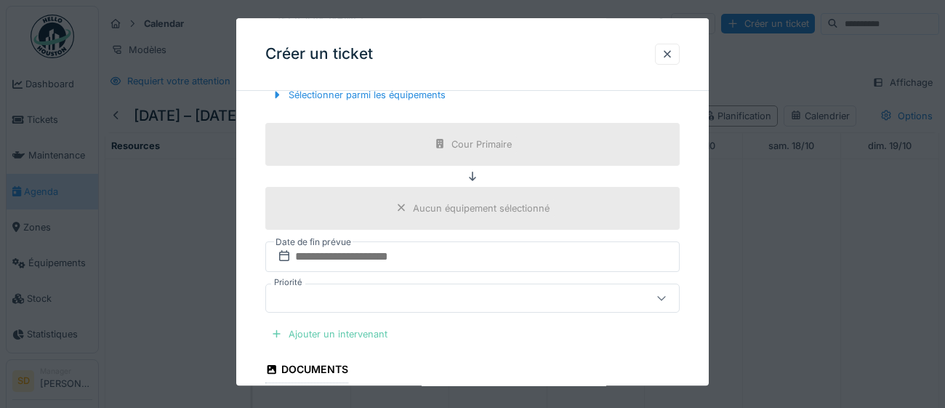
click at [365, 332] on div "Ajouter un intervenant" at bounding box center [329, 334] width 128 height 20
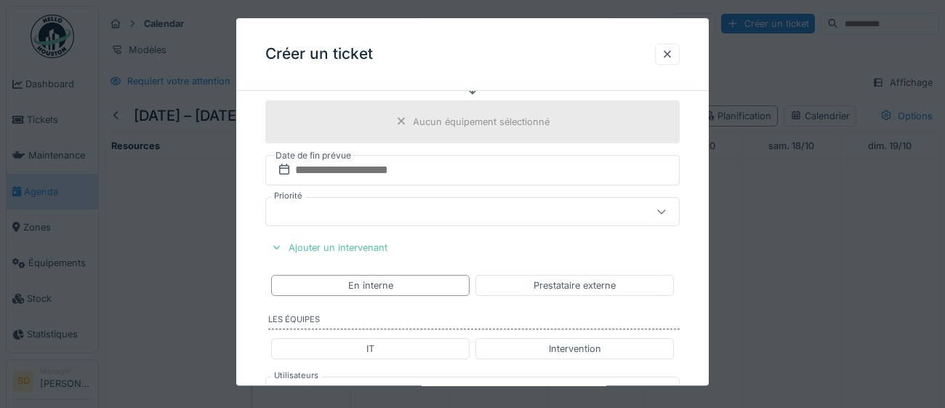
scroll to position [557, 0]
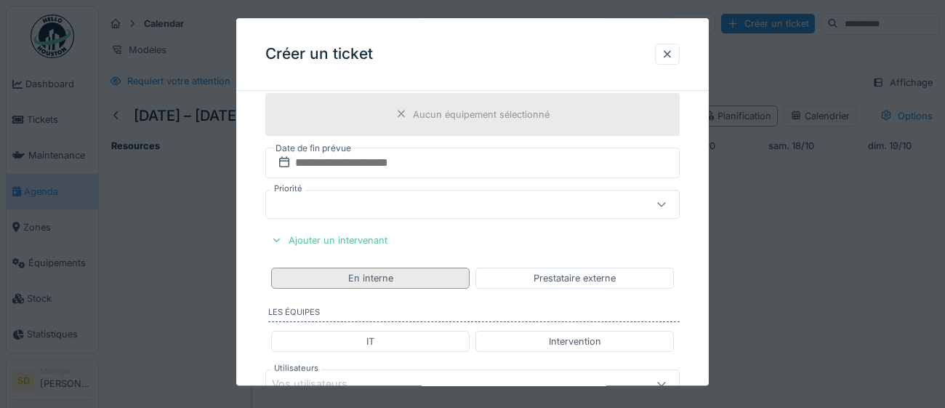
click at [443, 280] on div "En interne" at bounding box center [370, 277] width 198 height 21
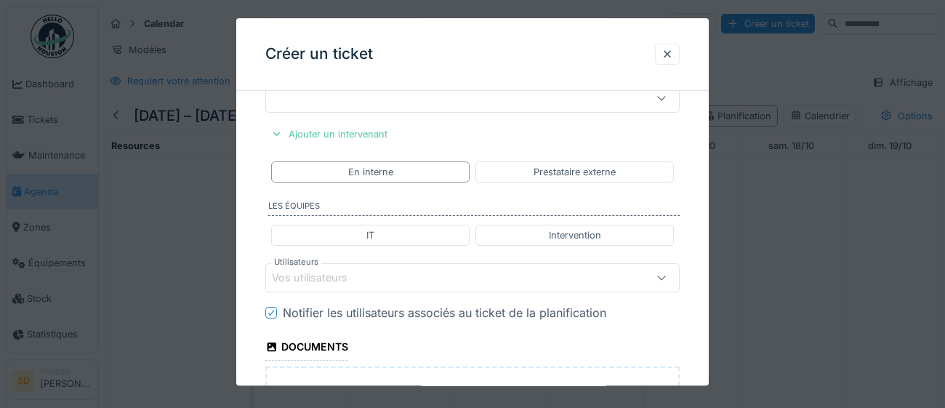
scroll to position [712, 0]
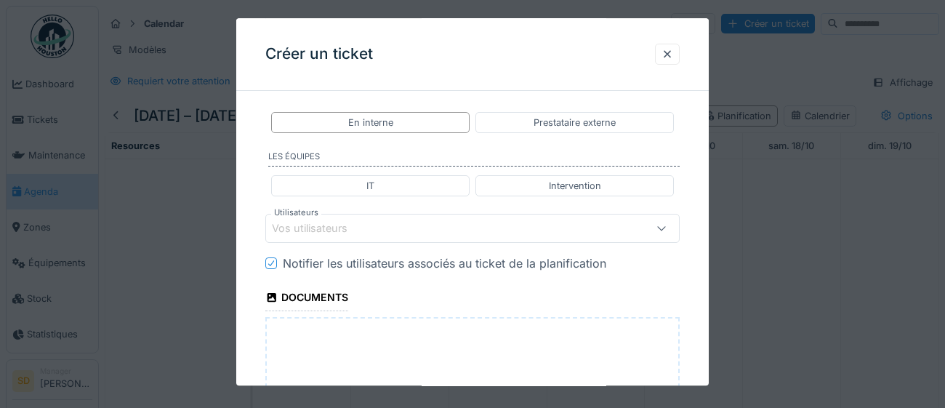
click at [414, 233] on div "Vos utilisateurs" at bounding box center [447, 228] width 350 height 16
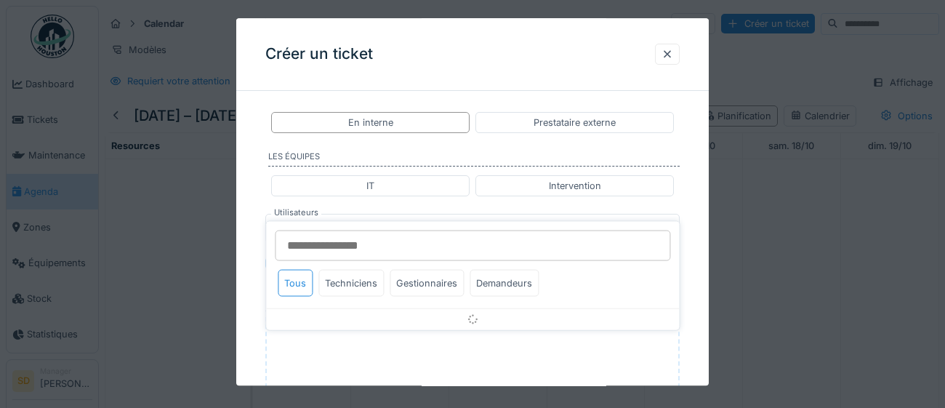
scroll to position [738, 0]
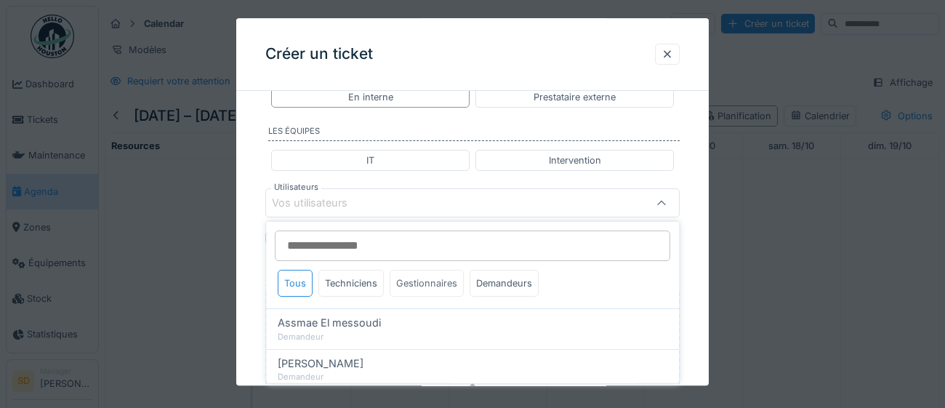
click at [442, 286] on div "Gestionnaires" at bounding box center [426, 283] width 74 height 27
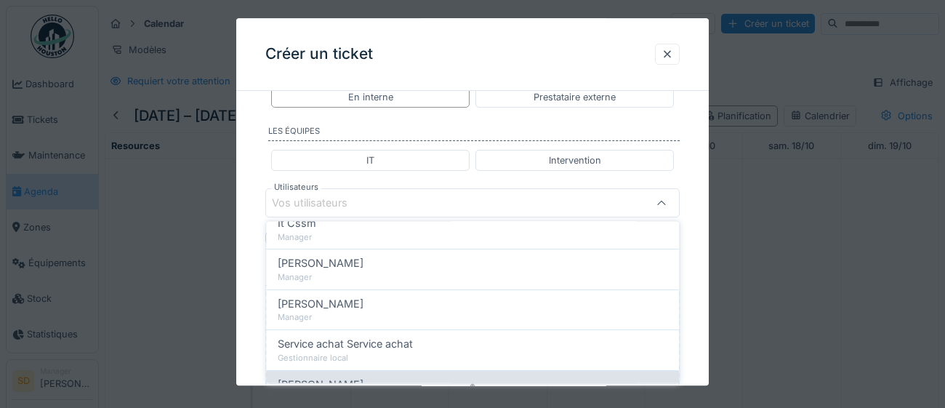
scroll to position [232, 0]
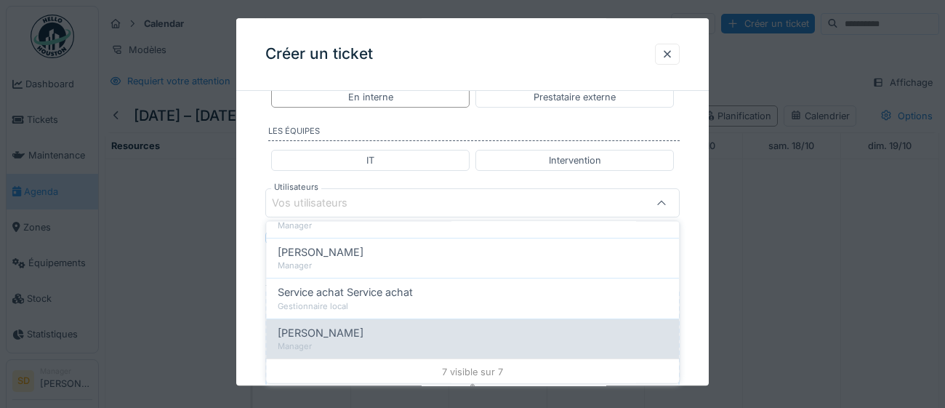
click at [417, 341] on div "Manager" at bounding box center [472, 346] width 389 height 12
type input "****"
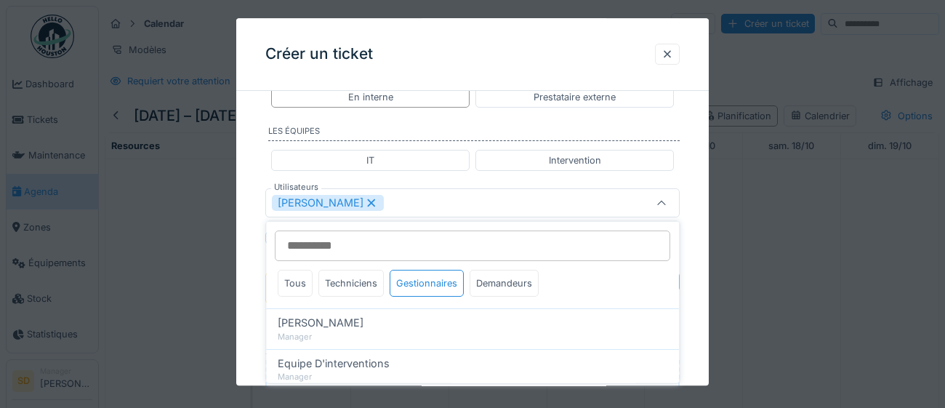
click at [700, 342] on div "**********" at bounding box center [472, 18] width 472 height 1307
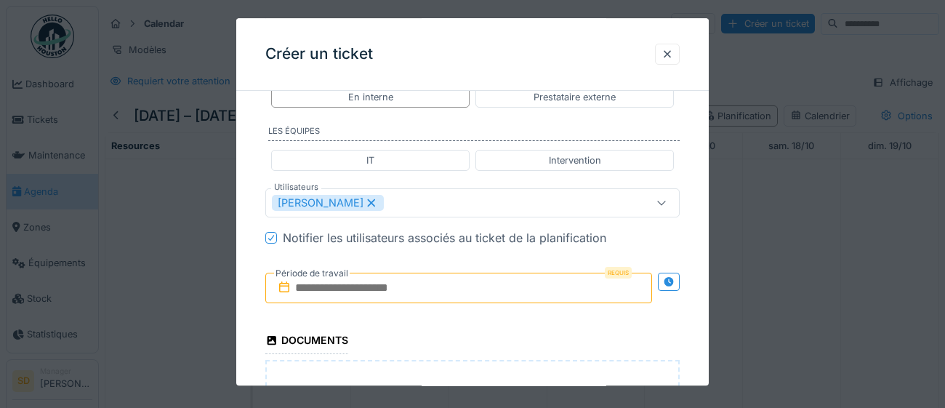
click at [465, 288] on input "text" at bounding box center [458, 288] width 387 height 31
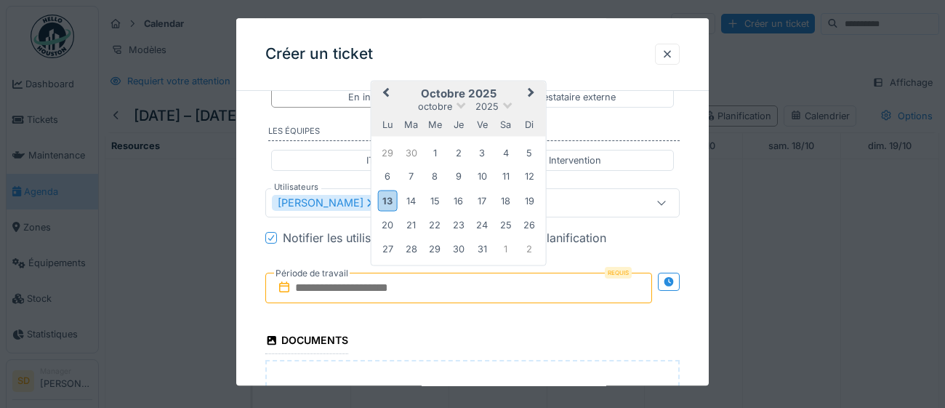
type input "**********"
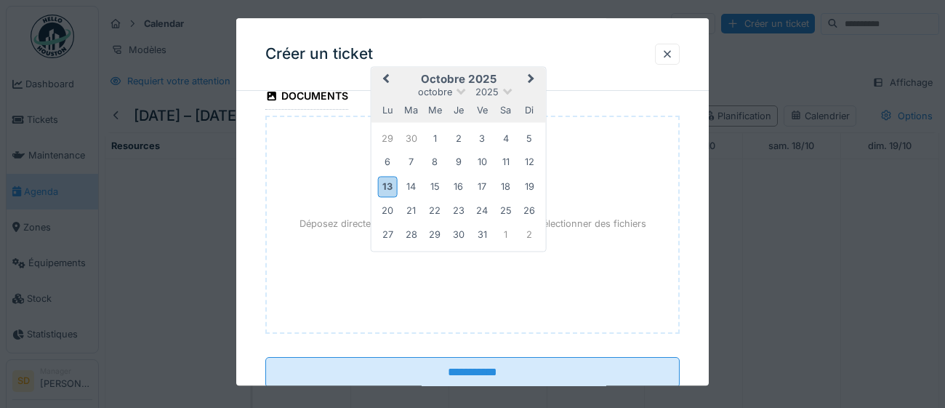
scroll to position [1023, 0]
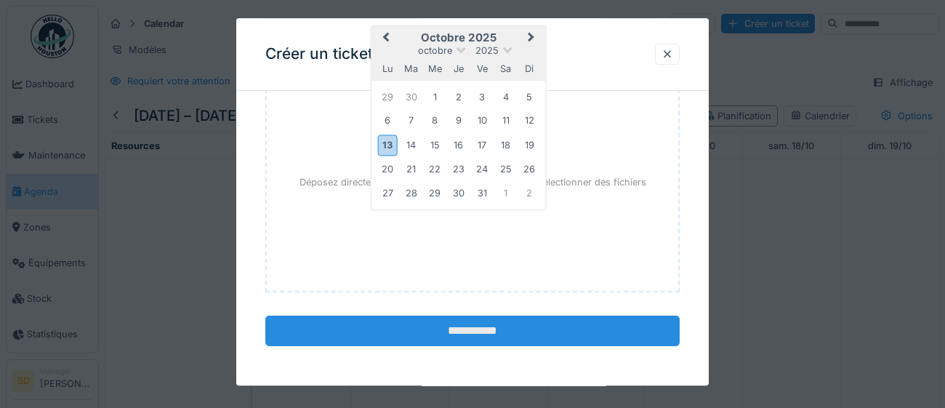
click at [449, 336] on input "**********" at bounding box center [472, 330] width 414 height 31
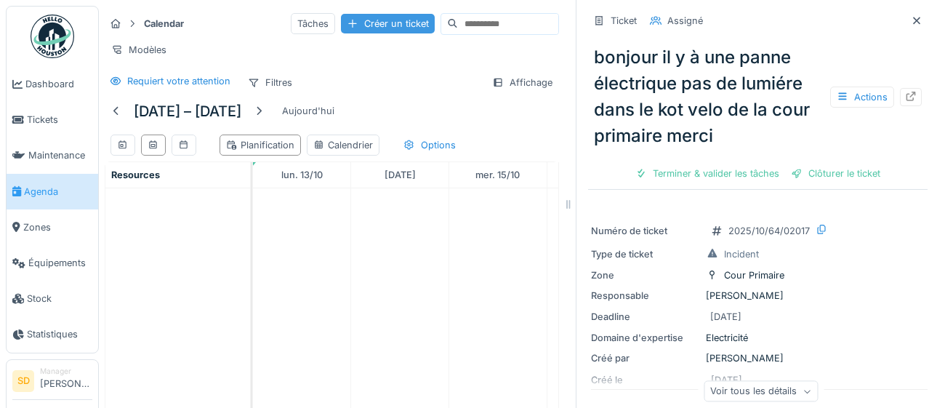
click at [341, 29] on div "Créer un ticket" at bounding box center [388, 24] width 94 height 20
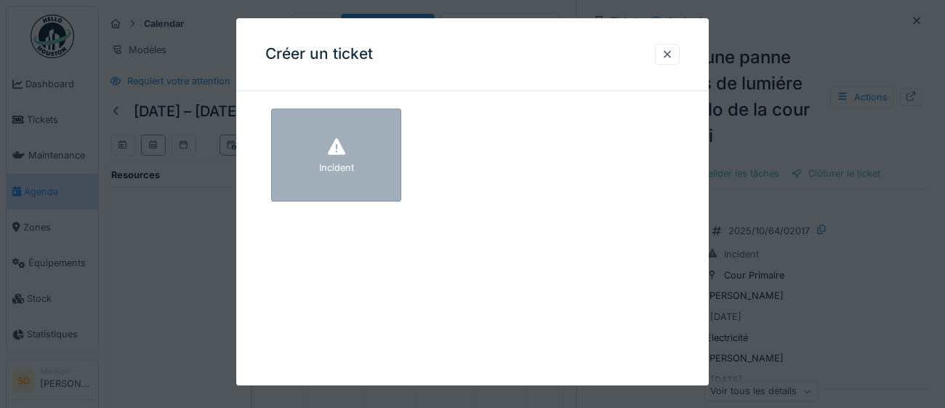
click at [373, 179] on div "Incident" at bounding box center [336, 154] width 130 height 93
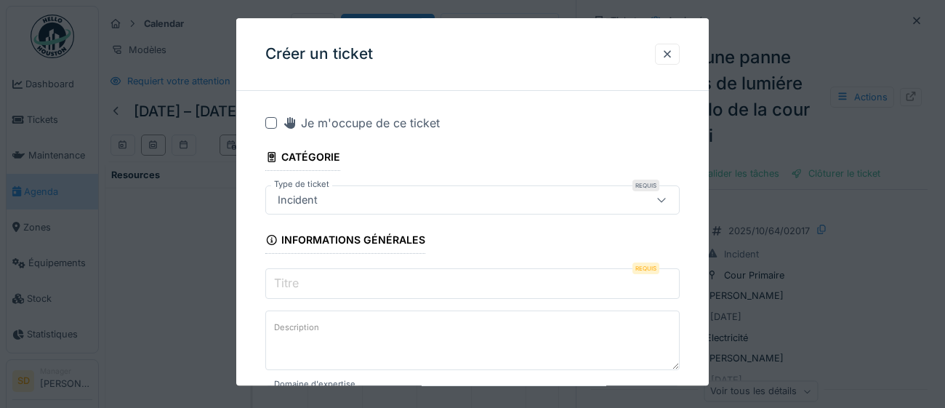
click at [330, 284] on input "Titre" at bounding box center [472, 283] width 414 height 31
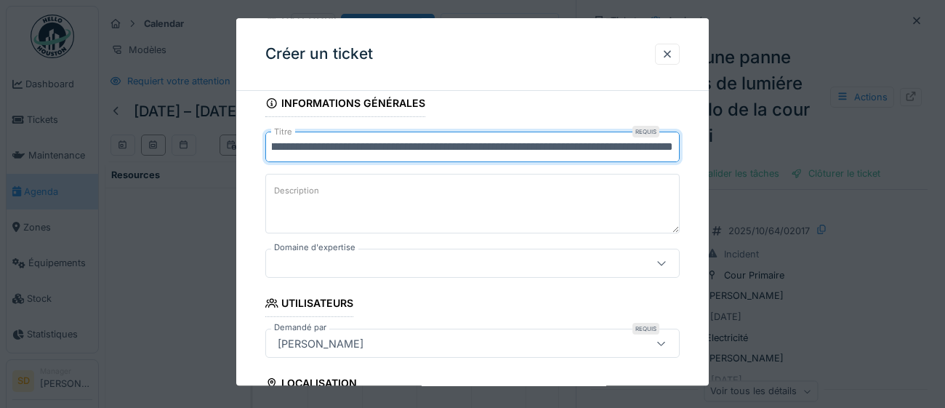
scroll to position [145, 0]
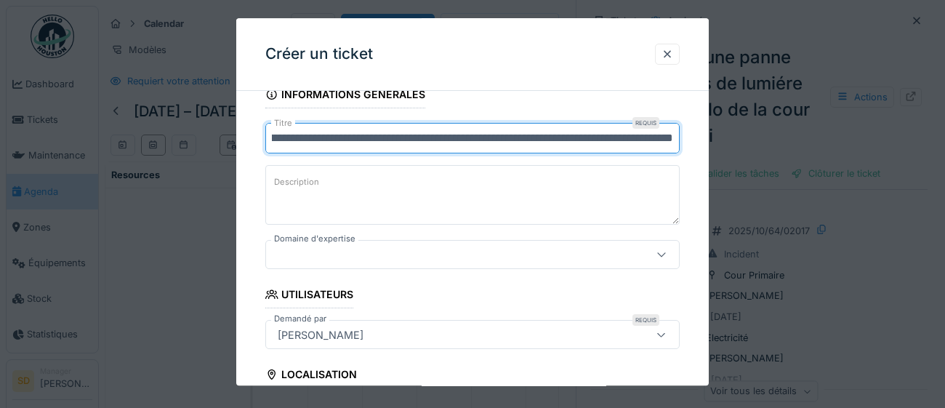
type input "**********"
click at [662, 257] on icon at bounding box center [661, 254] width 12 height 9
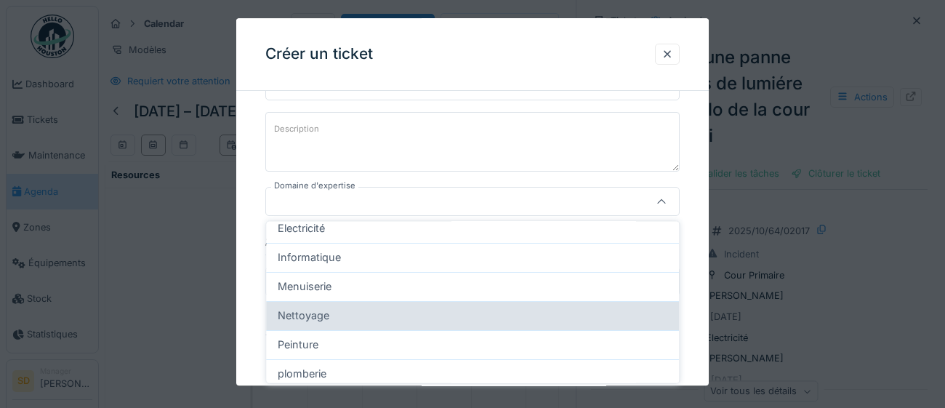
scroll to position [134, 0]
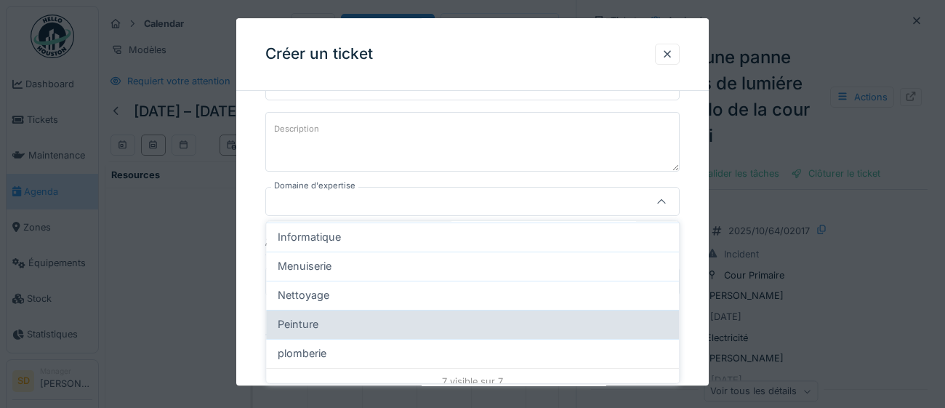
click at [431, 321] on div "Peinture" at bounding box center [472, 324] width 389 height 16
type input "****"
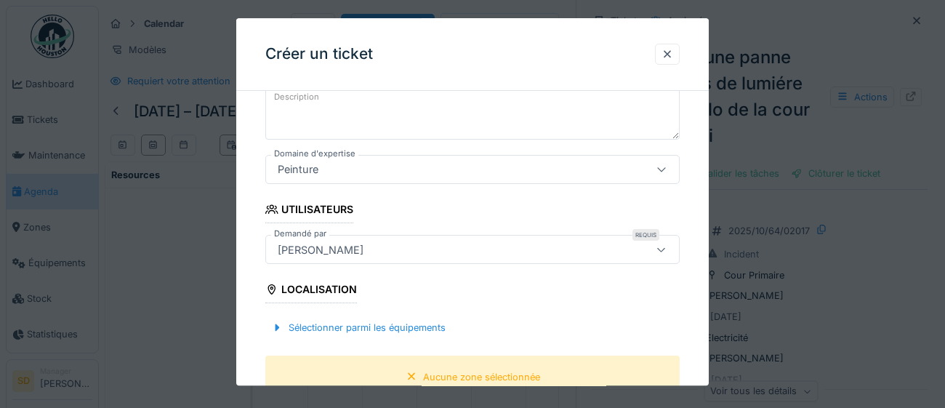
scroll to position [323, 0]
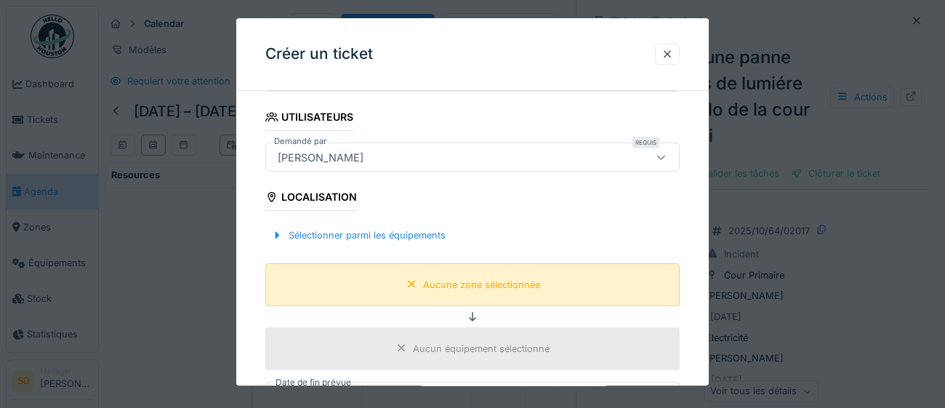
click at [474, 289] on div "Aucune zone sélectionnée" at bounding box center [481, 285] width 117 height 14
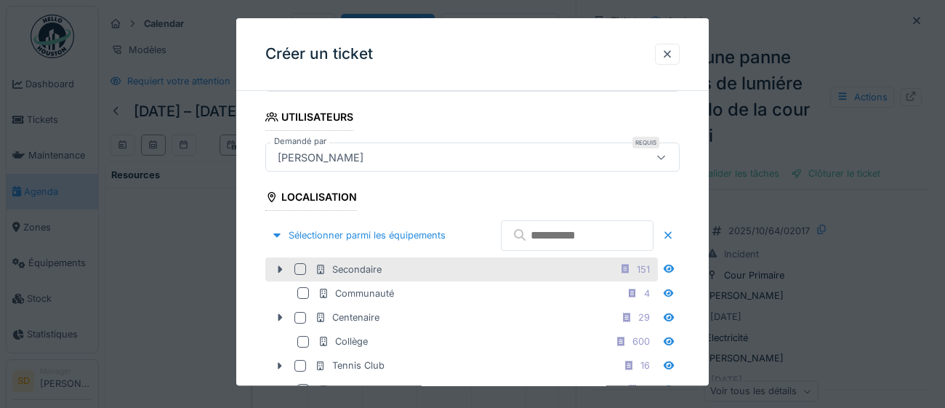
click at [300, 275] on div at bounding box center [300, 269] width 12 height 12
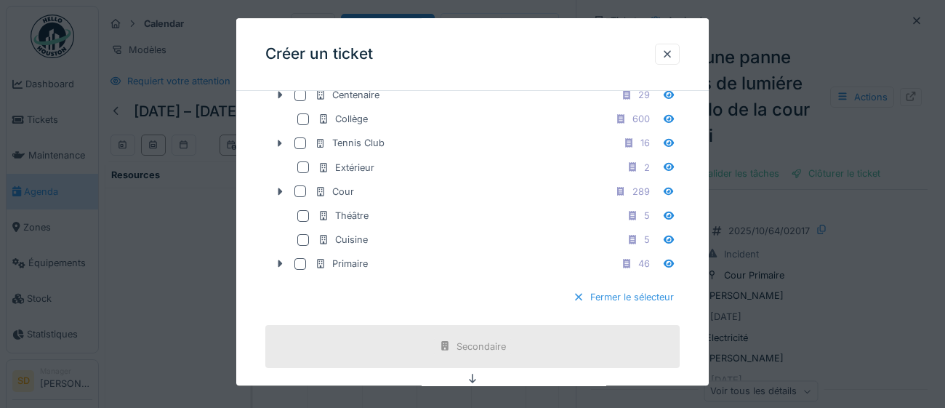
click at [644, 307] on div "Fermer le sélecteur" at bounding box center [623, 298] width 113 height 20
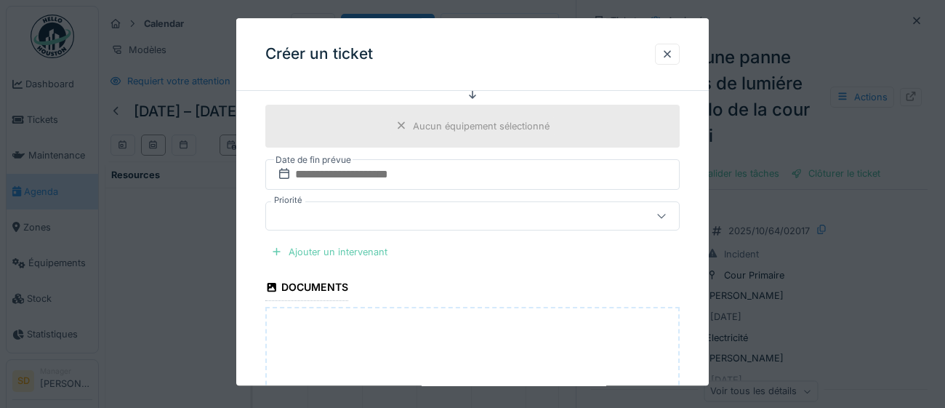
click at [376, 250] on div "Ajouter un intervenant" at bounding box center [329, 252] width 128 height 20
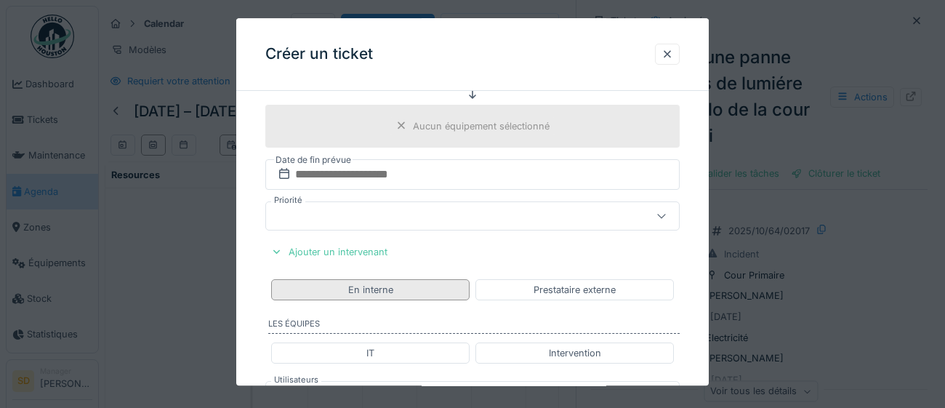
click at [437, 289] on div "En interne" at bounding box center [370, 289] width 198 height 21
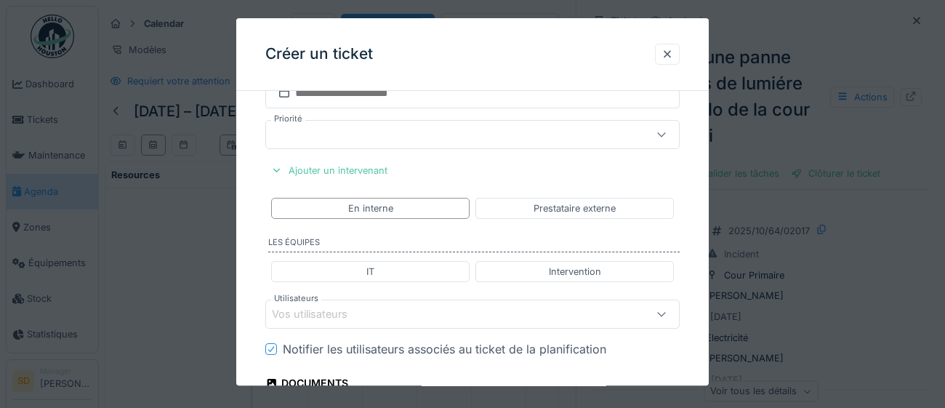
scroll to position [648, 0]
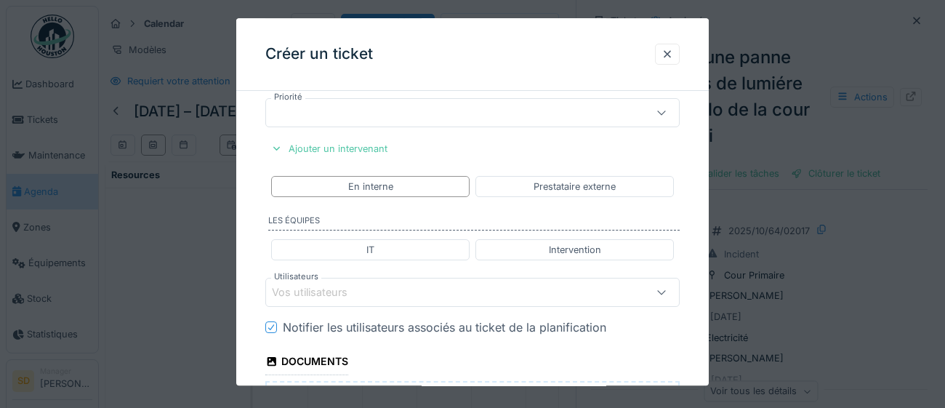
click at [360, 295] on div "Vos utilisateurs" at bounding box center [320, 293] width 96 height 16
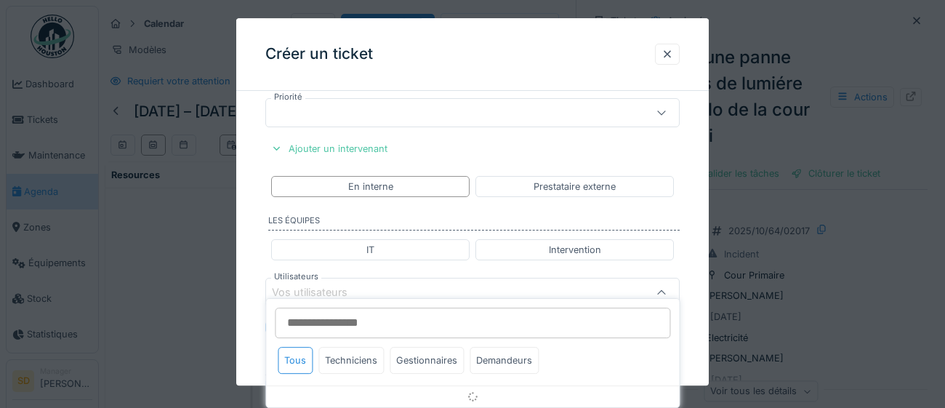
scroll to position [738, 0]
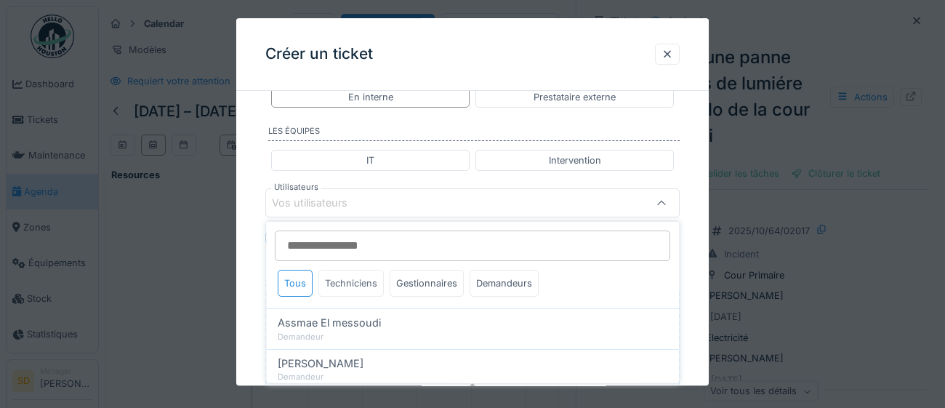
click at [363, 286] on div "Techniciens" at bounding box center [350, 283] width 65 height 27
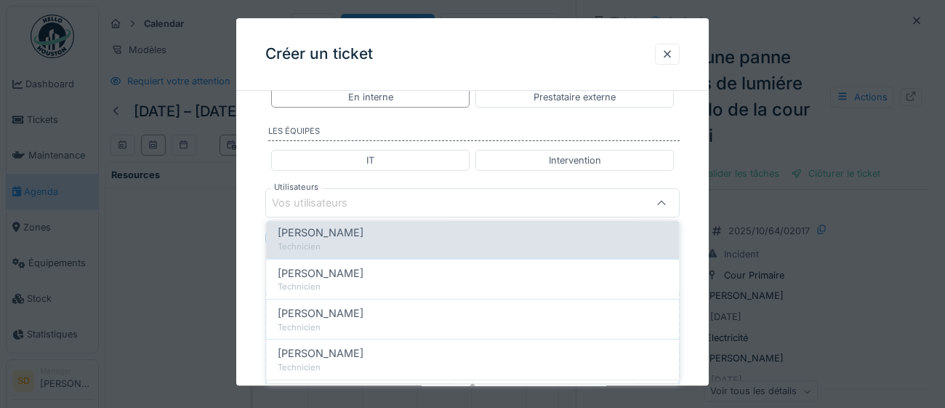
scroll to position [99, 0]
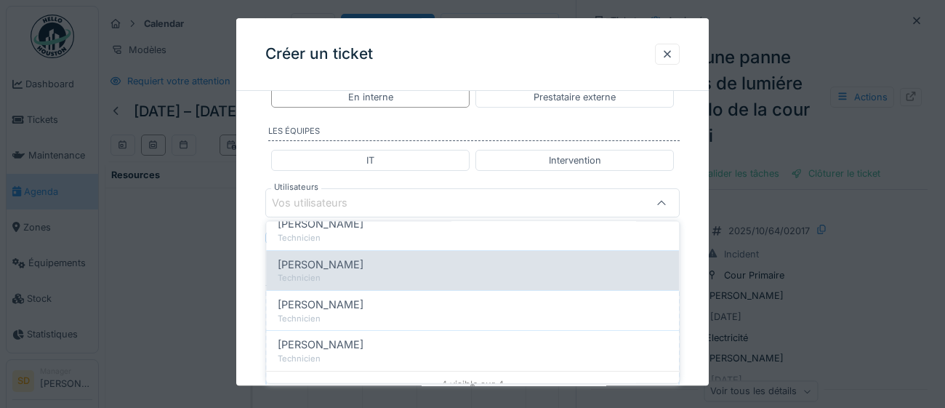
click at [380, 273] on div "Technicien" at bounding box center [472, 278] width 389 height 12
type input "****"
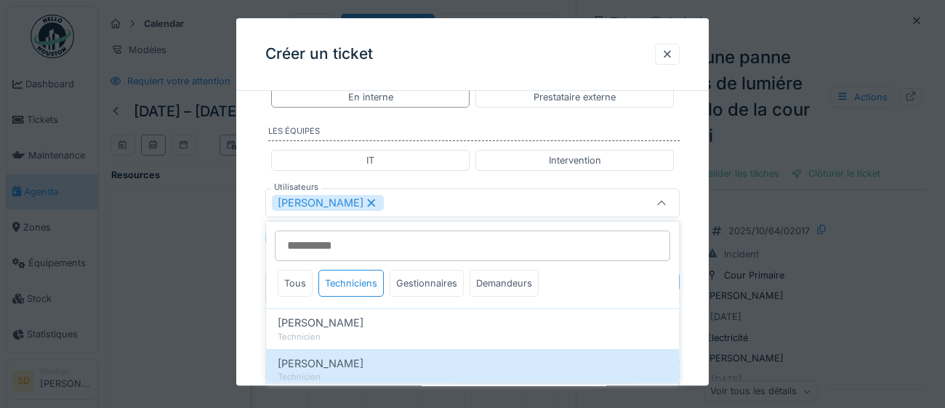
click at [694, 344] on div "**********" at bounding box center [472, 18] width 472 height 1307
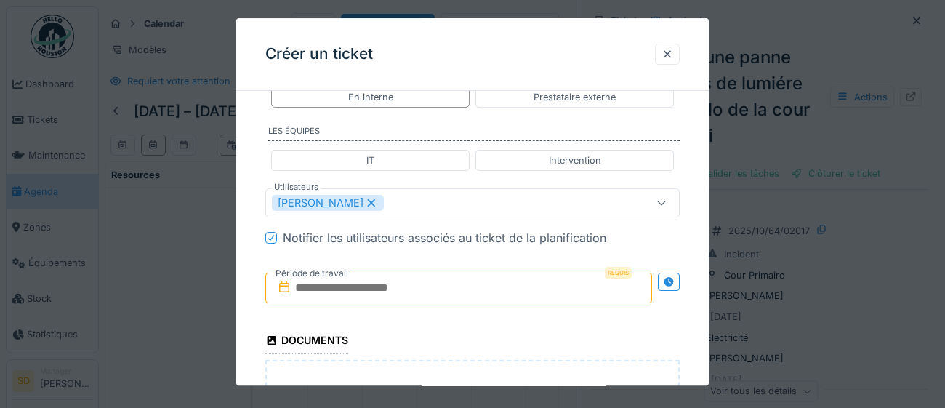
click at [451, 295] on input "text" at bounding box center [458, 288] width 387 height 31
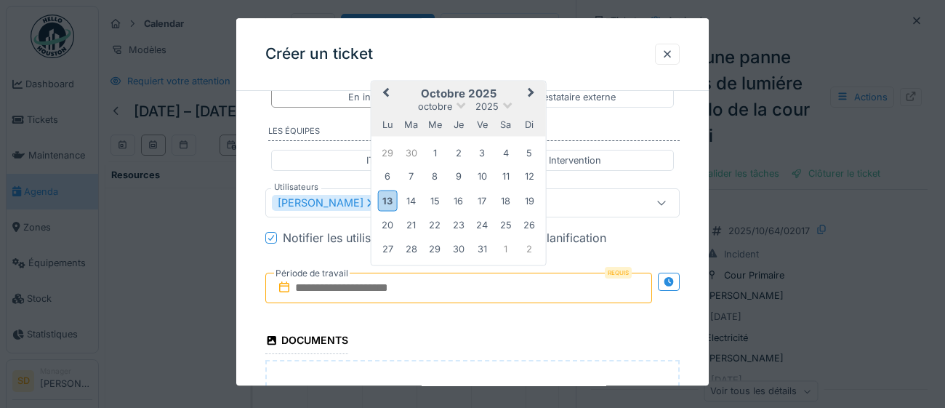
click at [522, 106] on div "octobre 2025" at bounding box center [458, 106] width 174 height 12
click at [413, 204] on div "14" at bounding box center [411, 201] width 20 height 20
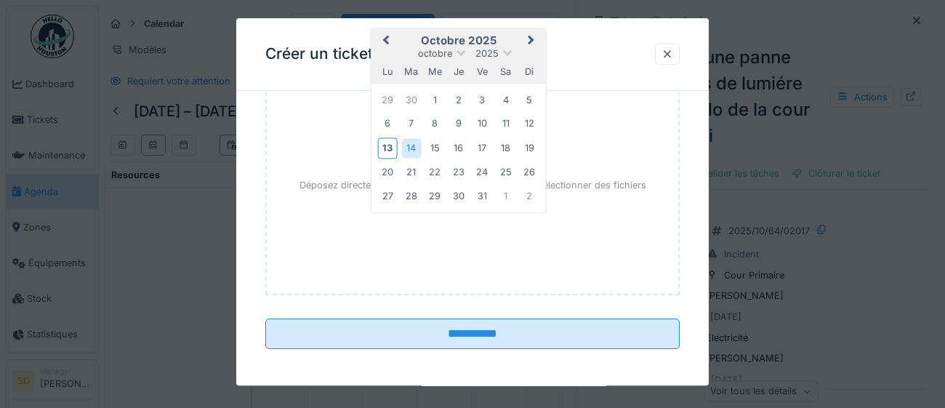
scroll to position [1023, 0]
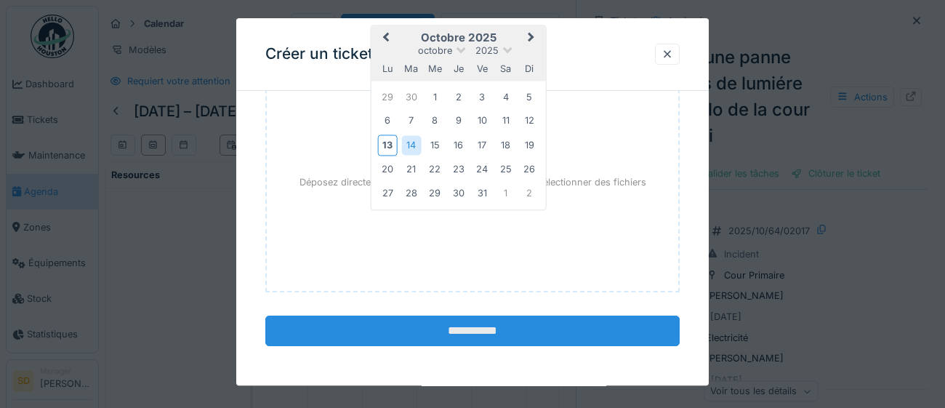
click at [484, 326] on input "**********" at bounding box center [472, 330] width 414 height 31
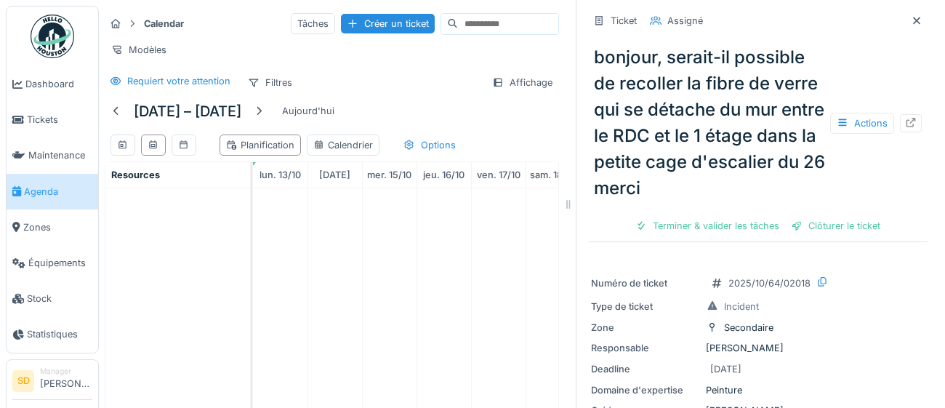
click at [45, 190] on span "Agenda" at bounding box center [58, 192] width 68 height 14
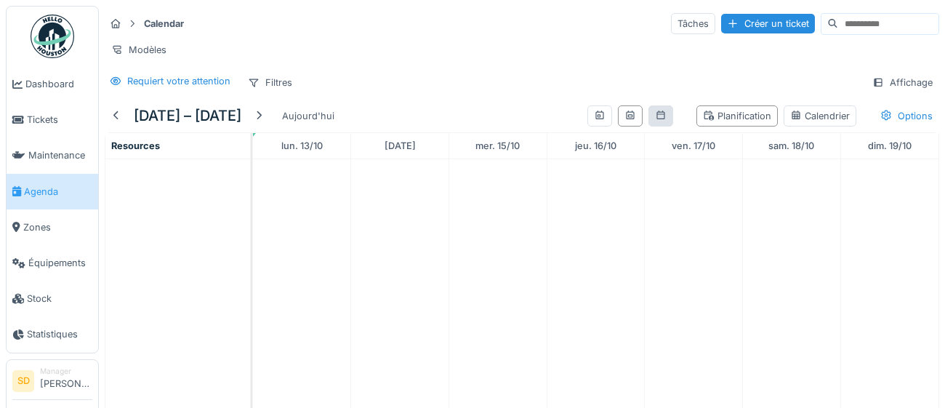
click at [670, 119] on div at bounding box center [660, 115] width 25 height 21
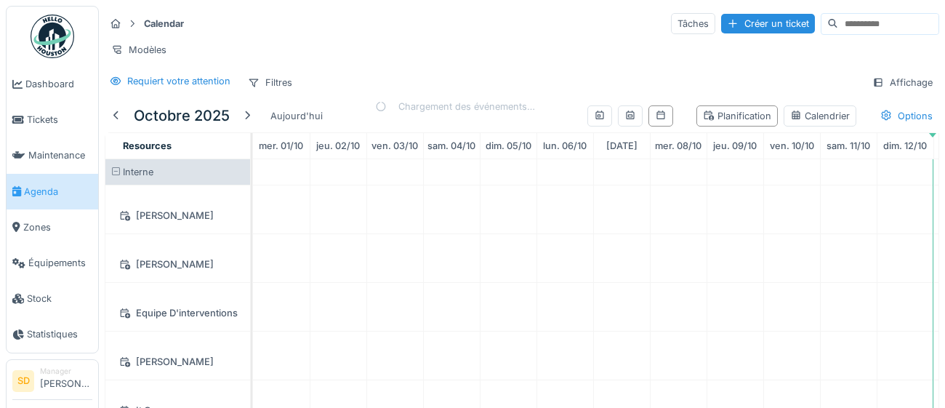
click at [636, 118] on icon at bounding box center [630, 114] width 12 height 9
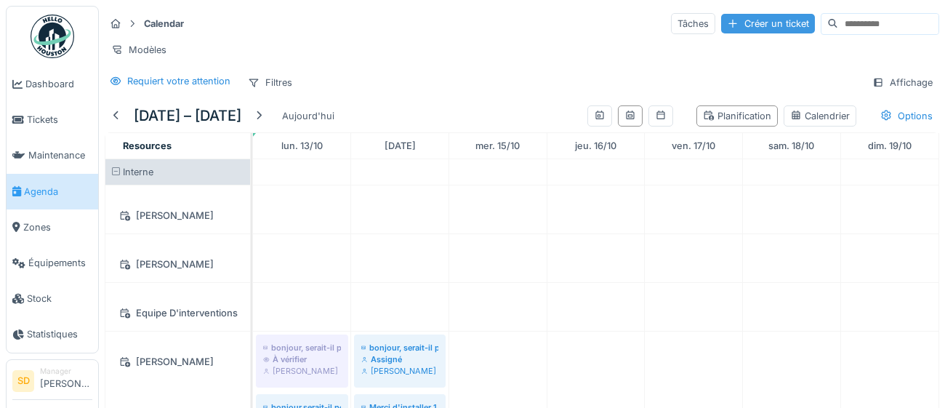
click at [724, 21] on div "Créer un ticket" at bounding box center [768, 24] width 94 height 20
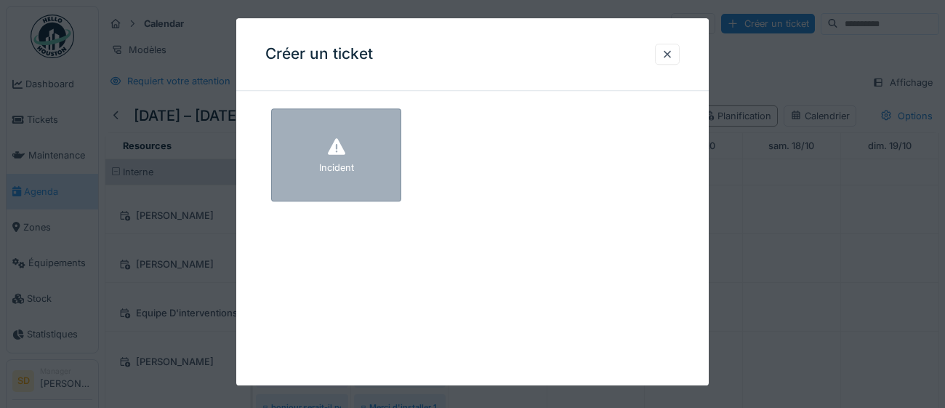
click at [355, 177] on div "Incident" at bounding box center [336, 154] width 130 height 93
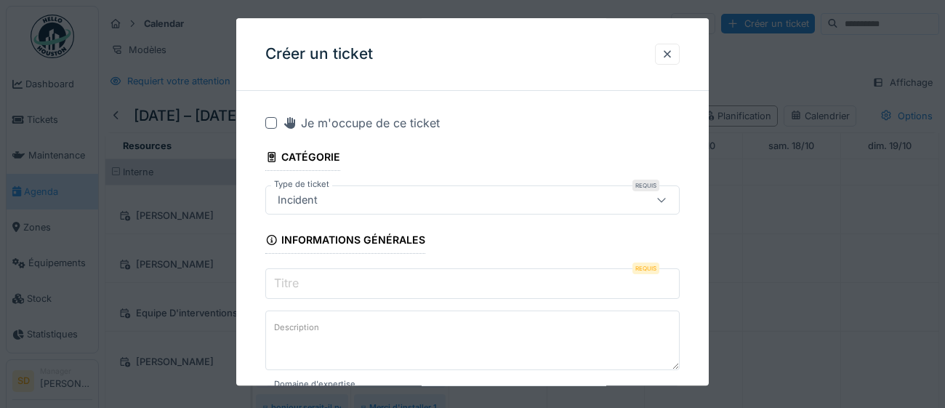
click at [322, 283] on input "Titre" at bounding box center [472, 283] width 414 height 31
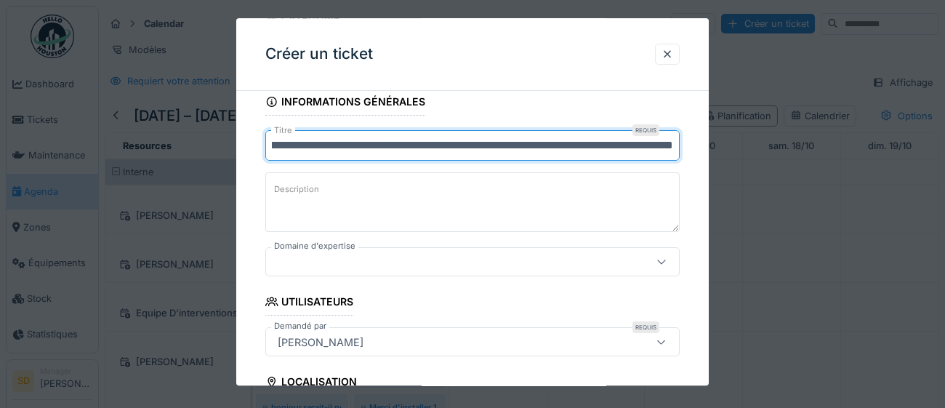
scroll to position [0, 174]
type input "**********"
click at [661, 261] on icon at bounding box center [661, 261] width 12 height 9
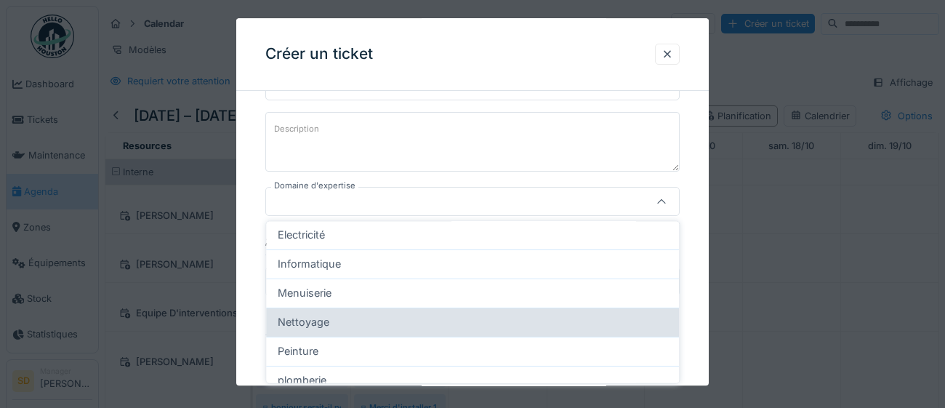
scroll to position [114, 0]
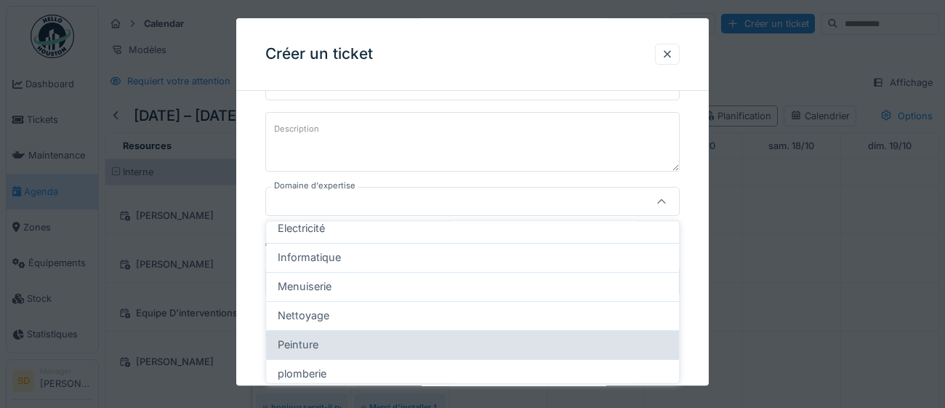
click at [430, 351] on div "Peinture" at bounding box center [472, 344] width 389 height 16
type input "****"
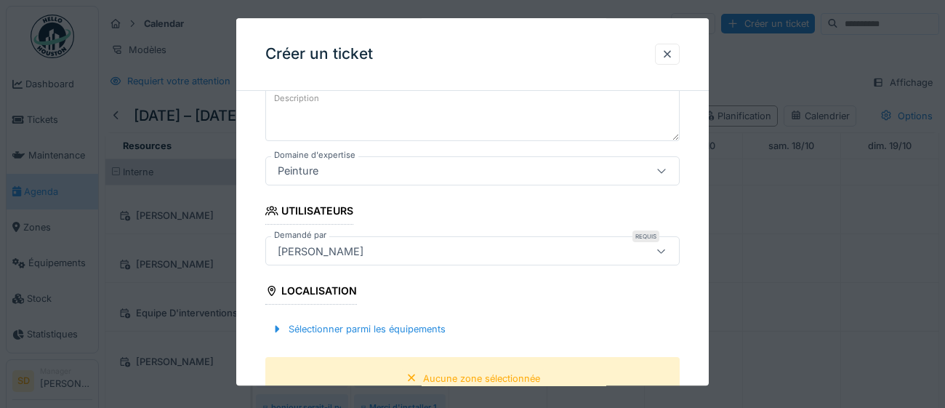
scroll to position [241, 0]
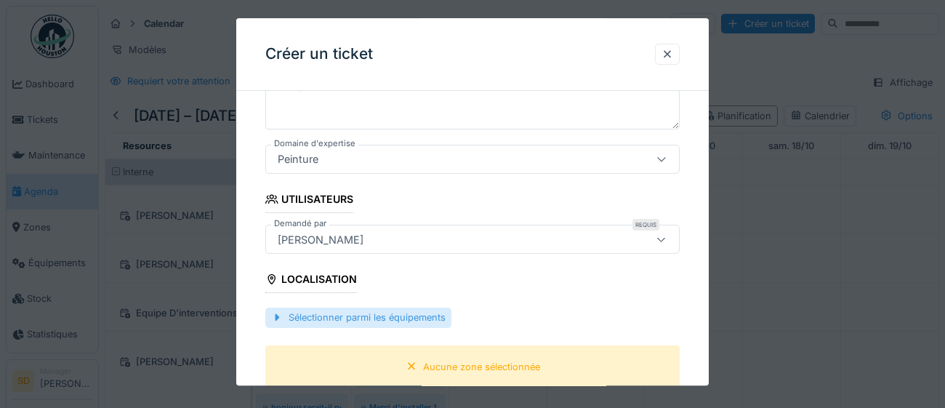
click at [331, 319] on div "Sélectionner parmi les équipements" at bounding box center [358, 318] width 186 height 20
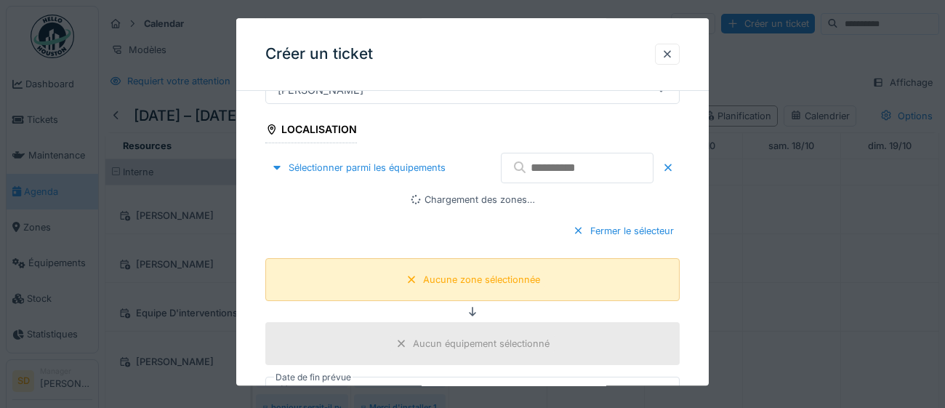
scroll to position [397, 0]
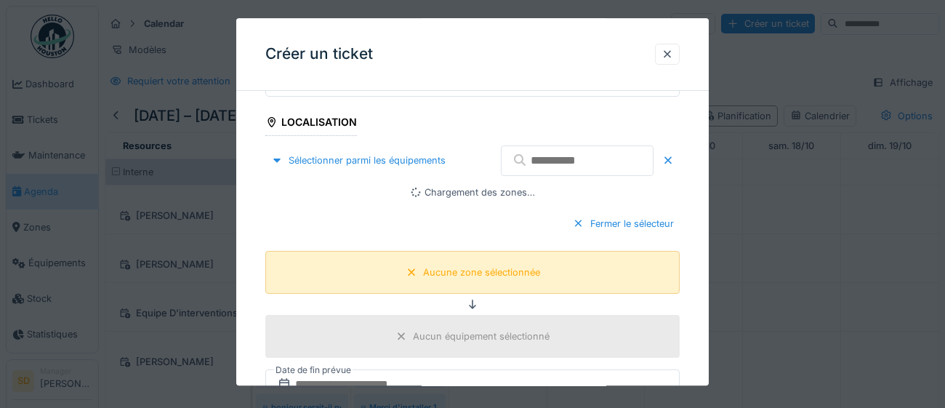
click at [489, 279] on div "Aucune zone sélectionnée" at bounding box center [481, 272] width 117 height 14
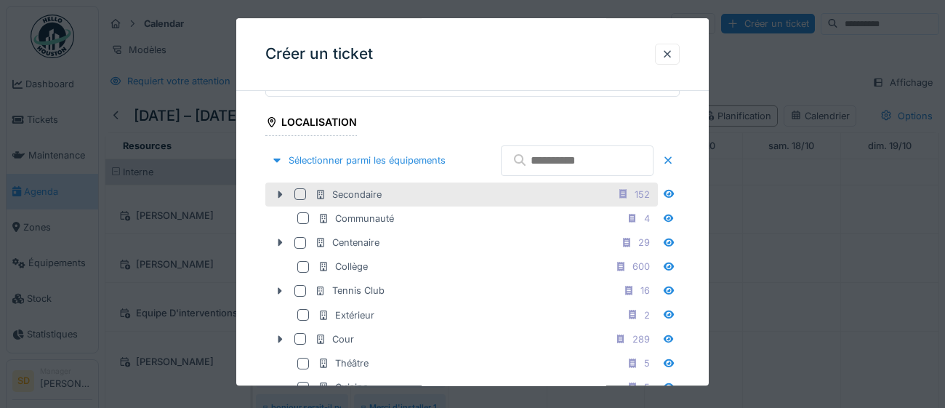
click at [298, 200] on div at bounding box center [300, 194] width 12 height 12
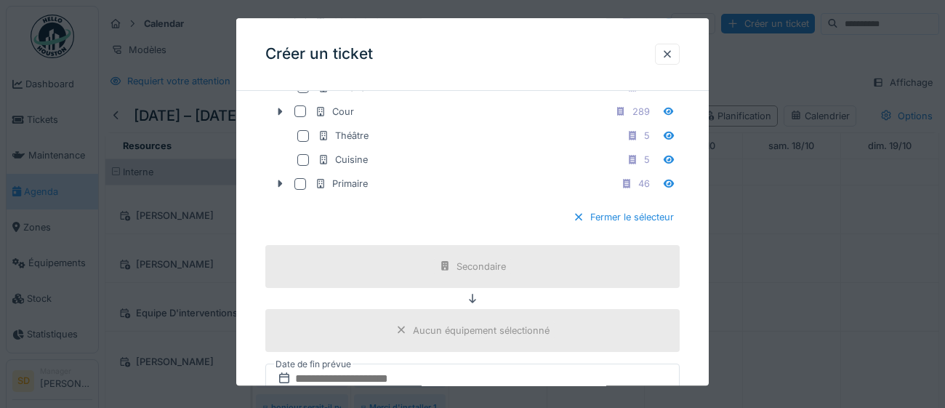
scroll to position [628, 0]
click at [581, 222] on div at bounding box center [579, 215] width 12 height 14
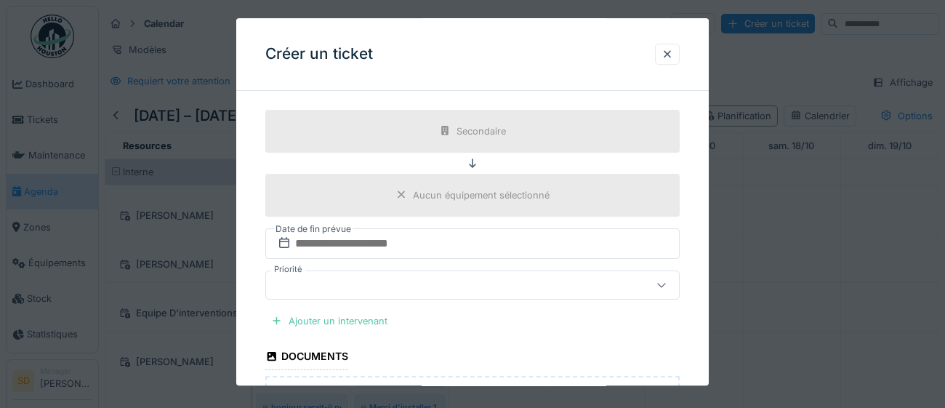
scroll to position [504, 0]
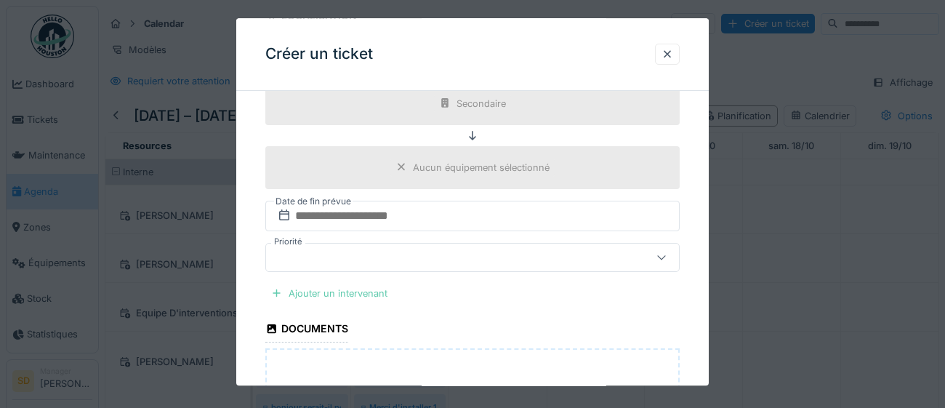
click at [334, 291] on div "Ajouter un intervenant" at bounding box center [329, 293] width 128 height 20
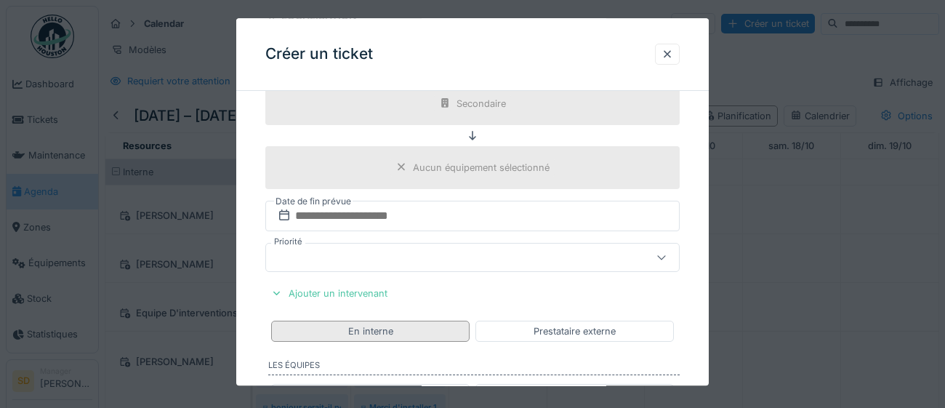
click at [384, 334] on div "En interne" at bounding box center [370, 331] width 45 height 14
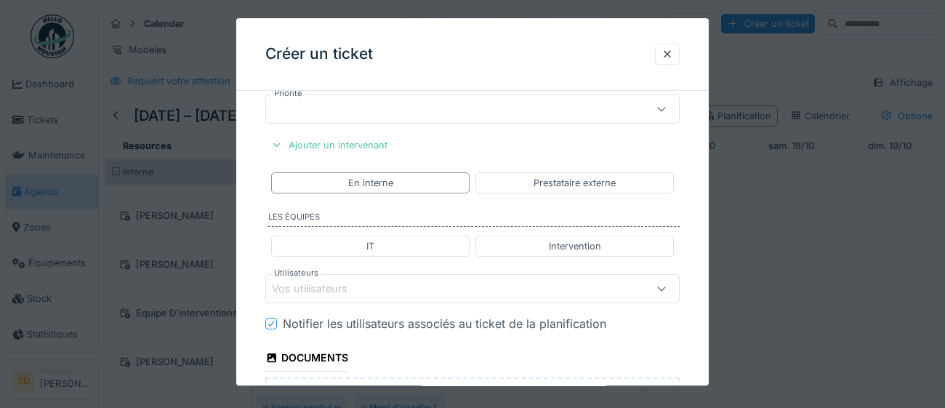
scroll to position [674, 0]
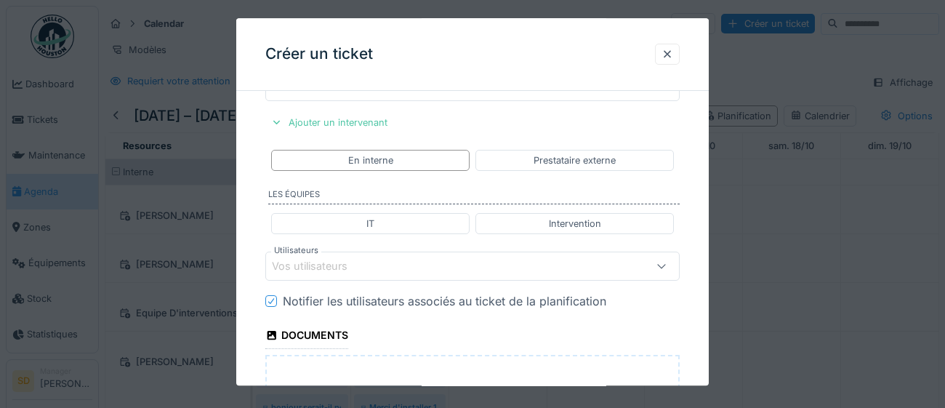
click at [384, 279] on fieldset "**********" at bounding box center [472, 33] width 414 height 1210
click at [386, 270] on div "Vos utilisateurs" at bounding box center [447, 266] width 350 height 16
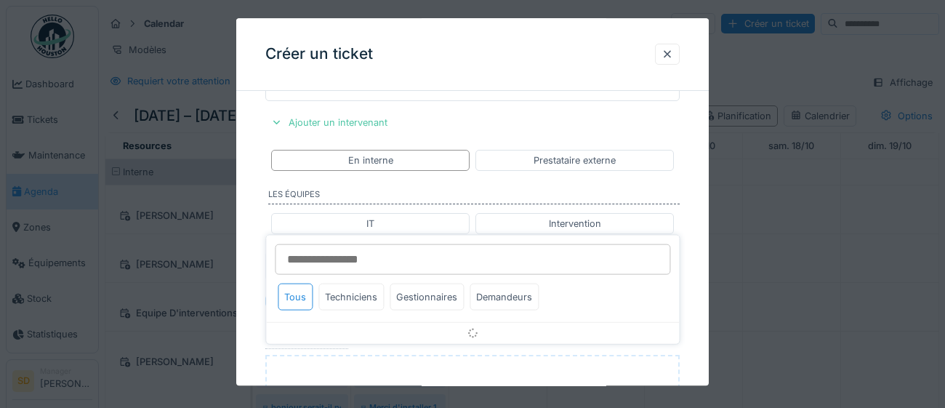
scroll to position [738, 0]
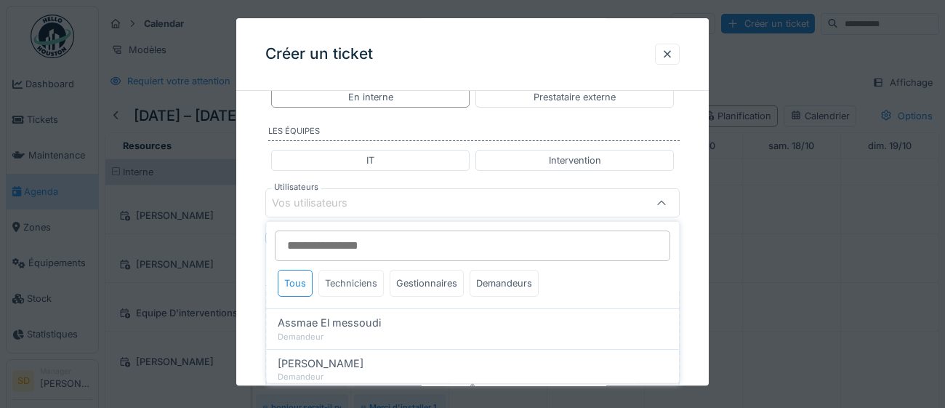
click at [347, 278] on div "Techniciens" at bounding box center [350, 283] width 65 height 27
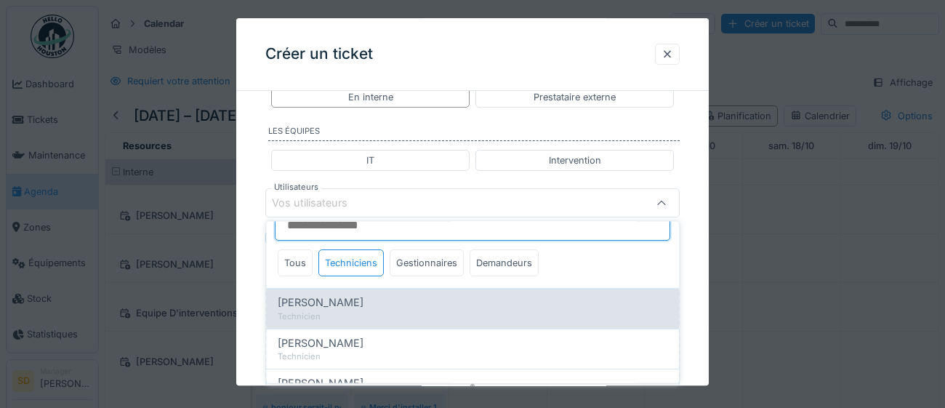
scroll to position [28, 0]
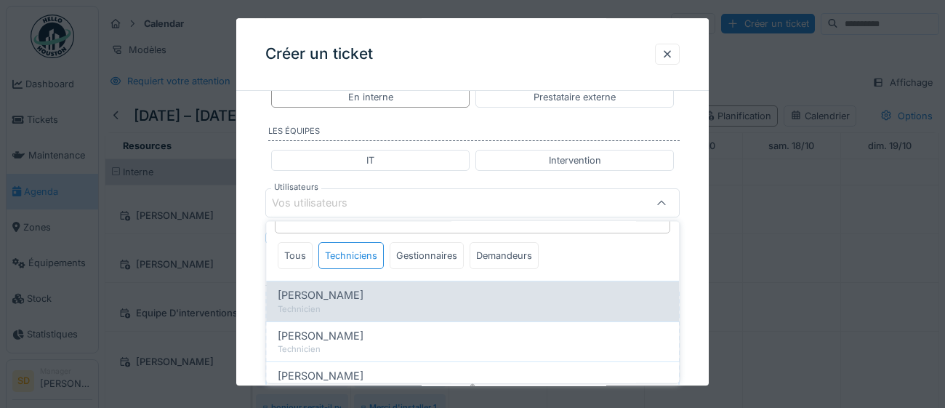
click at [338, 334] on span "[PERSON_NAME]" at bounding box center [321, 335] width 86 height 16
type input "****"
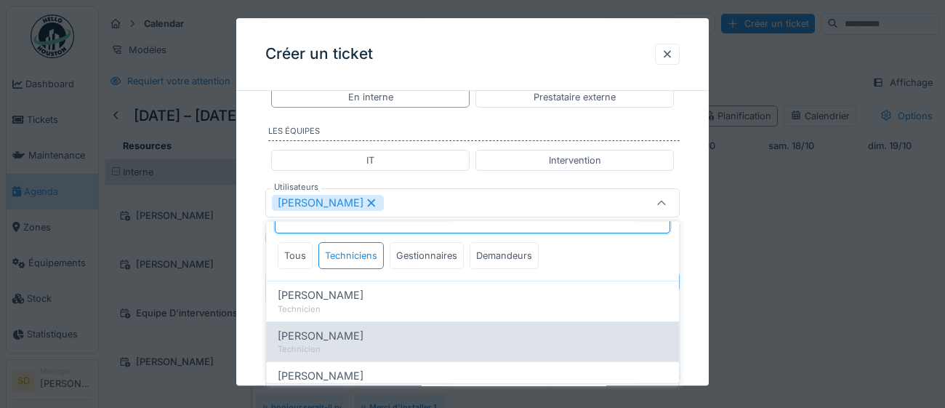
scroll to position [9, 0]
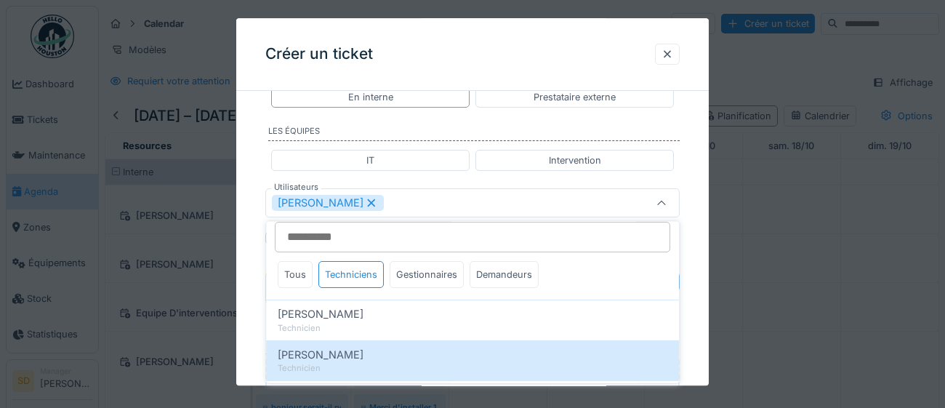
click at [692, 361] on div "**********" at bounding box center [472, 18] width 472 height 1307
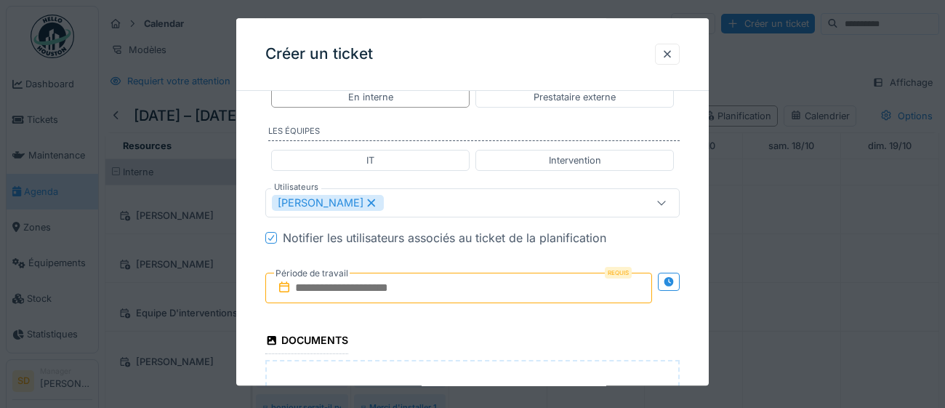
click at [437, 296] on input "text" at bounding box center [458, 288] width 387 height 31
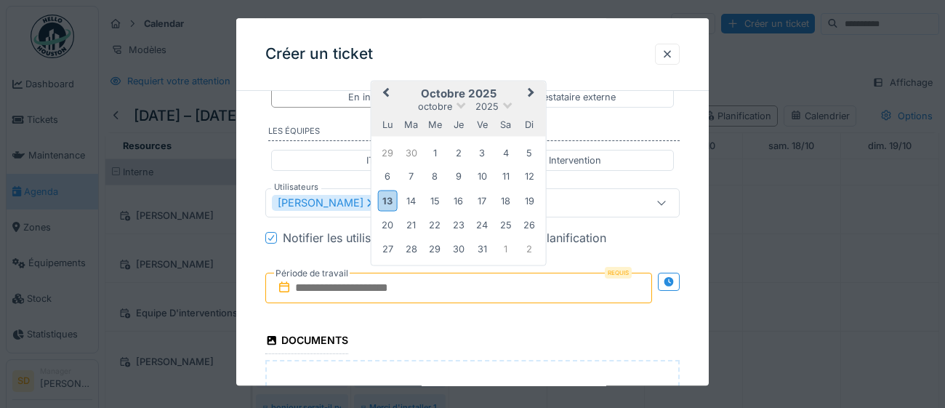
click at [493, 124] on div "lu ma me je ve sa di" at bounding box center [458, 124] width 174 height 23
click at [389, 193] on div "13" at bounding box center [388, 200] width 20 height 21
click at [412, 202] on div "14" at bounding box center [411, 201] width 20 height 20
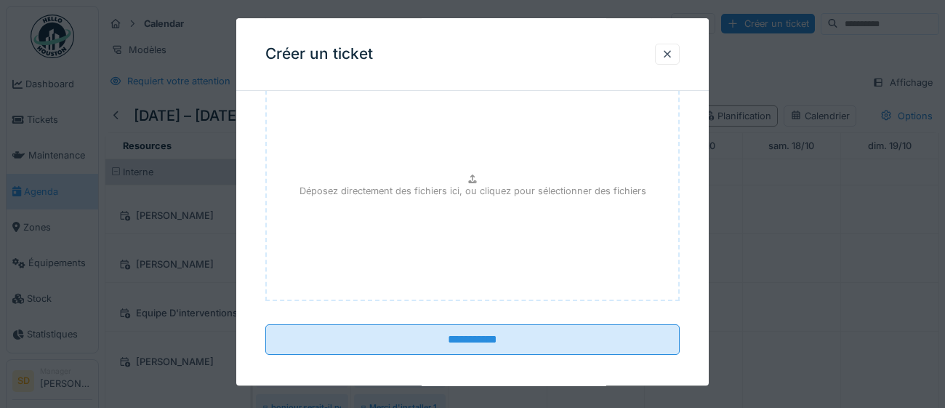
scroll to position [1023, 0]
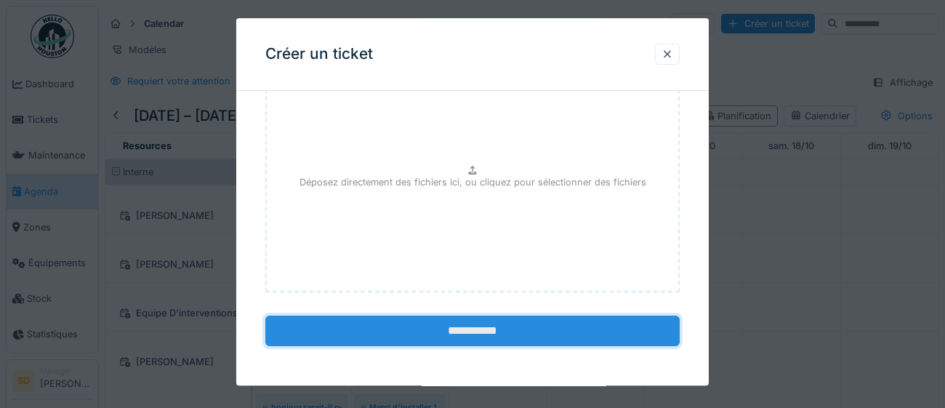
click at [470, 335] on input "**********" at bounding box center [472, 330] width 414 height 31
